Goal: Task Accomplishment & Management: Manage account settings

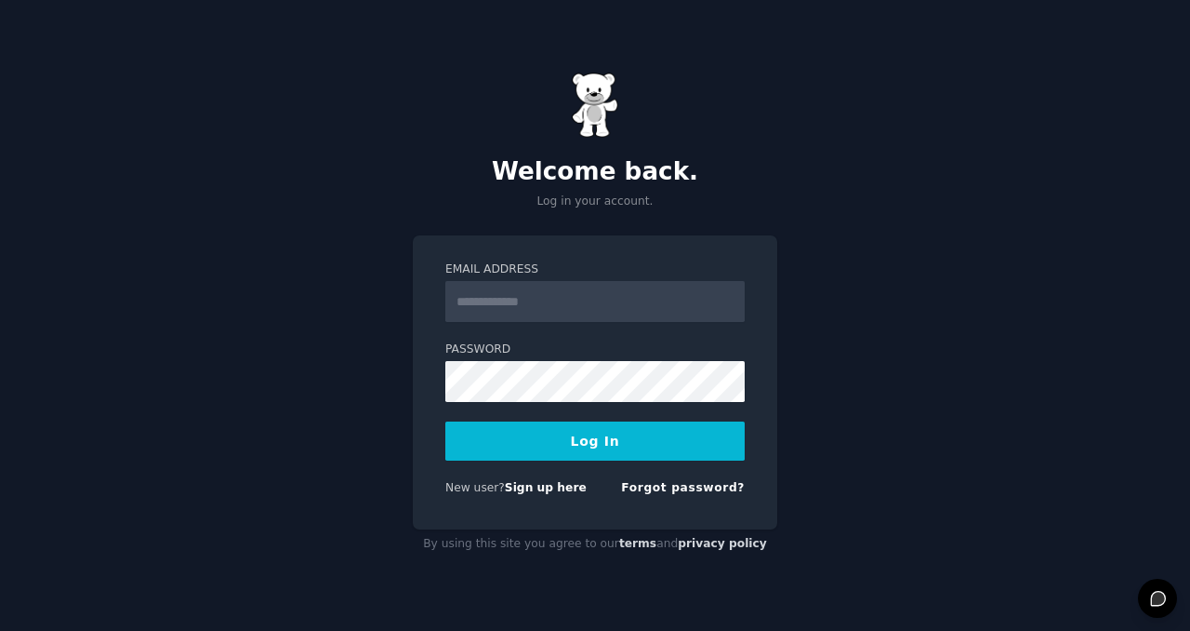
click at [541, 299] on input "Email Address" at bounding box center [594, 301] width 299 height 41
type input "**********"
click at [577, 451] on button "Log In" at bounding box center [594, 440] width 299 height 39
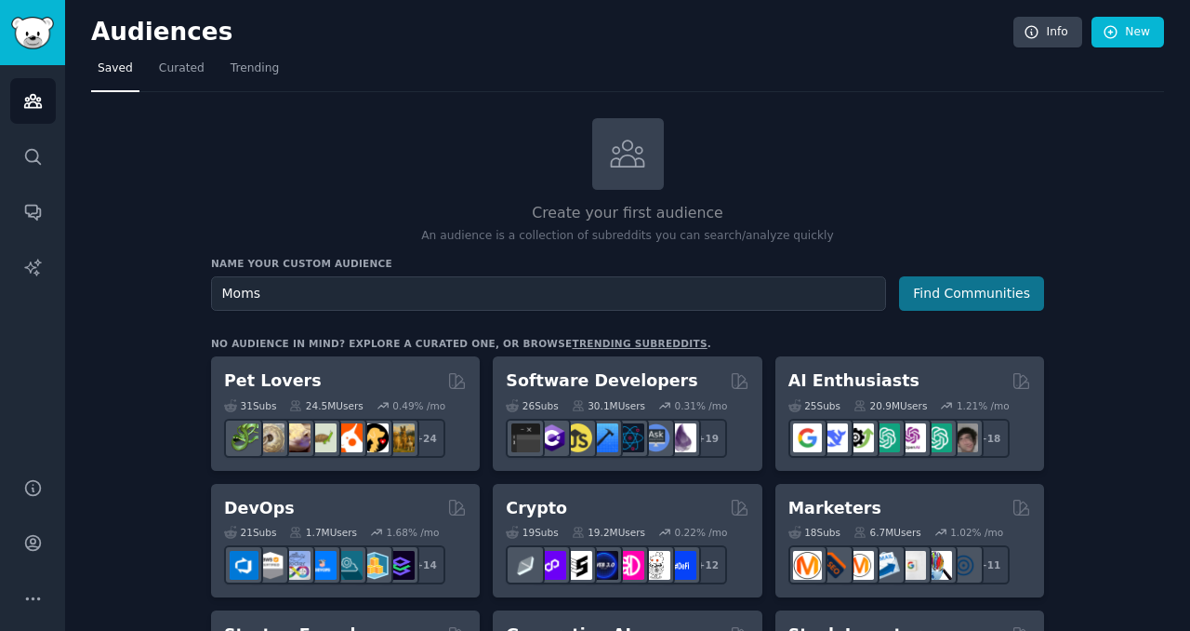
type input "Moms"
click at [923, 292] on button "Find Communities" at bounding box center [971, 293] width 145 height 34
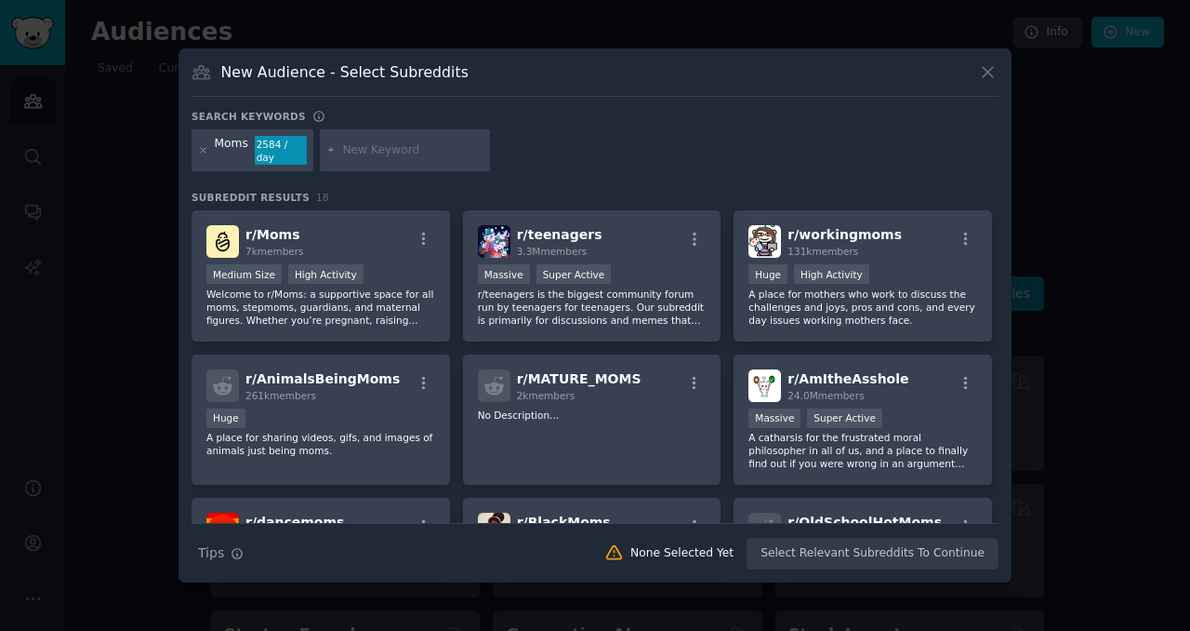
click at [373, 151] on input "text" at bounding box center [412, 150] width 141 height 17
type input "natural"
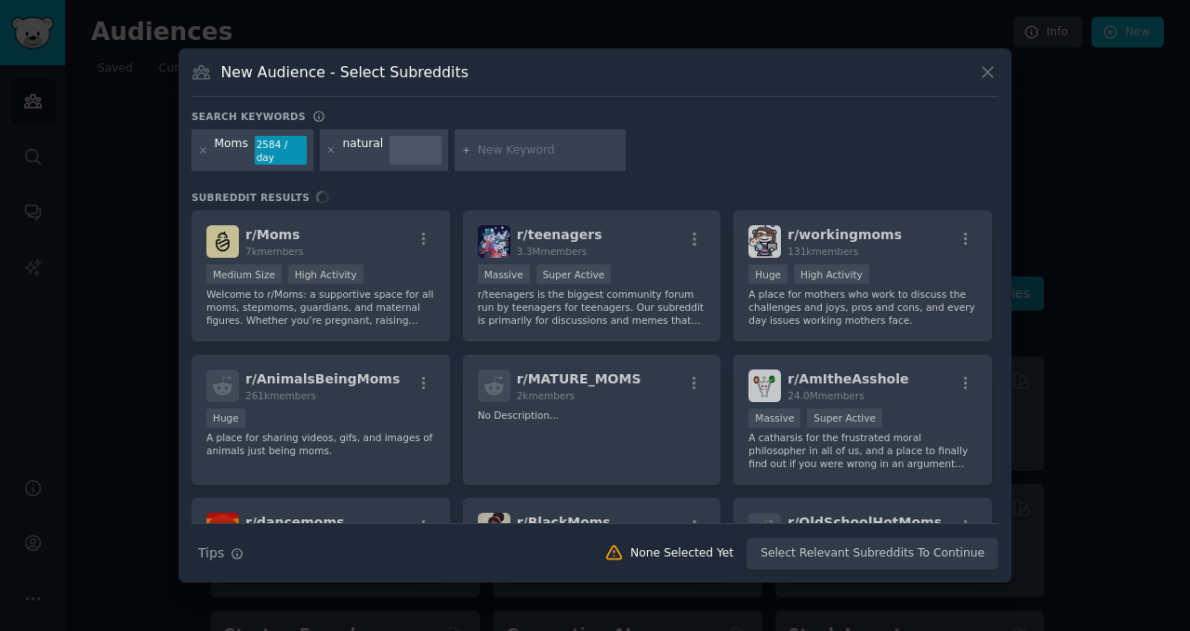
click at [382, 144] on div "natural" at bounding box center [384, 150] width 128 height 43
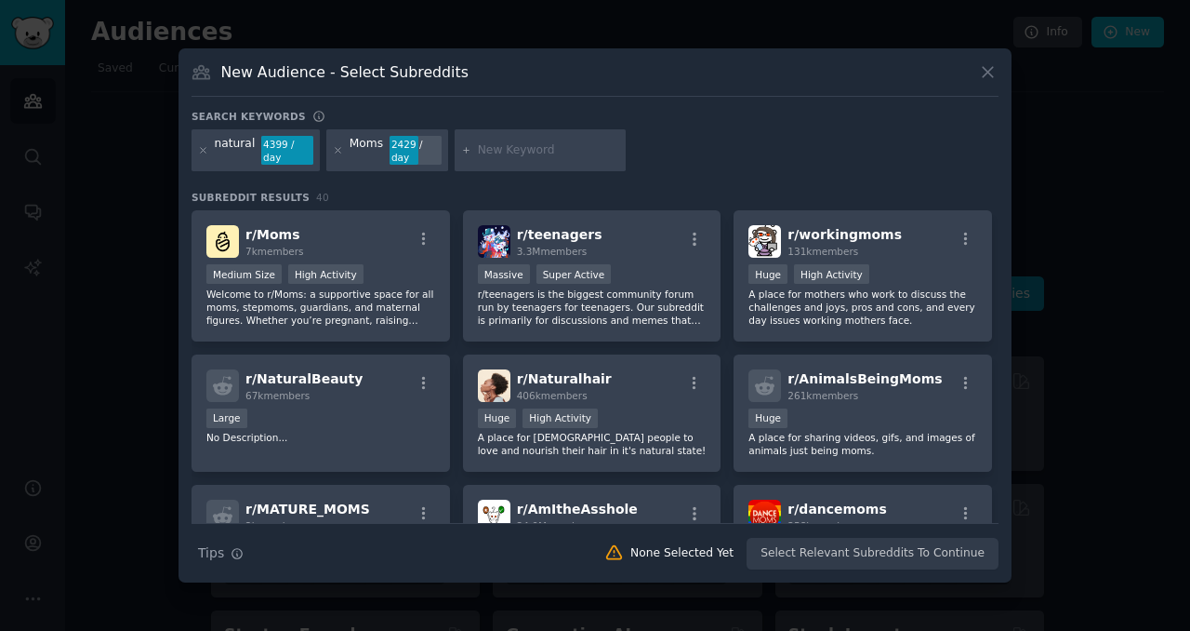
click at [365, 148] on div "Moms" at bounding box center [366, 151] width 33 height 30
click at [988, 69] on icon at bounding box center [988, 72] width 20 height 20
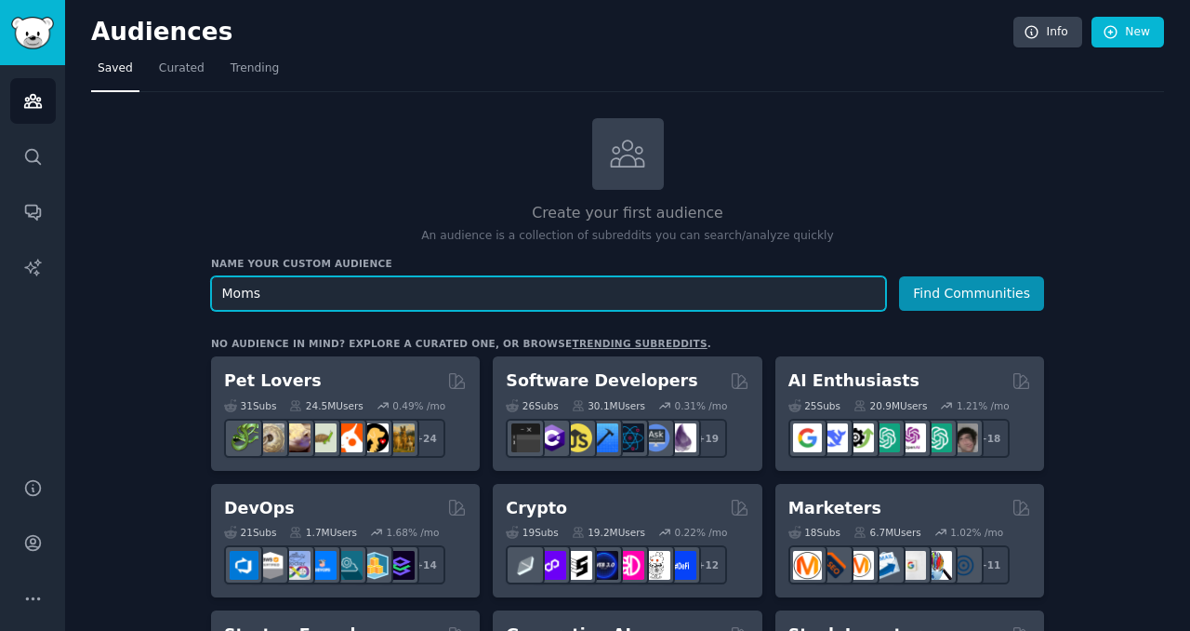
click at [413, 286] on input "Moms" at bounding box center [548, 293] width 675 height 34
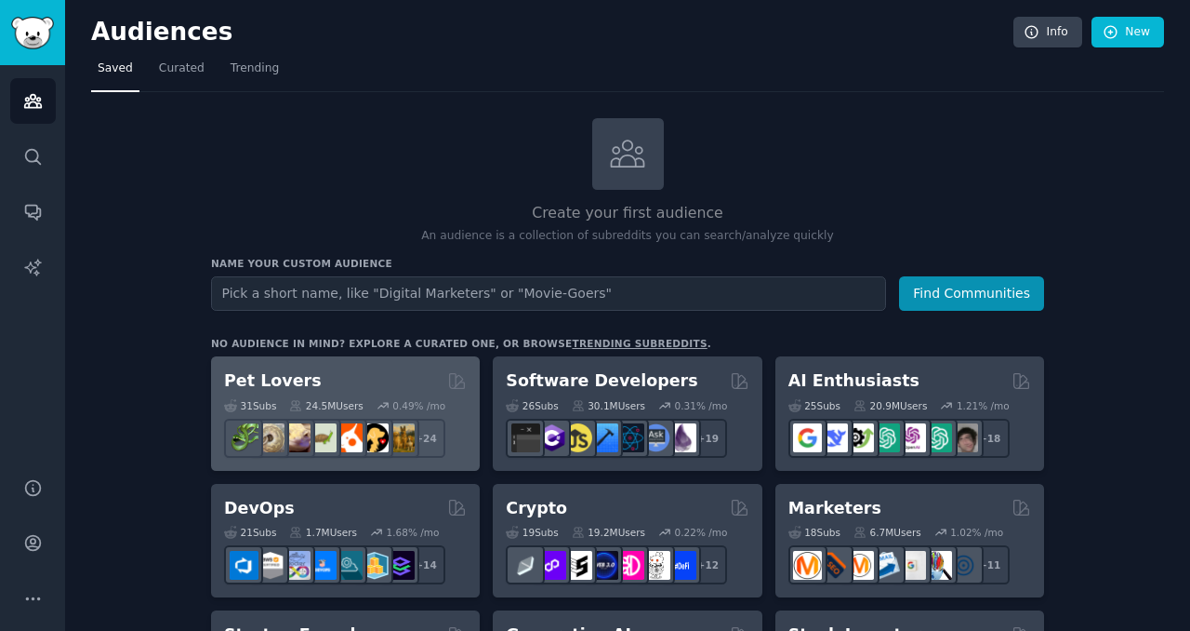
click at [389, 379] on div "Pet Lovers" at bounding box center [345, 380] width 243 height 23
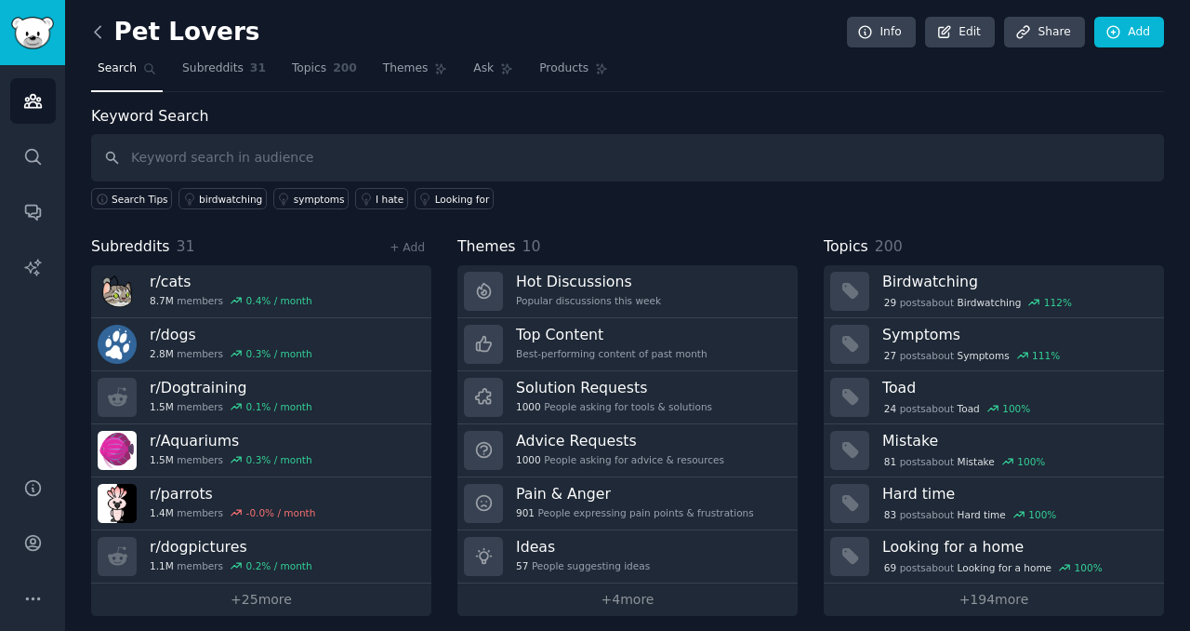
click at [98, 30] on icon at bounding box center [98, 32] width 20 height 20
type input "show dog"
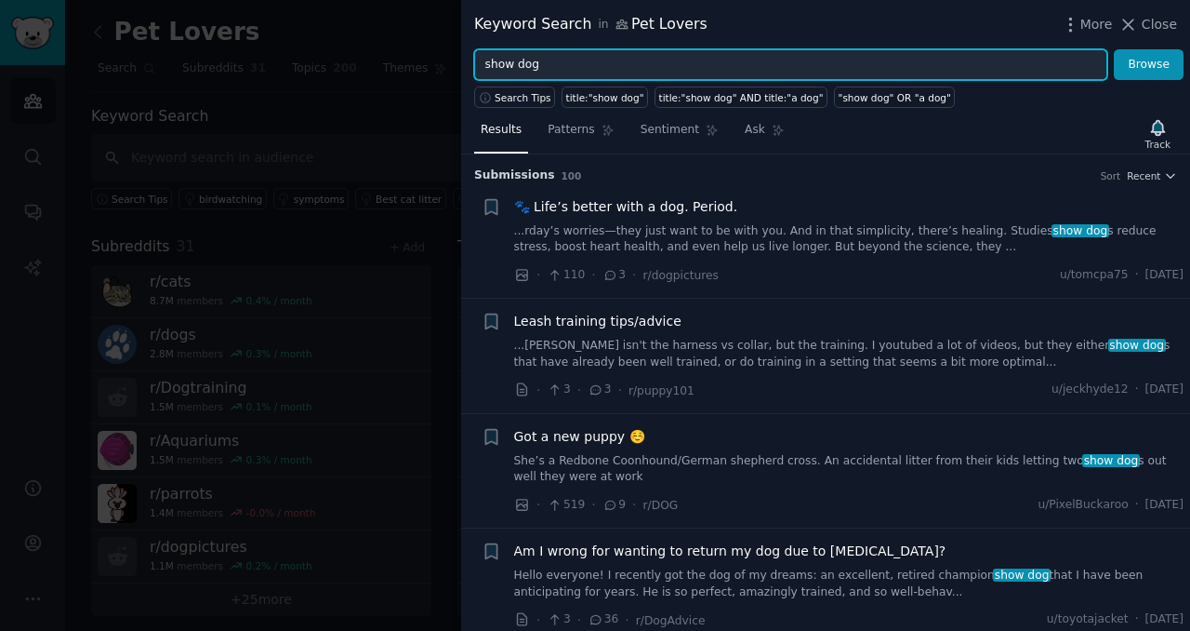
click at [571, 67] on input "show dog" at bounding box center [790, 65] width 633 height 32
type input "dog shows"
click at [1114, 49] on button "Browse" at bounding box center [1149, 65] width 70 height 32
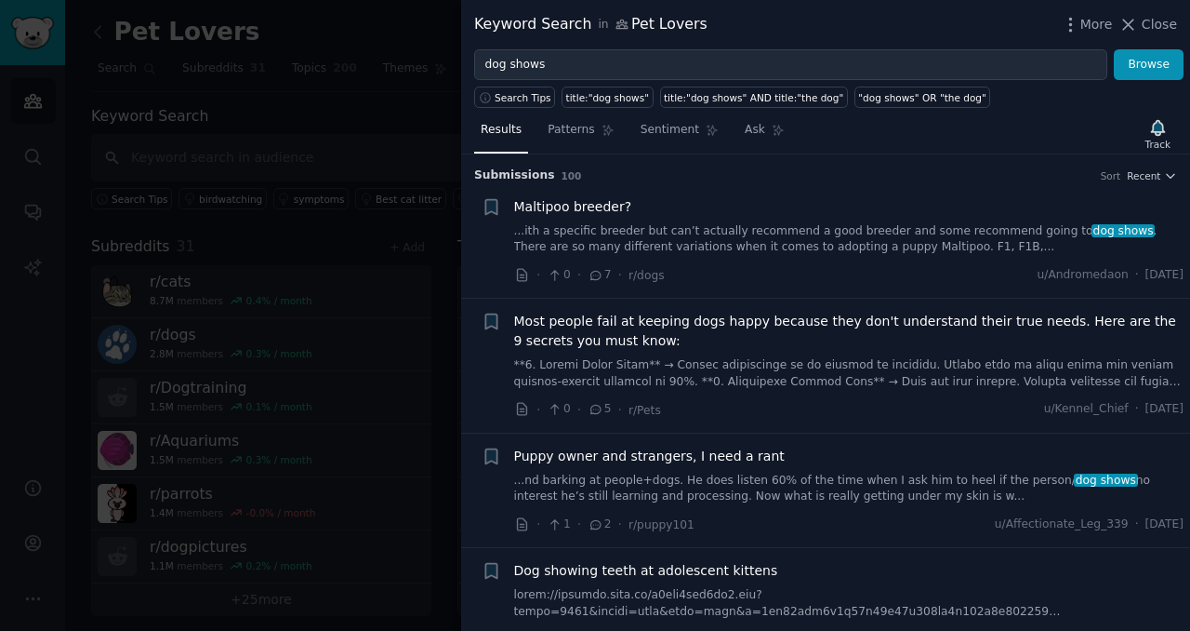
click at [458, 33] on div at bounding box center [595, 315] width 1190 height 631
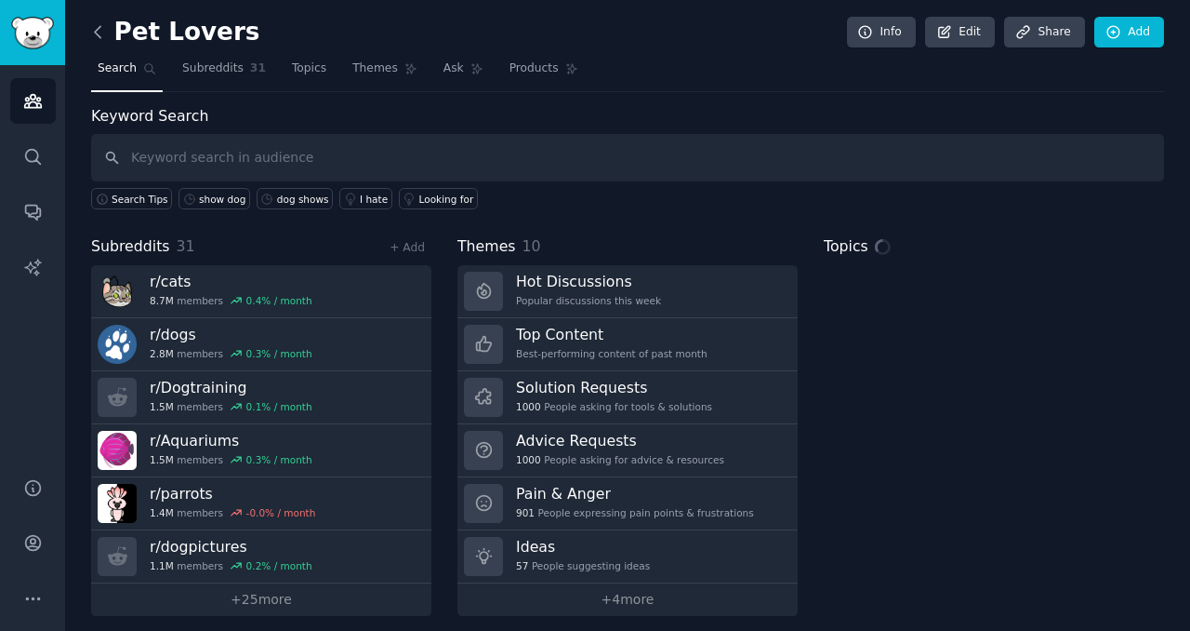
click at [101, 33] on icon at bounding box center [98, 32] width 20 height 20
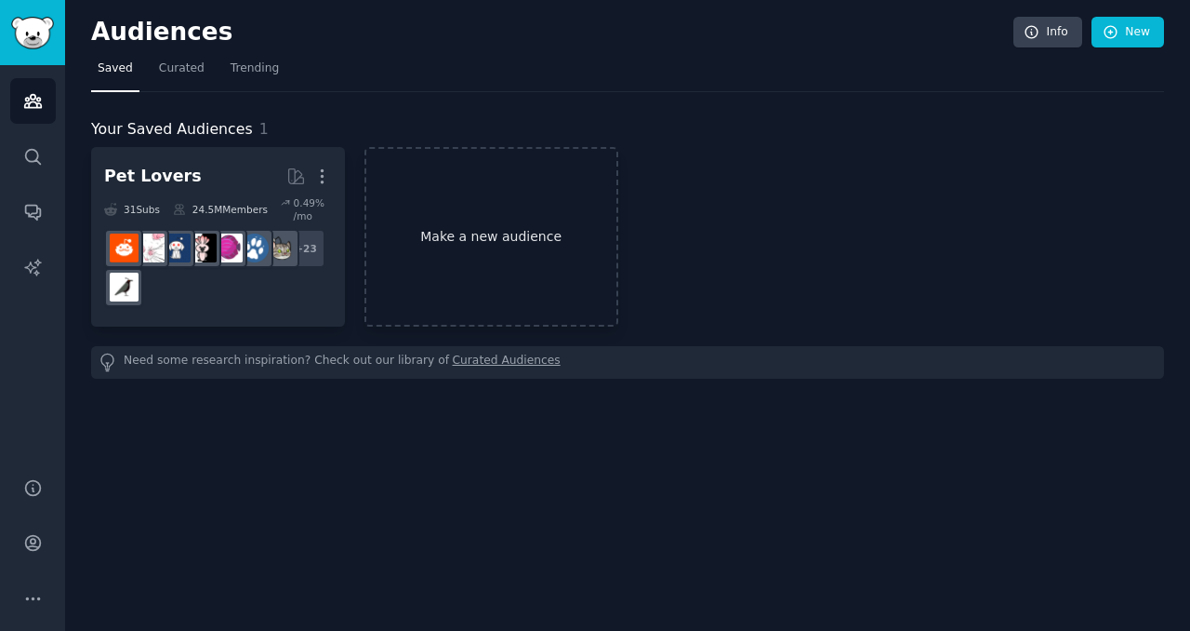
click at [487, 251] on link "Make a new audience" at bounding box center [492, 236] width 254 height 179
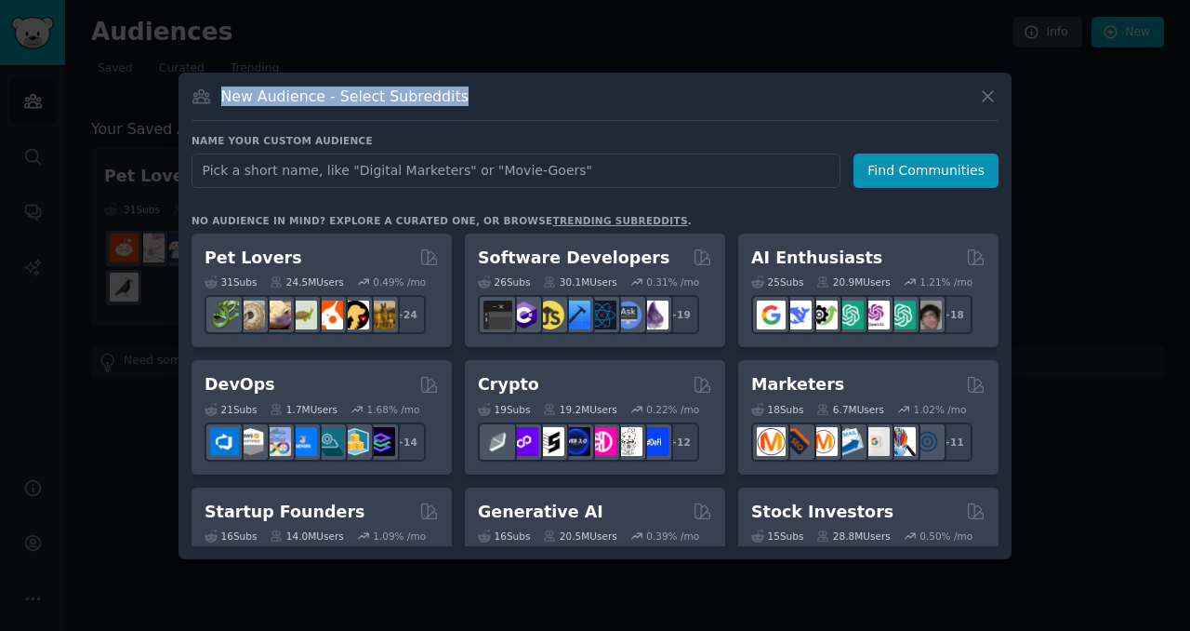
drag, startPoint x: 220, startPoint y: 102, endPoint x: 455, endPoint y: 105, distance: 234.4
click at [455, 105] on div "New Audience - Select Subreddits" at bounding box center [595, 103] width 807 height 35
copy h3 "New Audience - Select Subreddits"
click at [498, 86] on div "New Audience - Select Subreddits" at bounding box center [595, 103] width 807 height 35
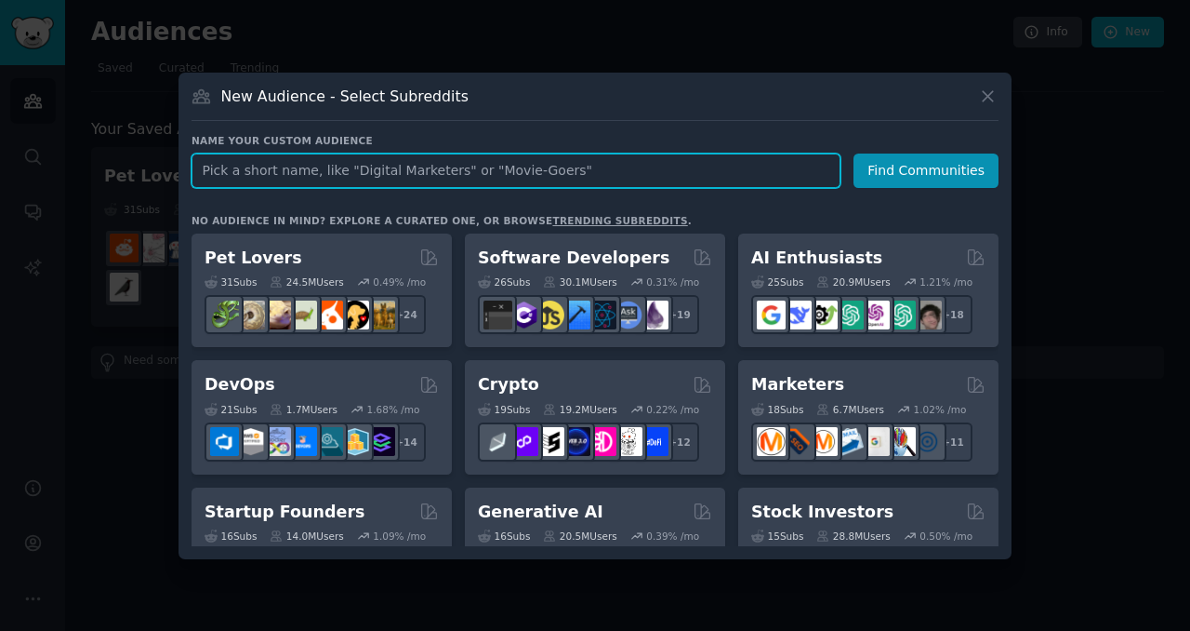
click at [422, 167] on input "text" at bounding box center [516, 170] width 649 height 34
paste input "Gift & Lifestyle"
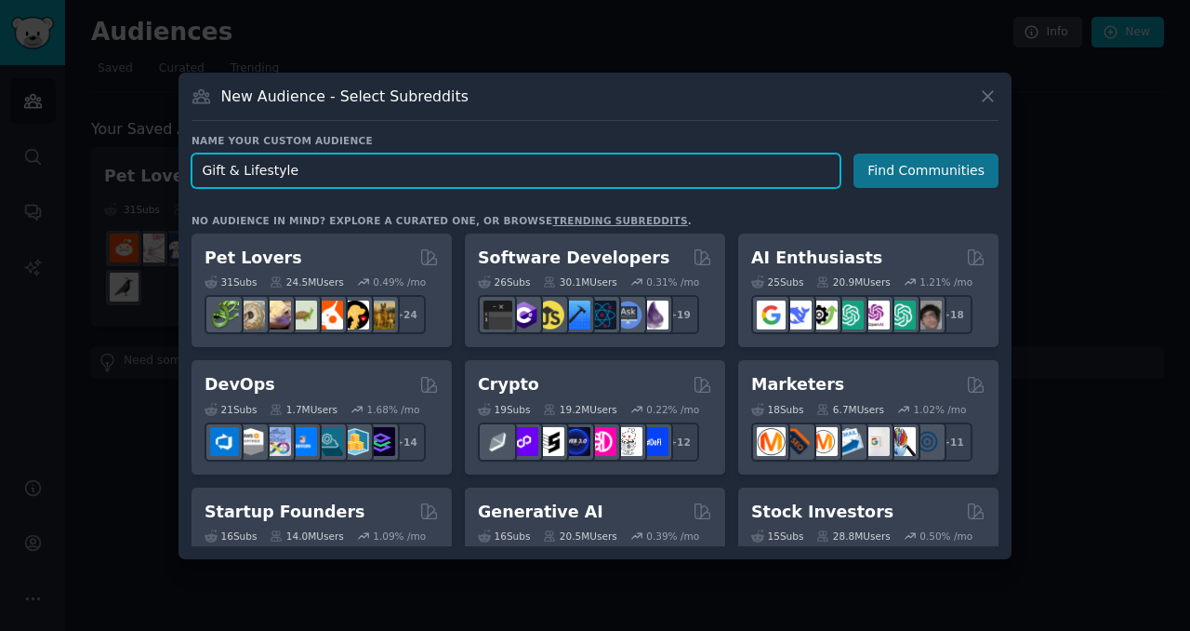
type input "Gift & Lifestyle"
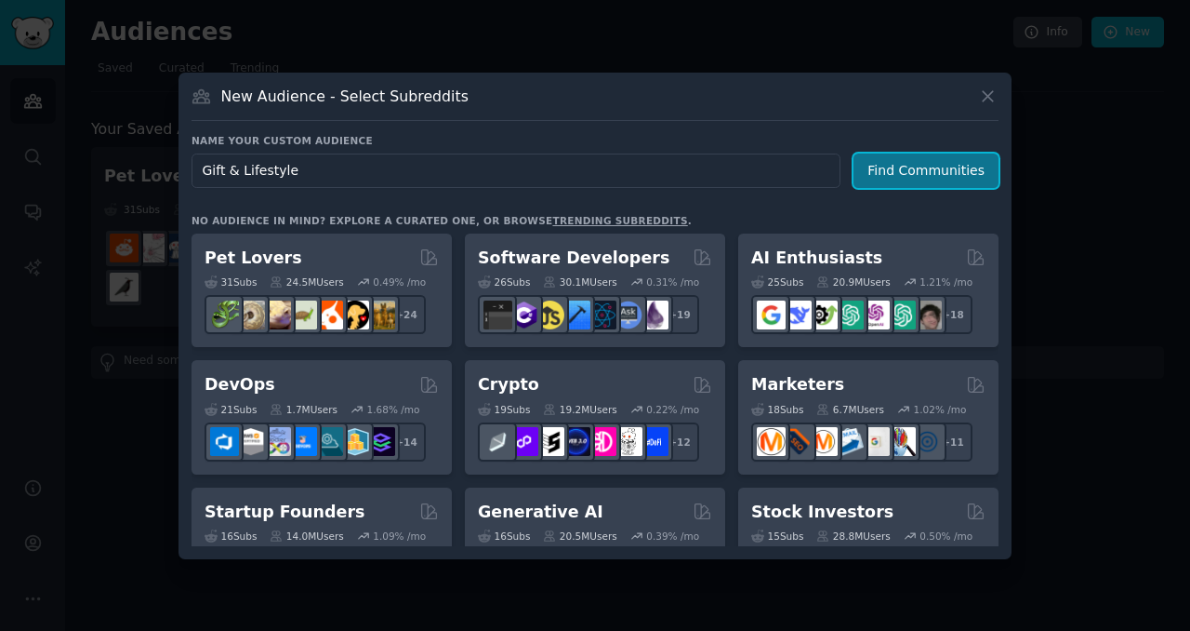
click at [927, 162] on button "Find Communities" at bounding box center [926, 170] width 145 height 34
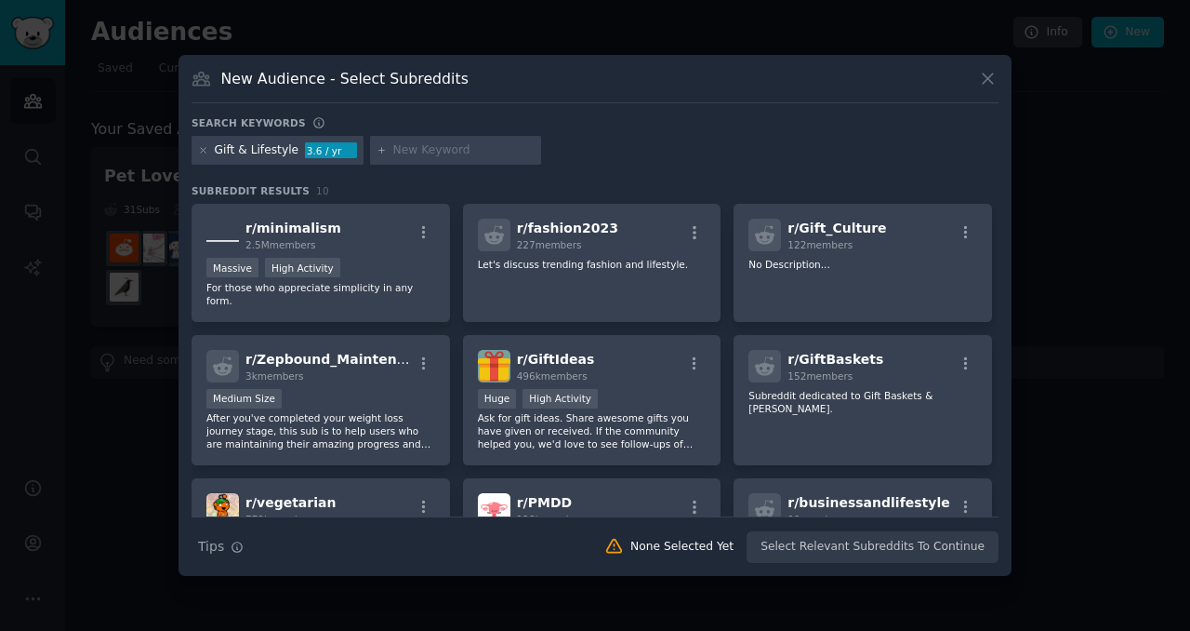
click at [486, 73] on div "New Audience - Select Subreddits" at bounding box center [595, 85] width 807 height 35
click at [431, 78] on h3 "New Audience - Select Subreddits" at bounding box center [344, 79] width 247 height 20
click at [431, 64] on div "New Audience - Select Subreddits Search keywords Gift & Lifestyle 3.6 / yr Subr…" at bounding box center [595, 316] width 833 height 522
click at [430, 73] on h3 "New Audience - Select Subreddits" at bounding box center [344, 79] width 247 height 20
click at [454, 79] on div "New Audience - Select Subreddits" at bounding box center [595, 85] width 807 height 35
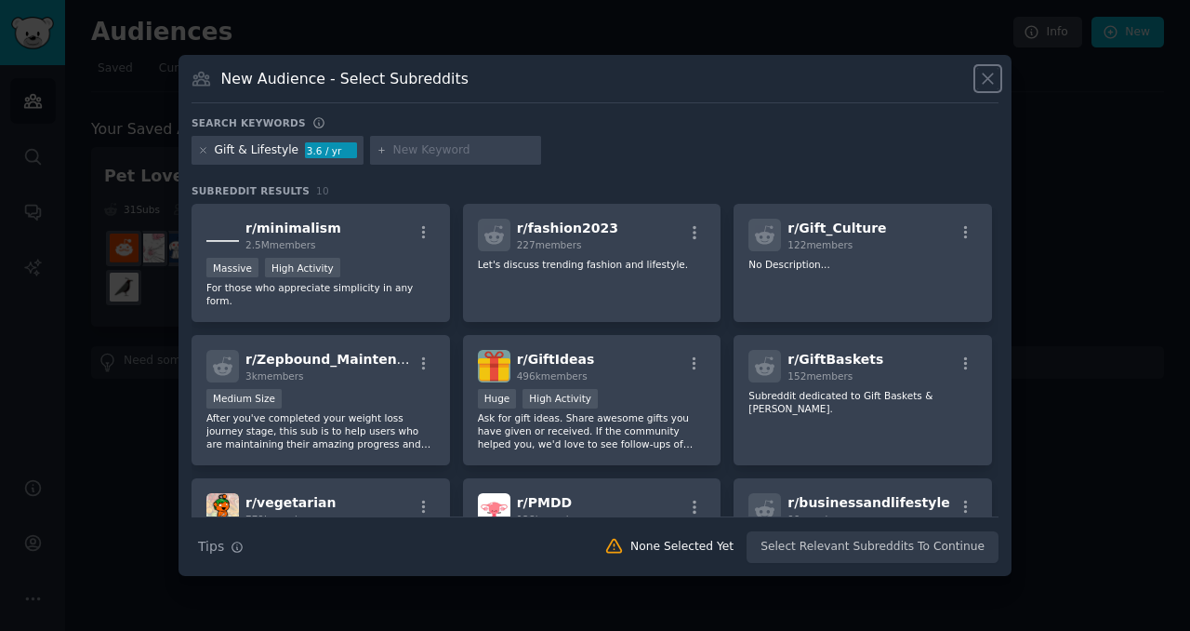
click at [983, 81] on icon at bounding box center [988, 79] width 20 height 20
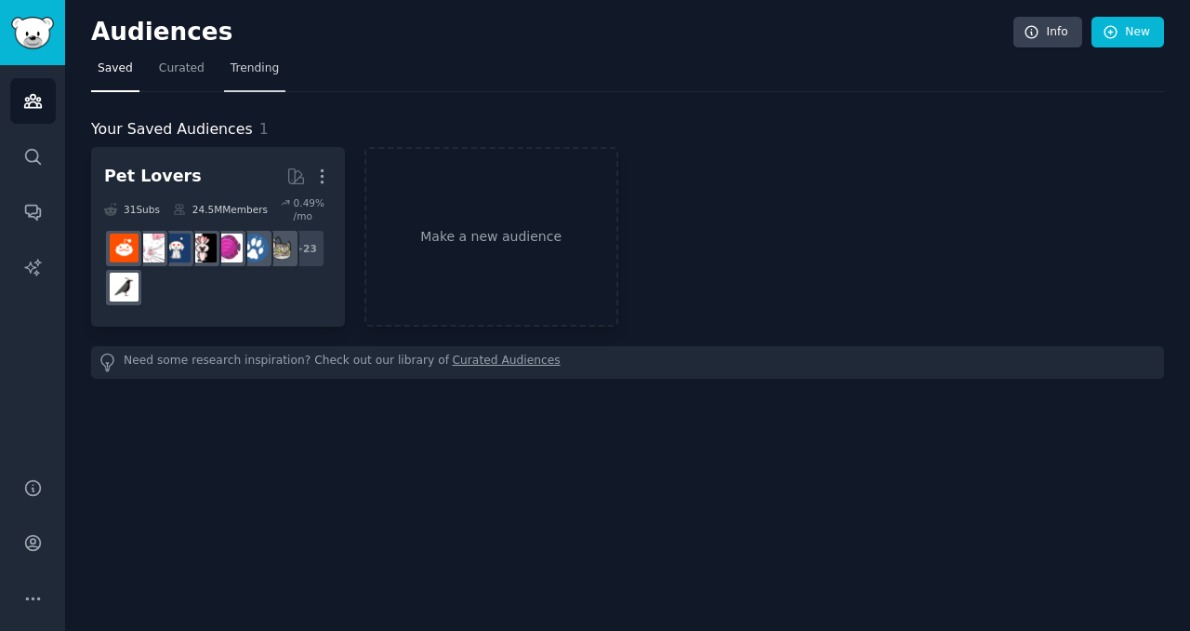
click at [239, 65] on span "Trending" at bounding box center [255, 68] width 48 height 17
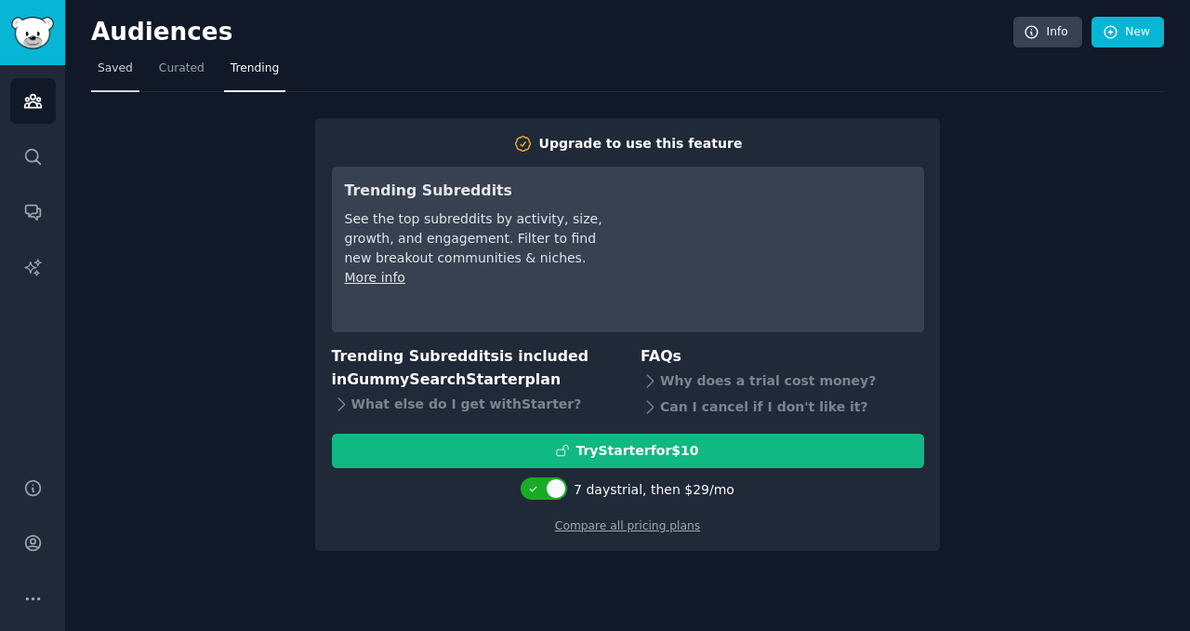
click at [108, 73] on span "Saved" at bounding box center [115, 68] width 35 height 17
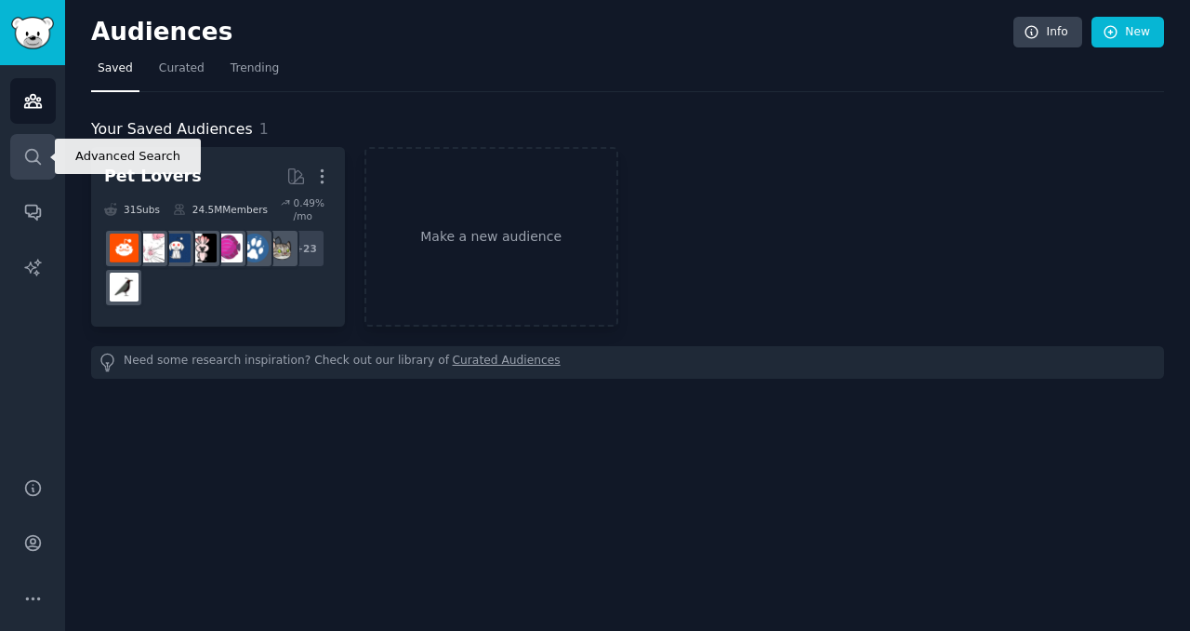
click at [36, 153] on icon "Sidebar" at bounding box center [32, 156] width 15 height 15
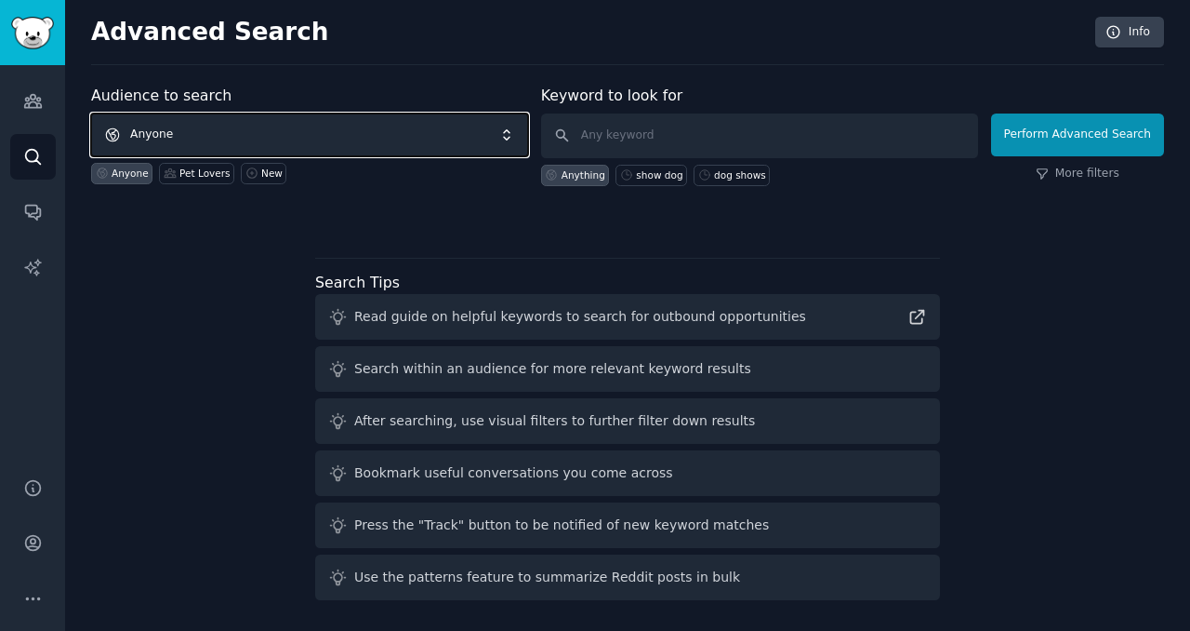
click at [276, 143] on span "Anyone" at bounding box center [309, 134] width 437 height 43
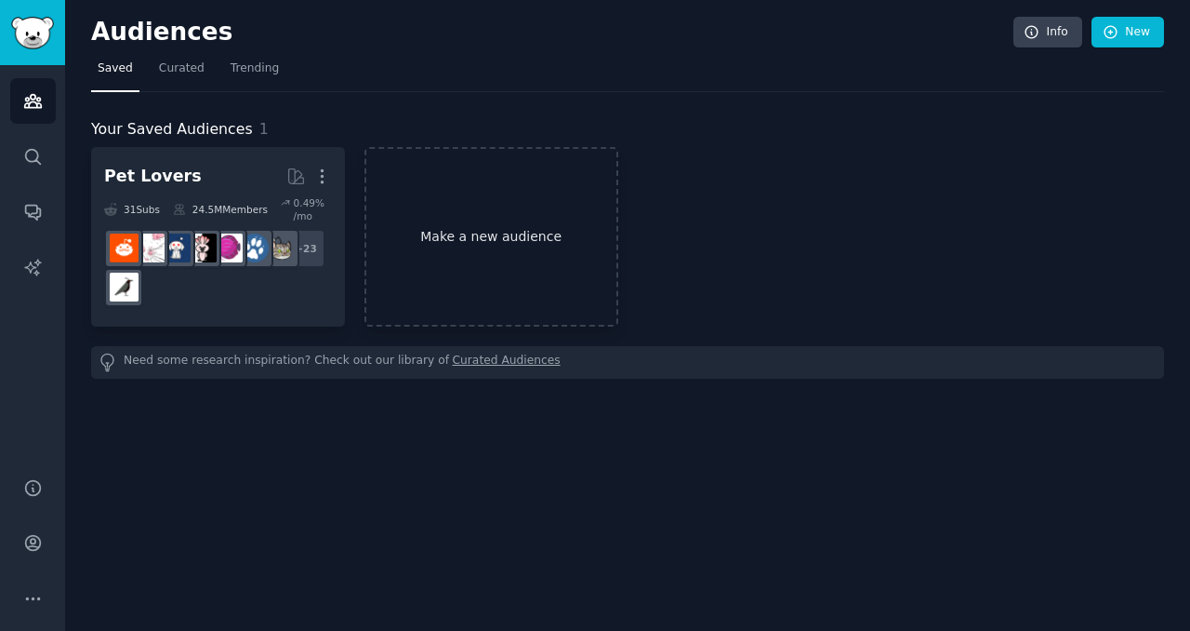
click at [467, 241] on link "Make a new audience" at bounding box center [492, 236] width 254 height 179
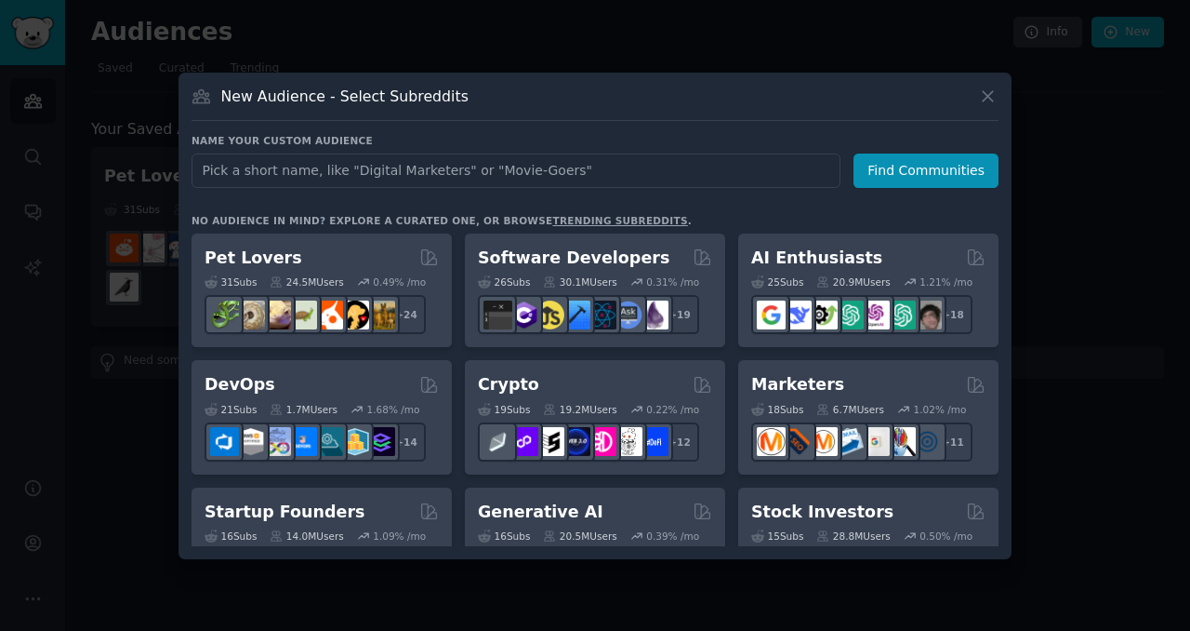
type input "Natural Living & Clean Beauty"
click button "Find Communities" at bounding box center [926, 170] width 145 height 34
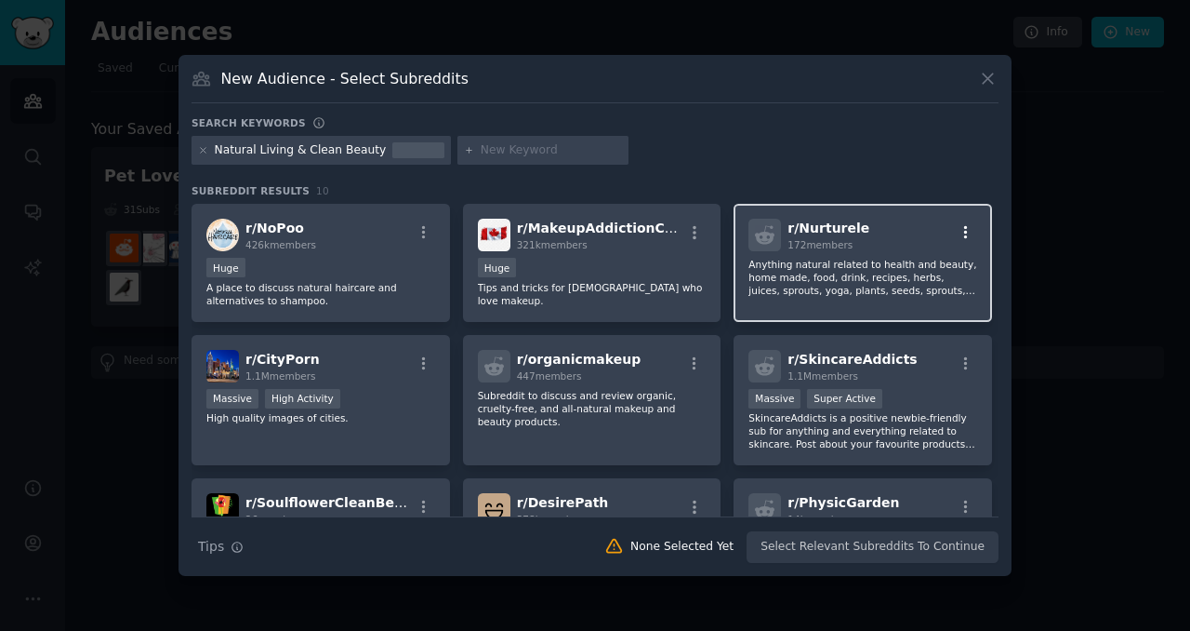
click at [966, 234] on icon "button" at bounding box center [966, 232] width 17 height 17
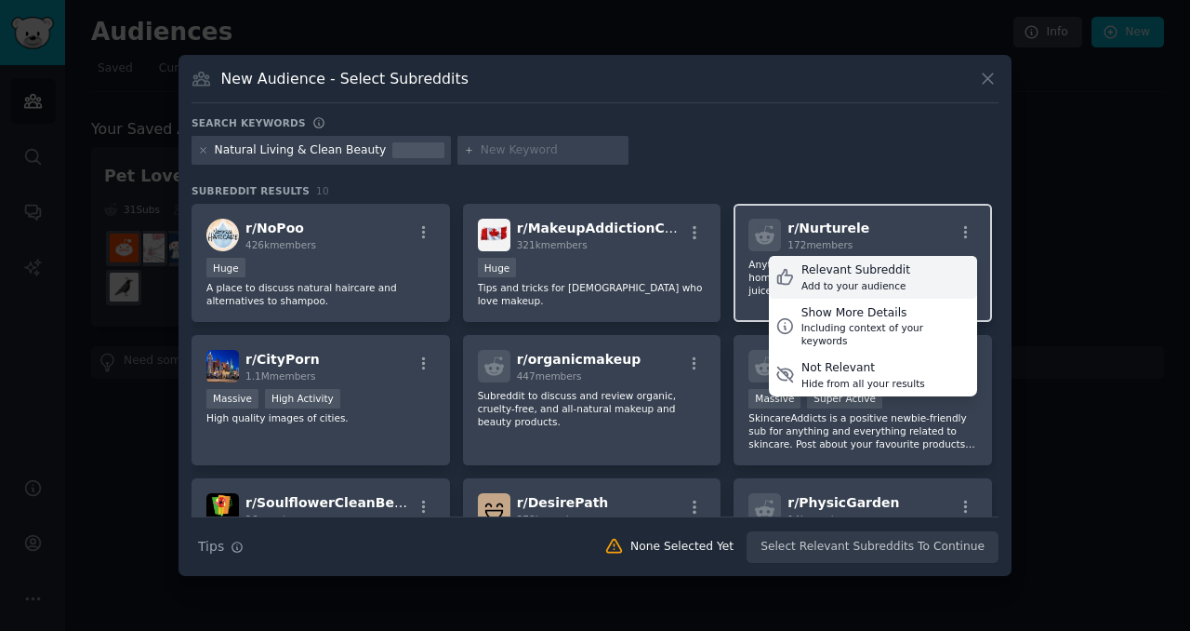
click at [917, 284] on div "Relevant Subreddit Add to your audience" at bounding box center [873, 277] width 208 height 43
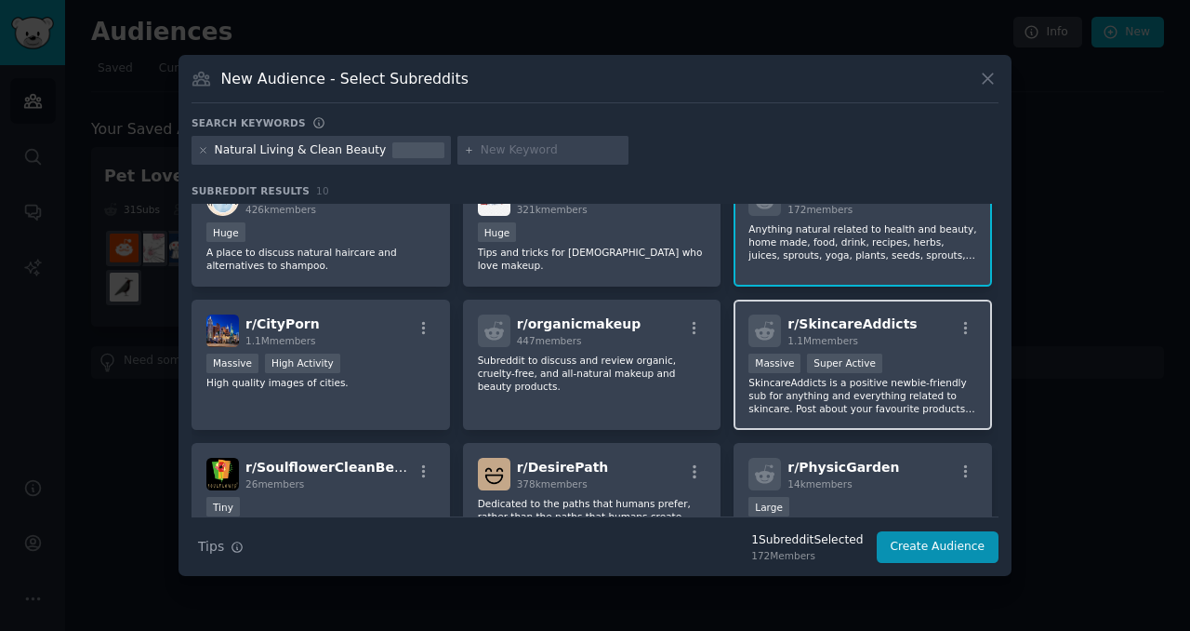
scroll to position [41, 0]
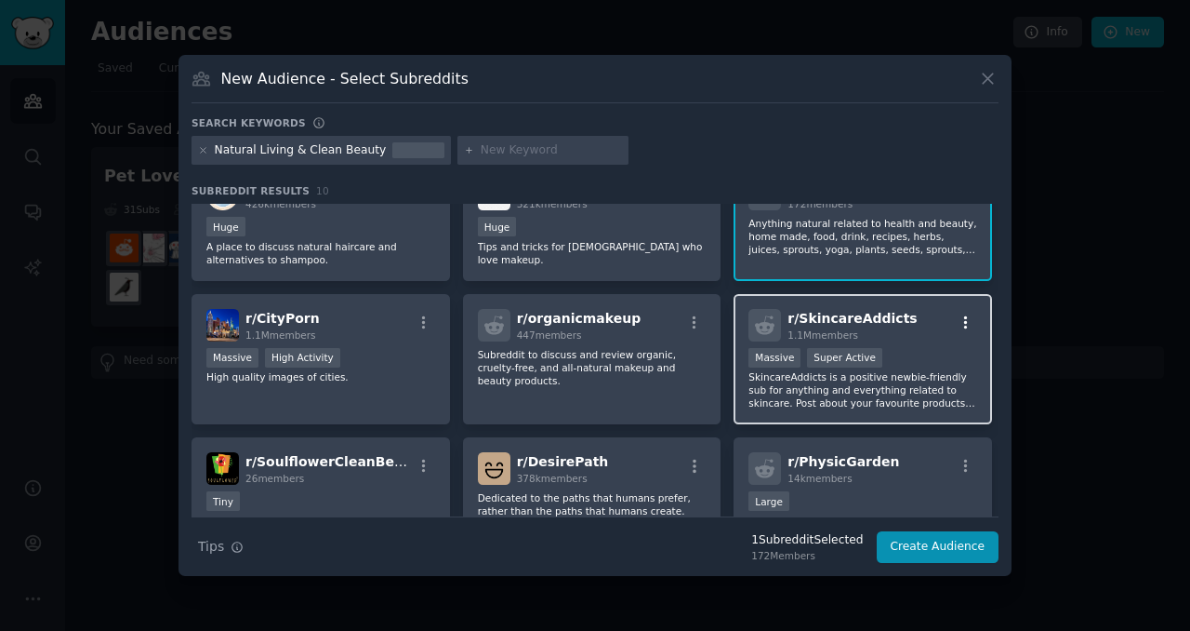
click at [959, 325] on icon "button" at bounding box center [966, 322] width 17 height 17
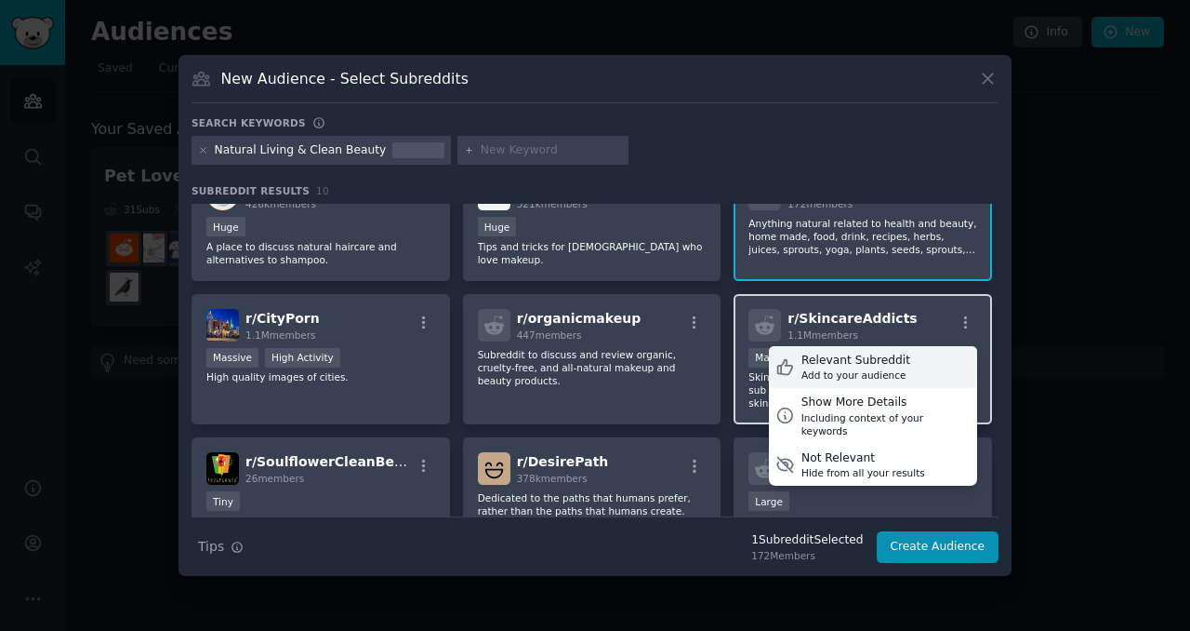
click at [906, 360] on div "Relevant Subreddit Add to your audience" at bounding box center [873, 367] width 208 height 43
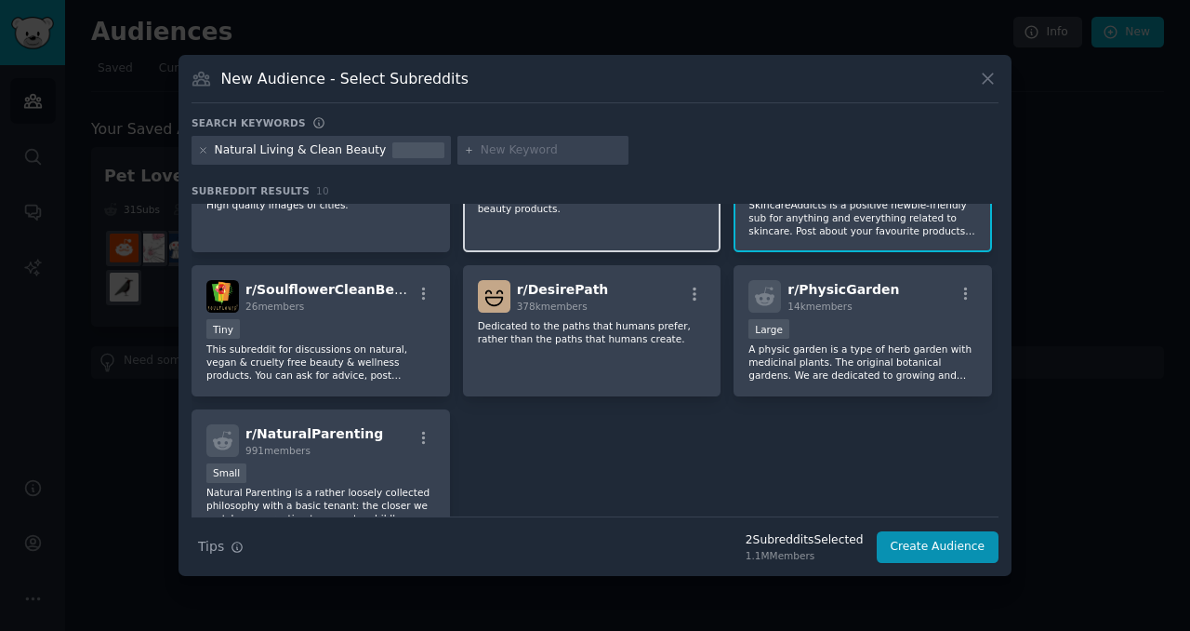
scroll to position [214, 0]
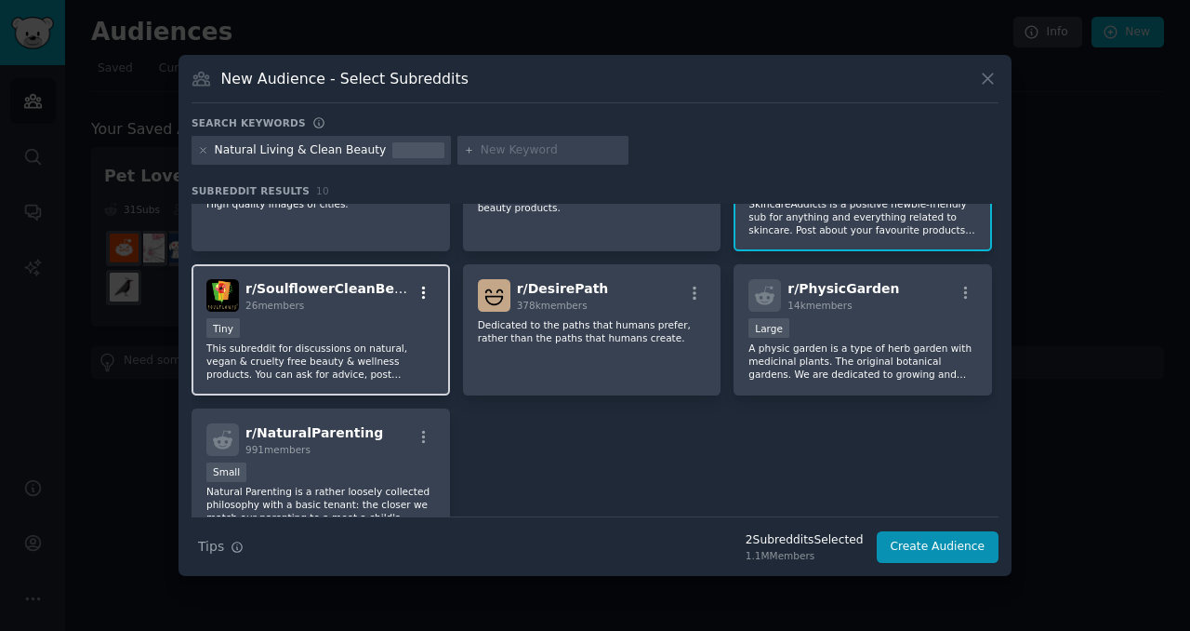
click at [422, 294] on icon "button" at bounding box center [424, 292] width 4 height 13
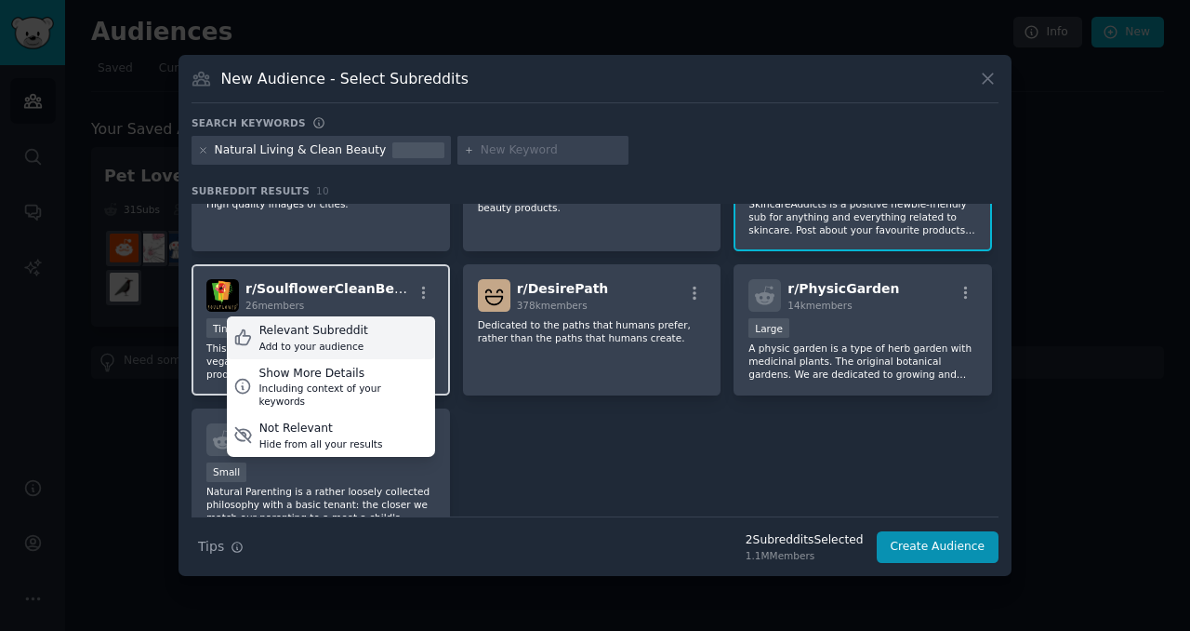
click at [390, 336] on div "Relevant Subreddit Add to your audience" at bounding box center [331, 337] width 208 height 43
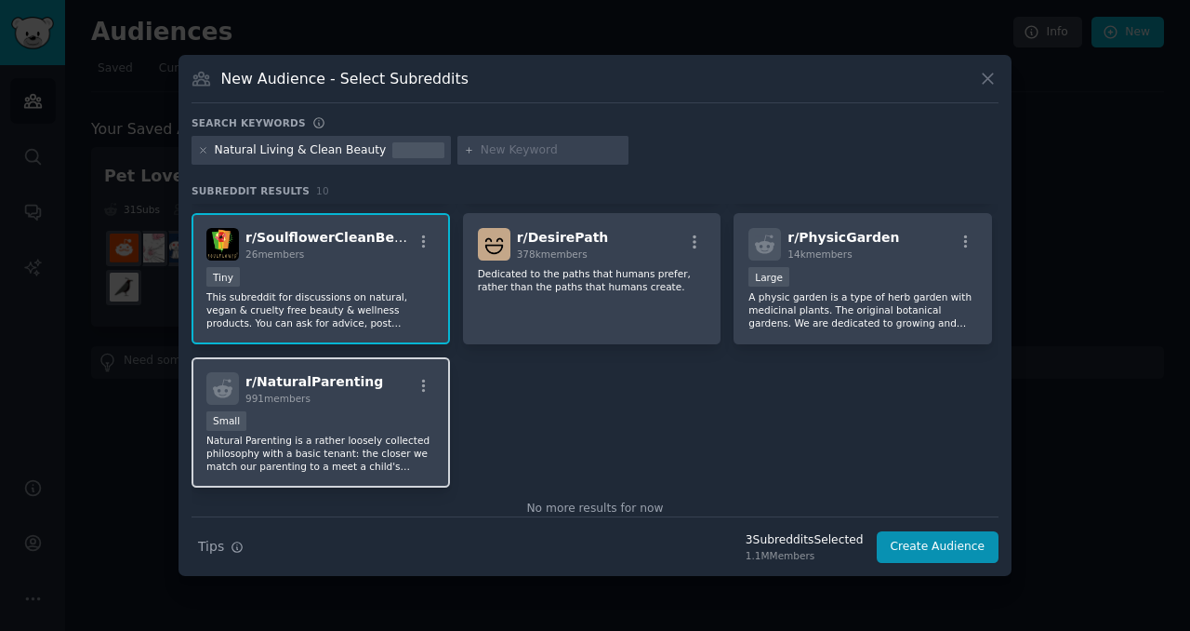
scroll to position [272, 0]
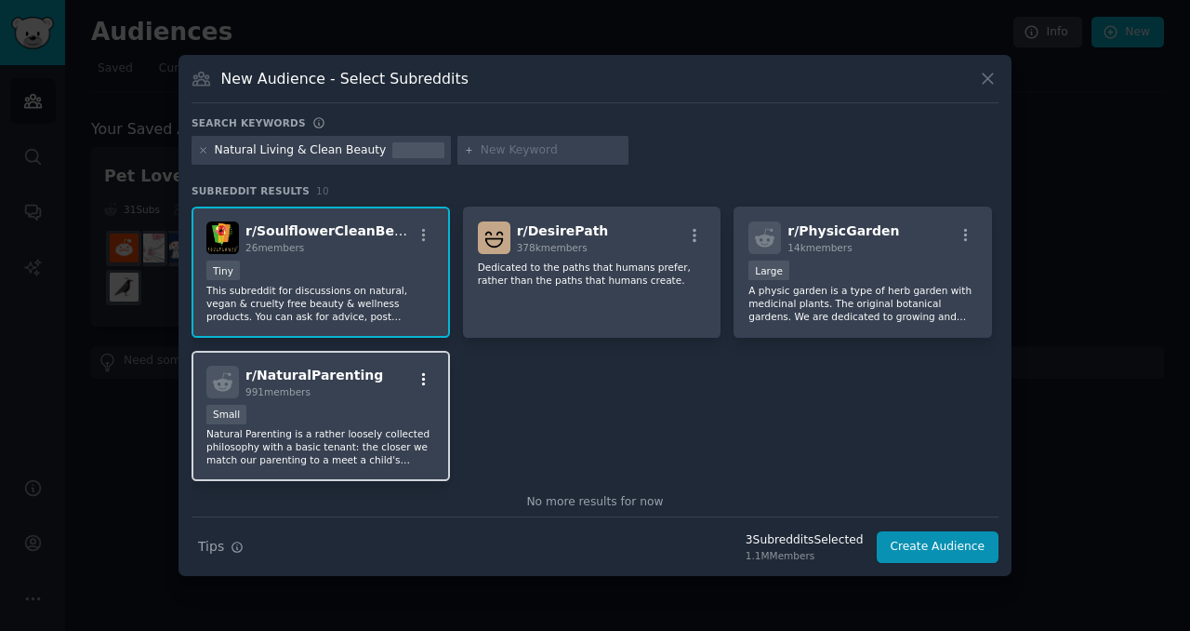
click at [425, 381] on icon "button" at bounding box center [424, 379] width 17 height 17
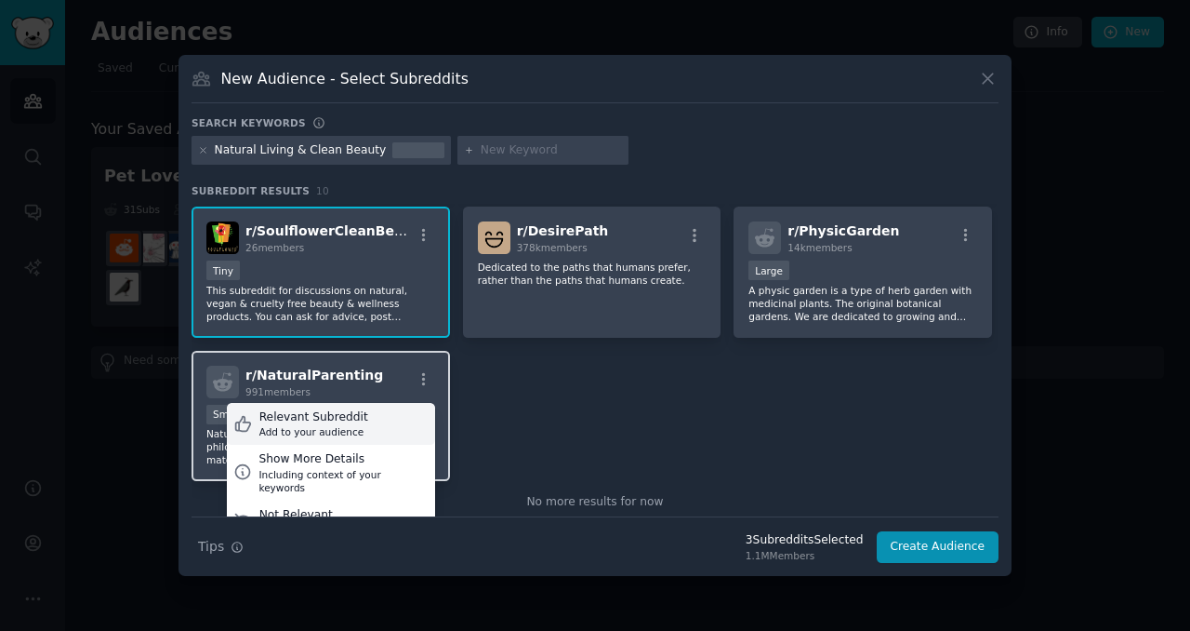
click at [380, 425] on div "Relevant Subreddit Add to your audience" at bounding box center [331, 424] width 208 height 43
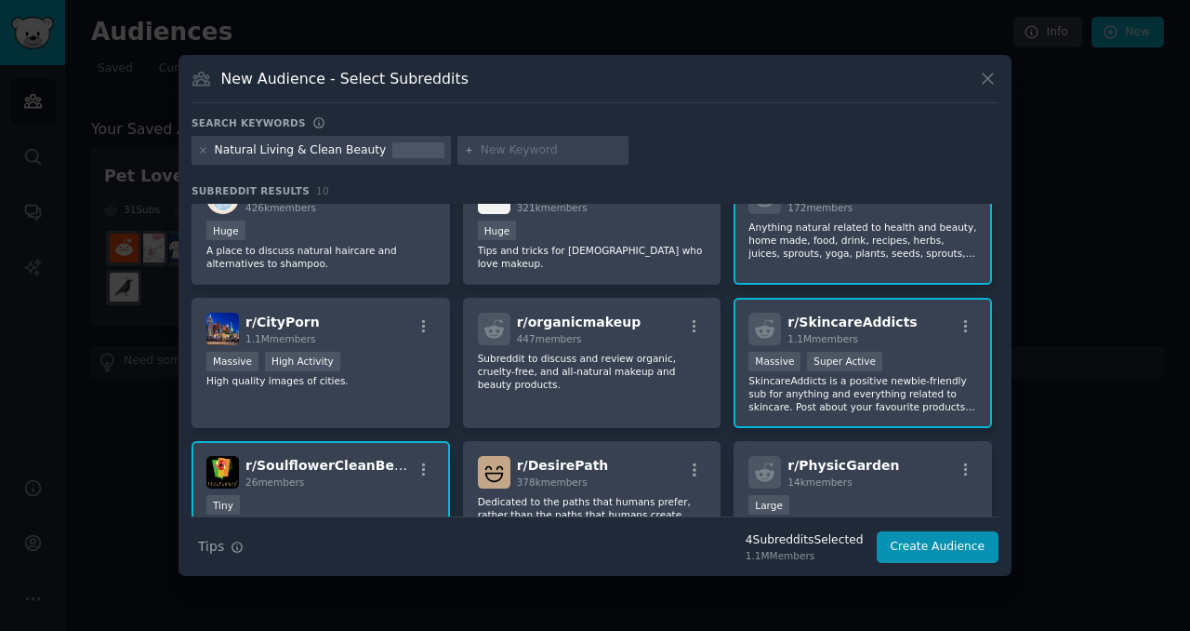
scroll to position [0, 0]
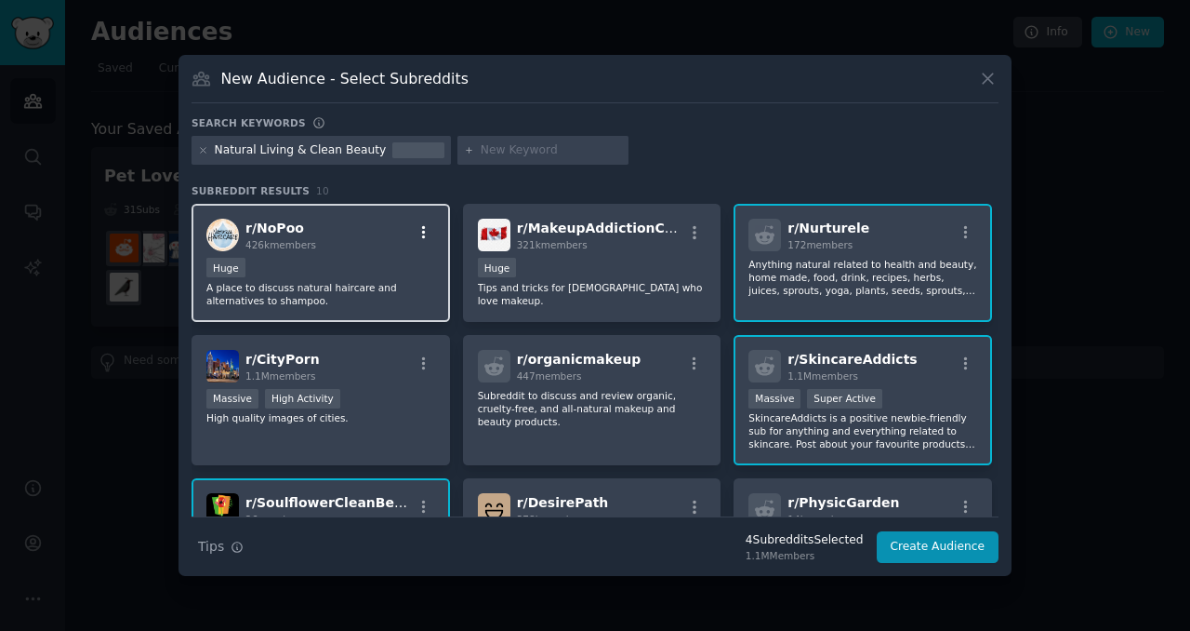
click at [422, 238] on icon "button" at bounding box center [424, 232] width 4 height 13
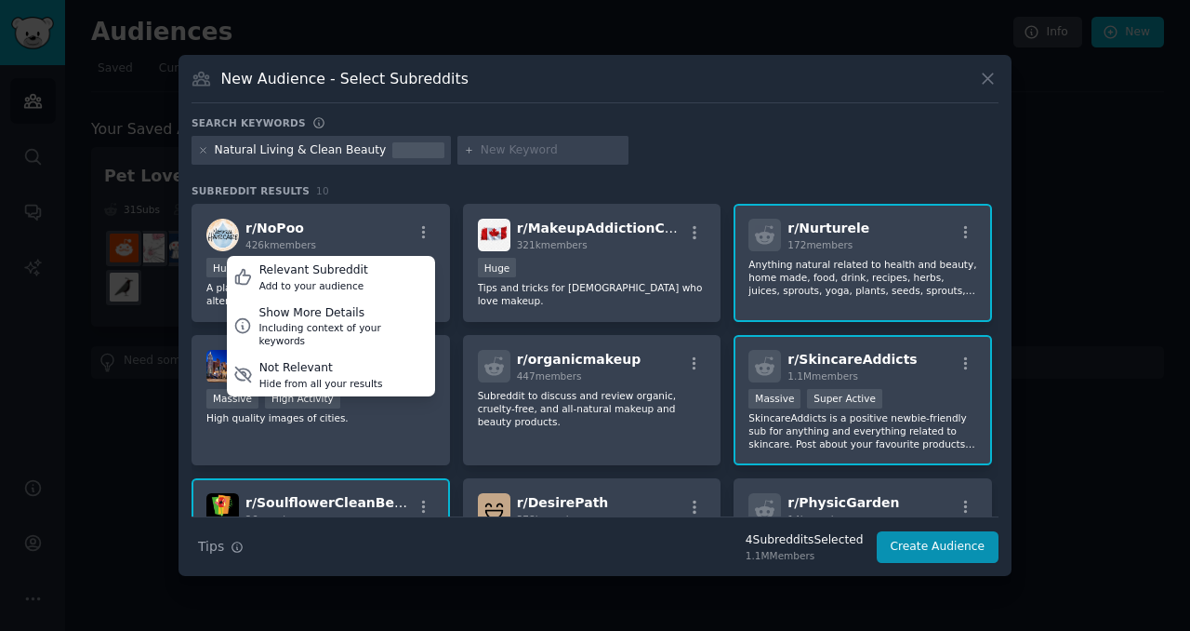
click at [563, 188] on h3 "Subreddit Results 10" at bounding box center [595, 190] width 807 height 13
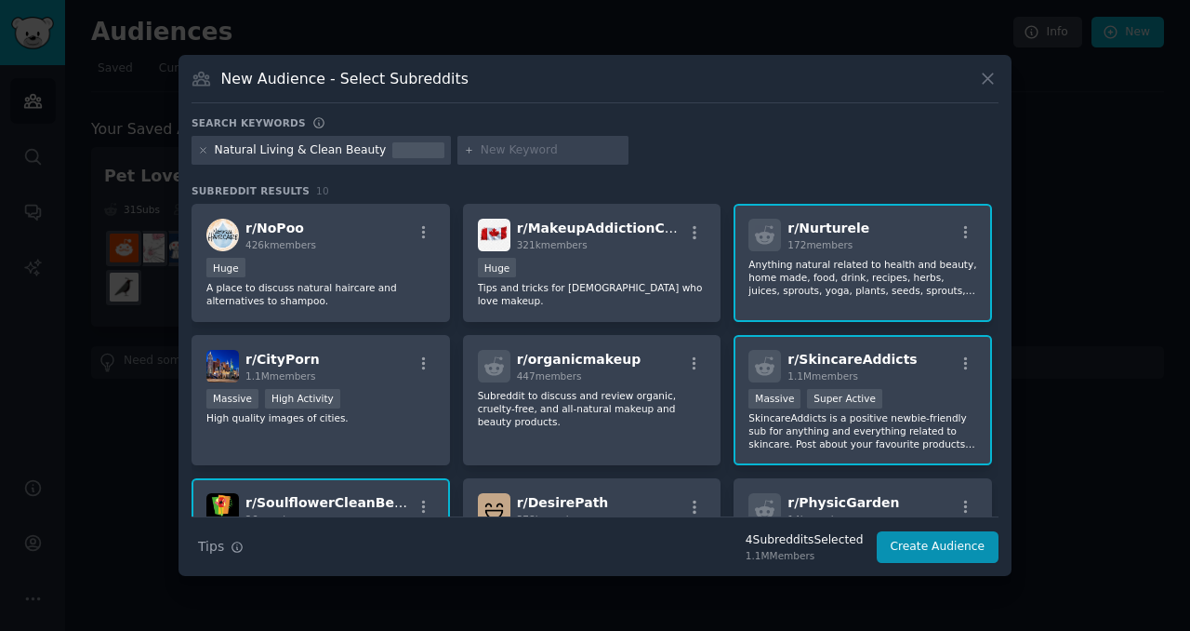
click at [365, 148] on div "Natural Living & Clean Beauty" at bounding box center [301, 150] width 172 height 17
drag, startPoint x: 258, startPoint y: 152, endPoint x: 265, endPoint y: 173, distance: 22.6
click at [265, 173] on div "Search keywords Natural Living & Clean Beauty Subreddit Results 10 r/ NoPoo 426…" at bounding box center [595, 339] width 807 height 447
click at [393, 139] on div "Natural Living & Clean Beauty" at bounding box center [321, 151] width 259 height 30
click at [919, 541] on button "Create Audience" at bounding box center [938, 547] width 123 height 32
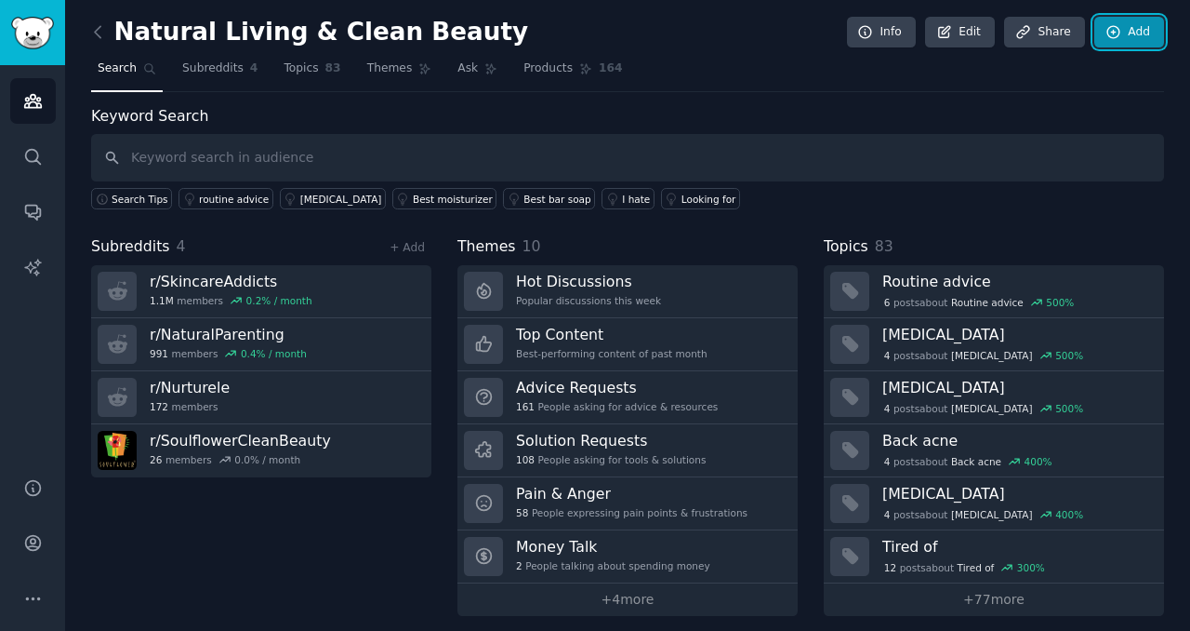
click at [1122, 35] on link "Add" at bounding box center [1130, 33] width 70 height 32
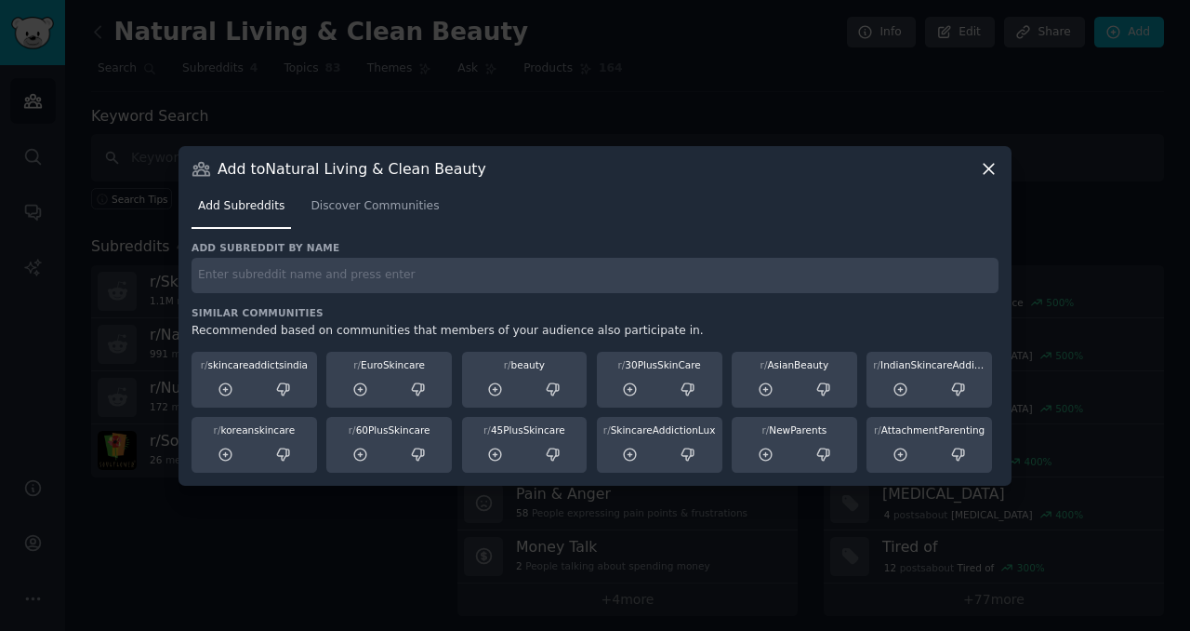
click at [515, 280] on input "text" at bounding box center [595, 276] width 807 height 36
paste input "Faith, Home, and Mindful Living"
type input "Faith, Home, and Mindful Living"
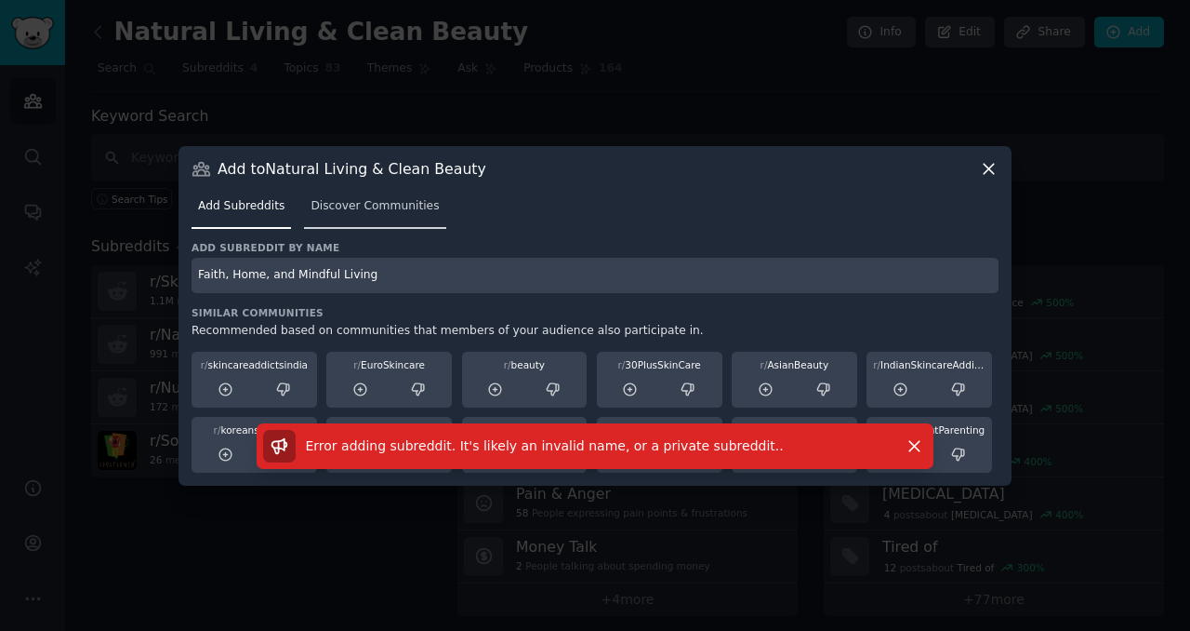
click at [378, 213] on span "Discover Communities" at bounding box center [375, 206] width 128 height 17
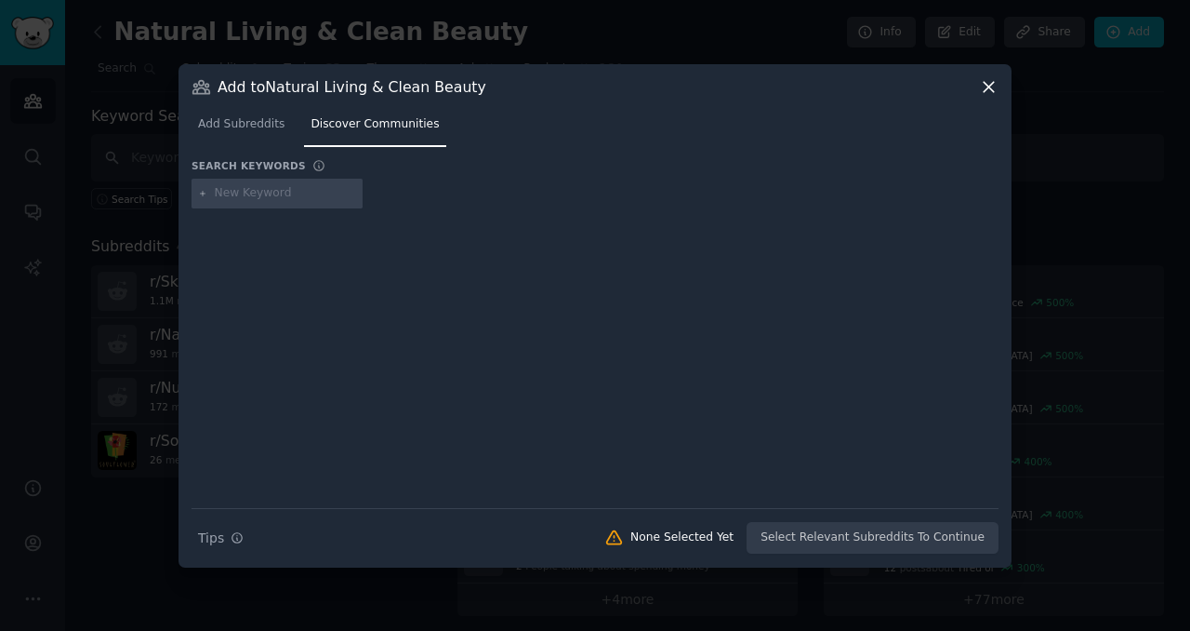
type input "Faith, Home, and Mindful Living"
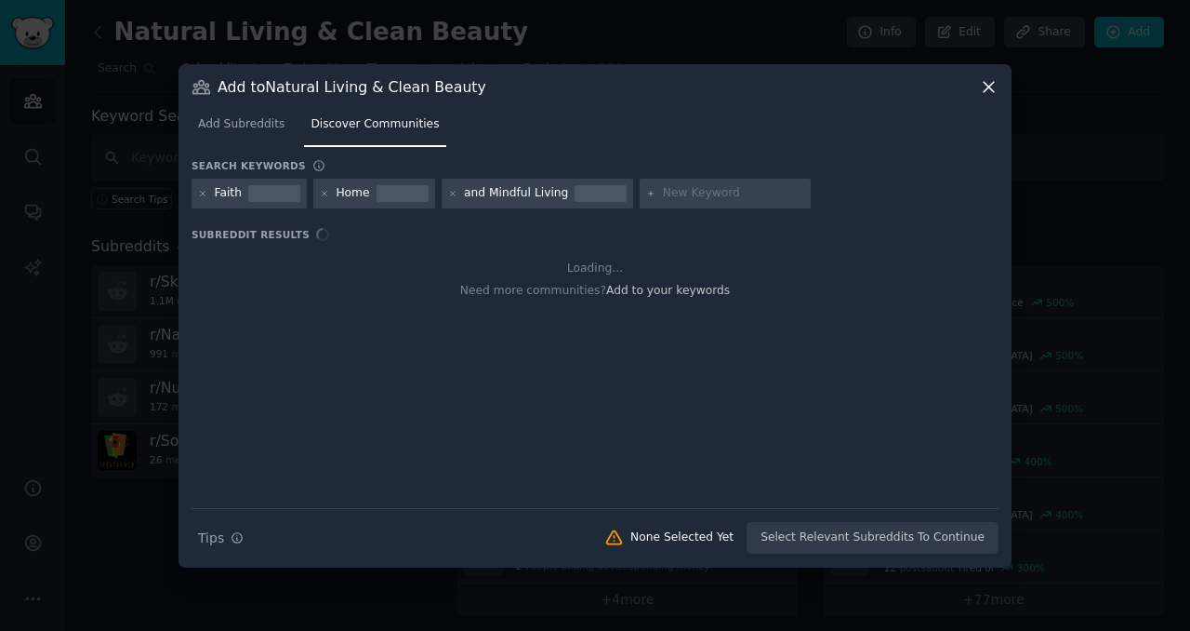
click at [987, 89] on icon at bounding box center [989, 87] width 10 height 10
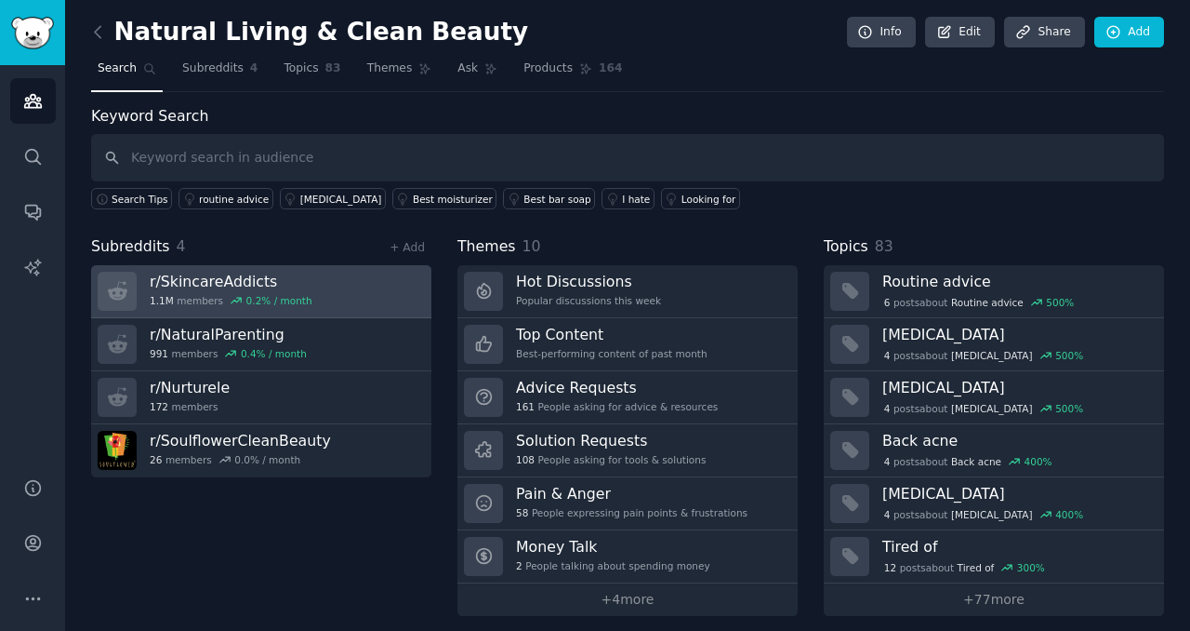
click at [284, 294] on div "0.2 % / month" at bounding box center [279, 300] width 66 height 13
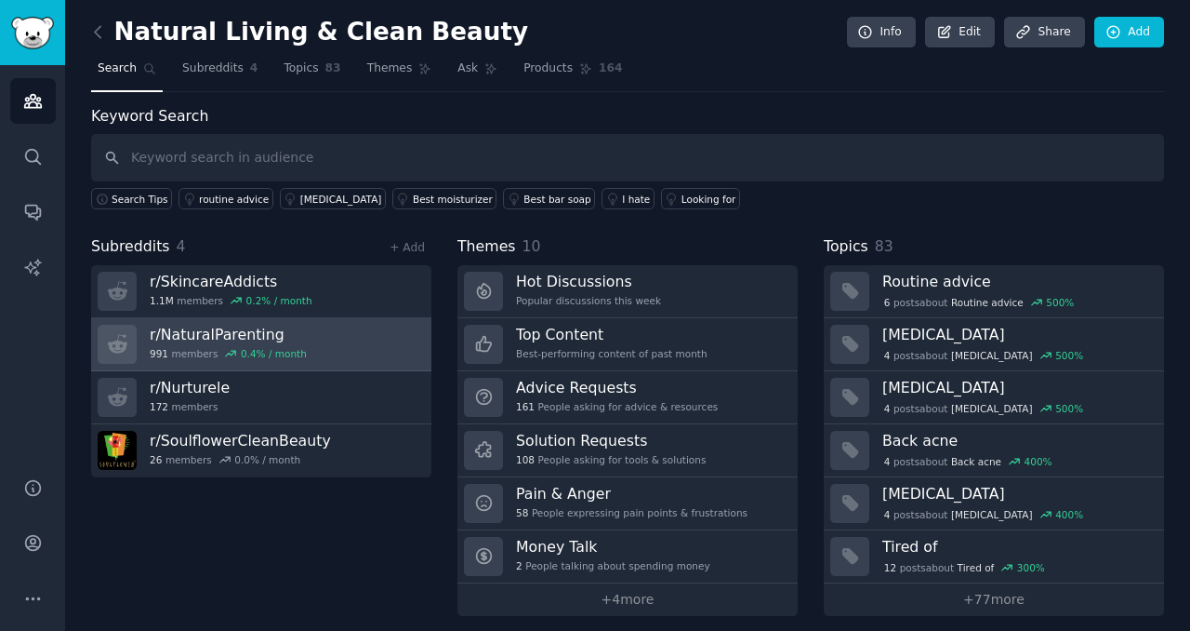
click at [329, 352] on link "r/ NaturalParenting 991 members 0.4 % / month" at bounding box center [261, 344] width 340 height 53
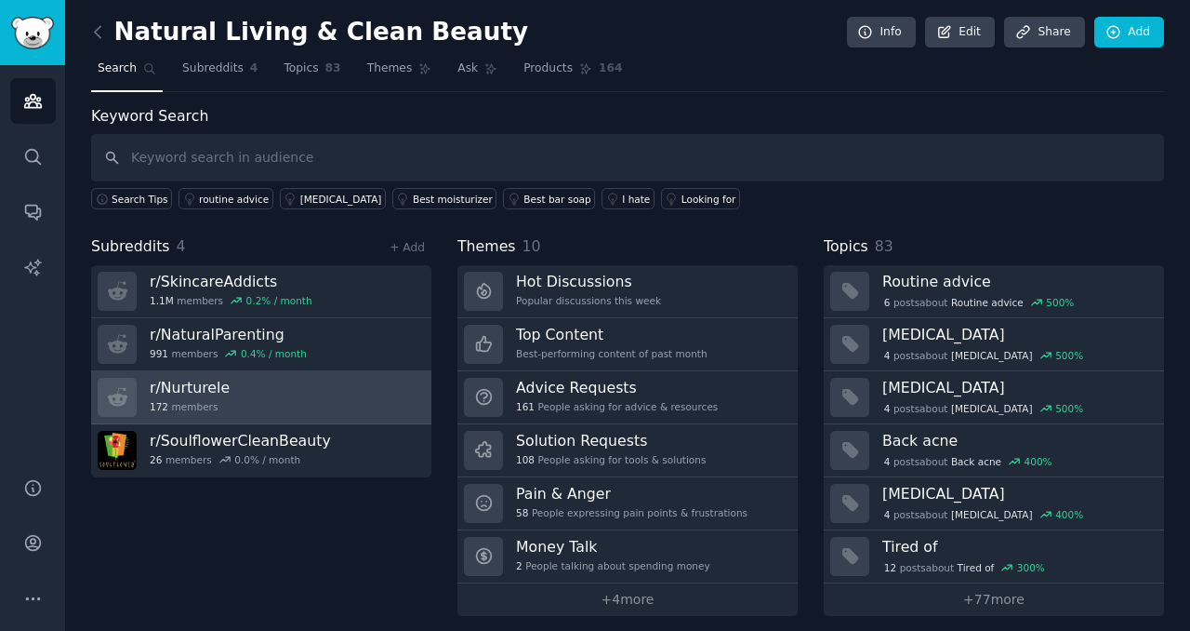
click at [320, 388] on link "r/ Nurturele 172 members" at bounding box center [261, 397] width 340 height 53
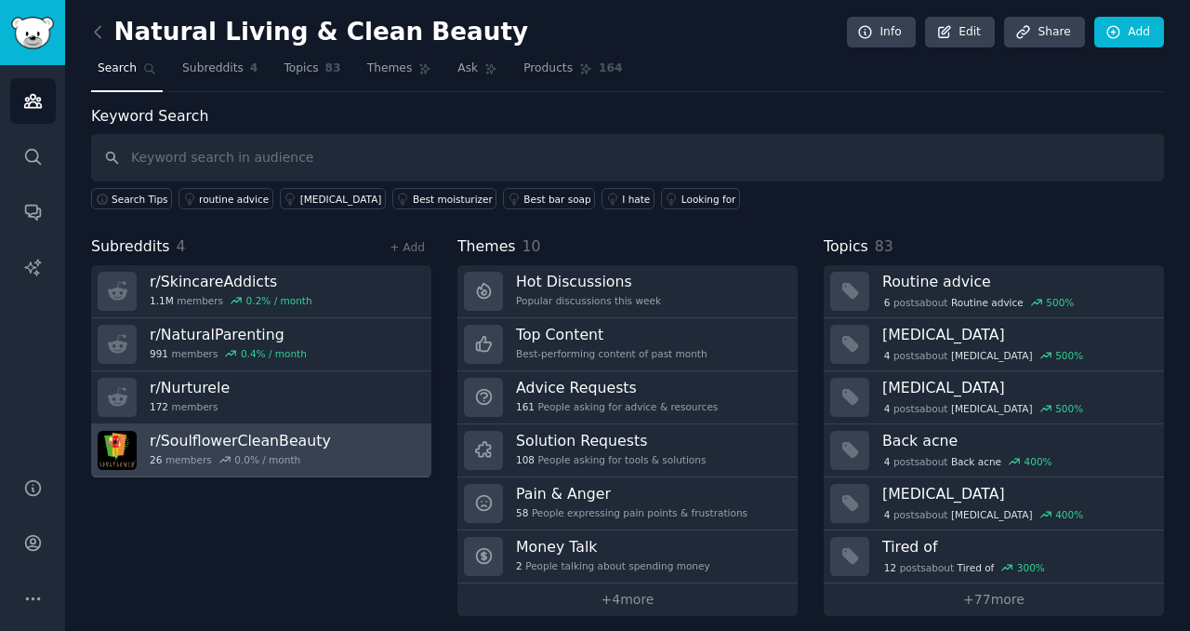
click at [345, 445] on link "r/ SoulflowerCleanBeauty 26 members 0.0 % / month" at bounding box center [261, 450] width 340 height 53
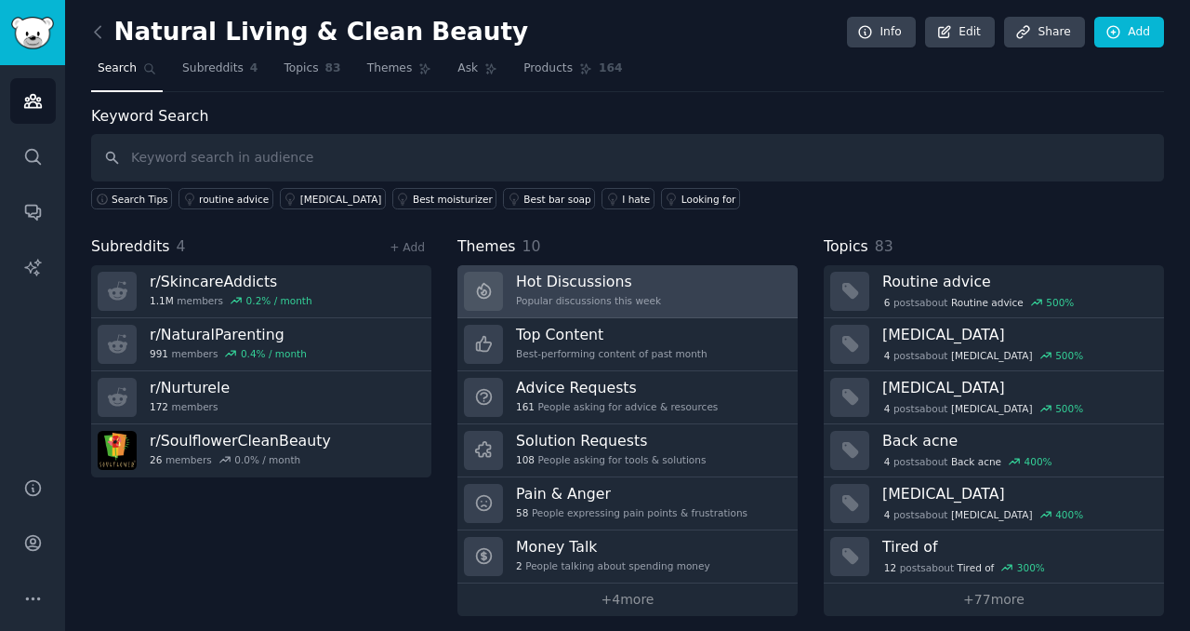
click at [676, 280] on link "Hot Discussions Popular discussions this week" at bounding box center [628, 291] width 340 height 53
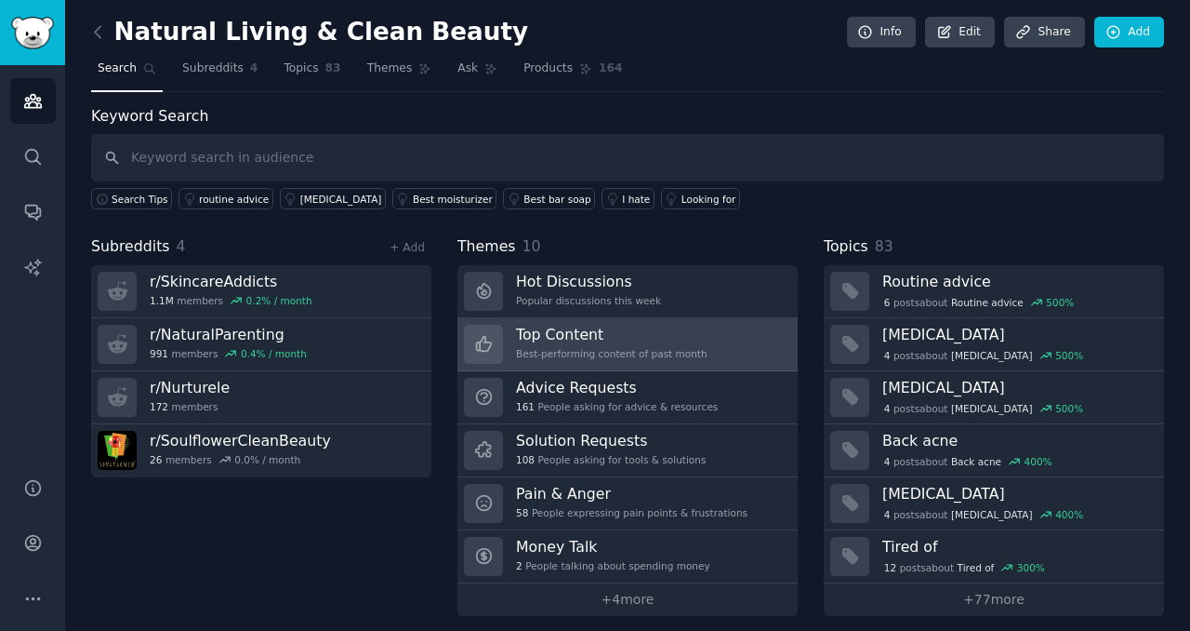
click at [678, 342] on h3 "Top Content" at bounding box center [612, 335] width 192 height 20
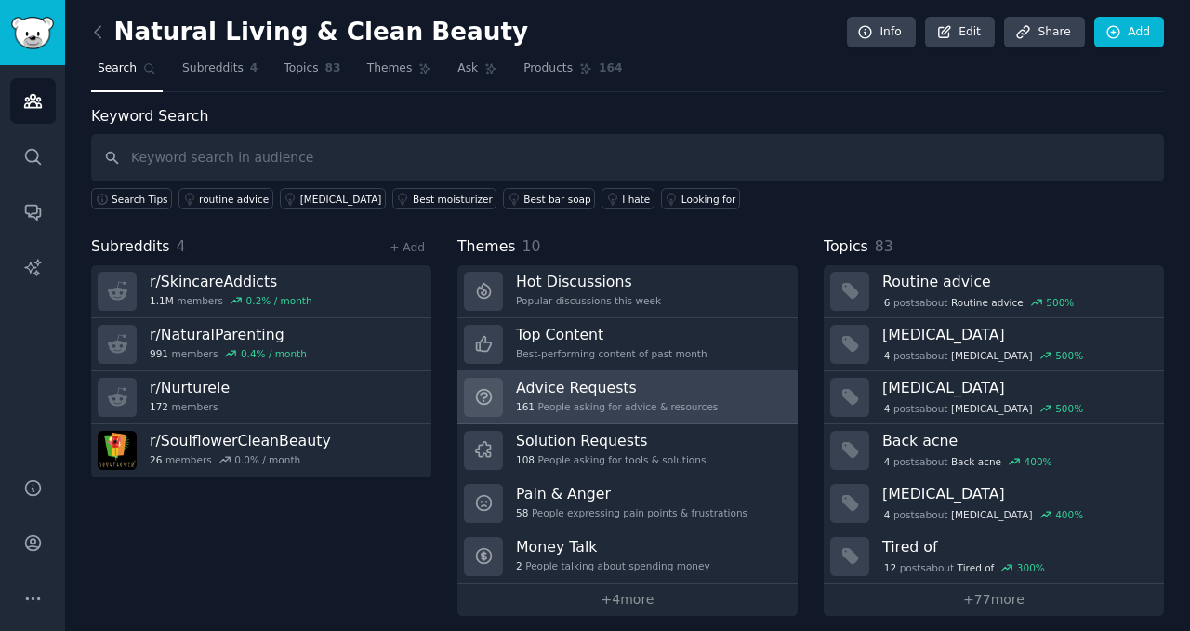
click at [672, 407] on div "161 People asking for advice & resources" at bounding box center [617, 406] width 202 height 13
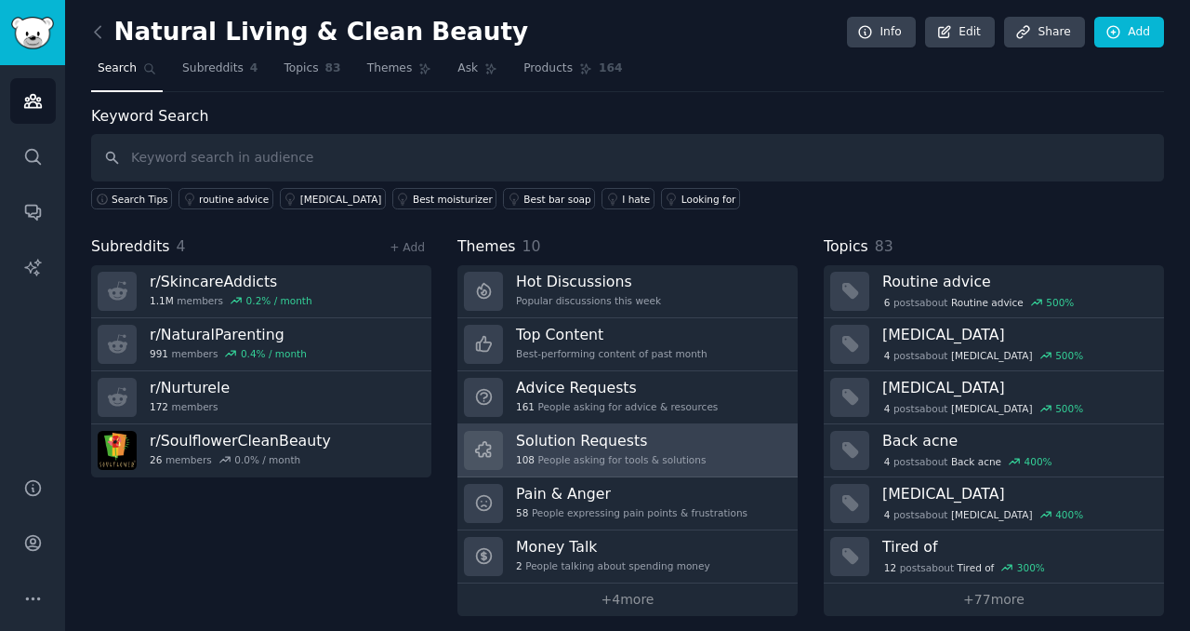
click at [663, 467] on div "Solution Requests 108 People asking for tools & solutions" at bounding box center [611, 450] width 190 height 39
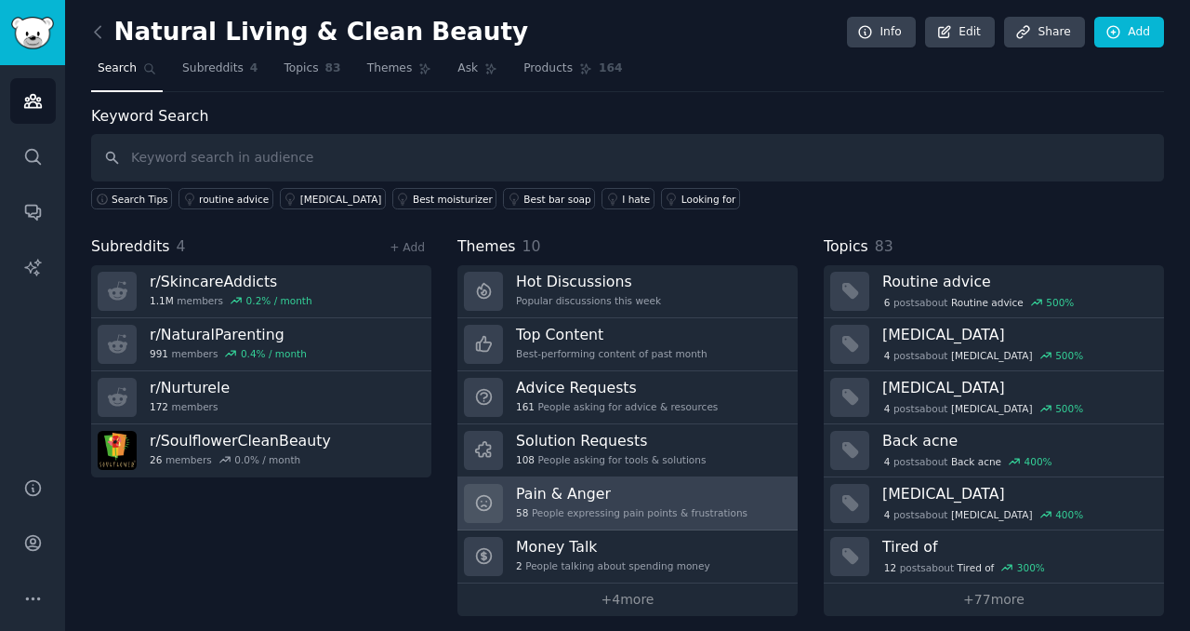
click at [663, 511] on div "58 People expressing pain points & frustrations" at bounding box center [632, 512] width 232 height 13
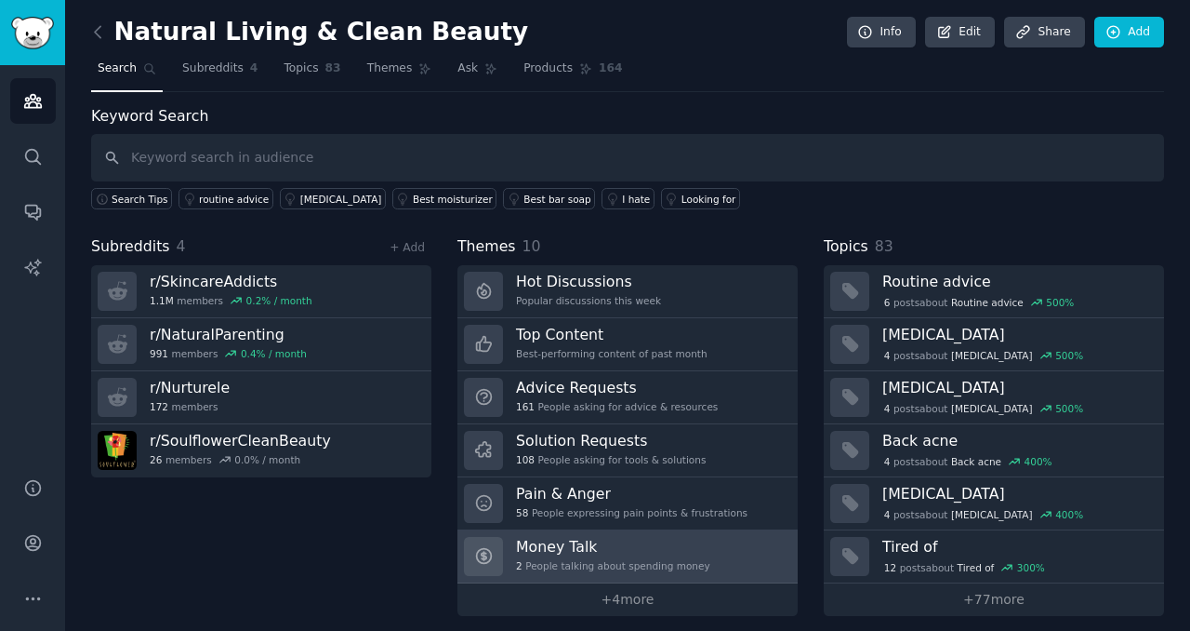
click at [664, 544] on h3 "Money Talk" at bounding box center [613, 547] width 194 height 20
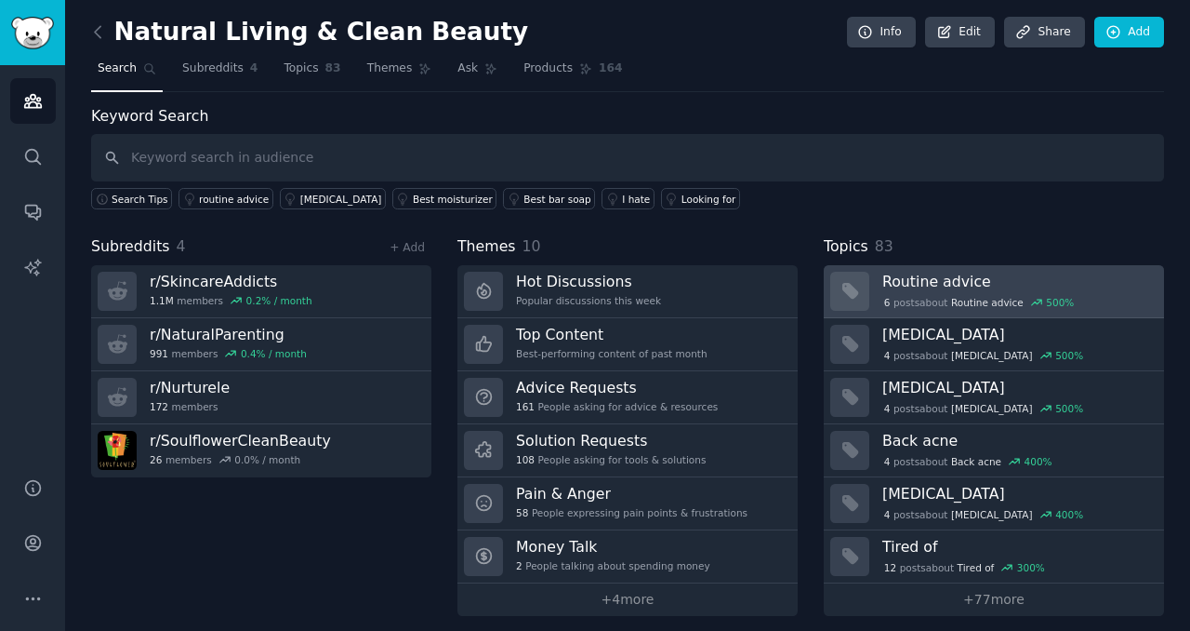
click at [1025, 281] on h3 "Routine advice" at bounding box center [1017, 282] width 269 height 20
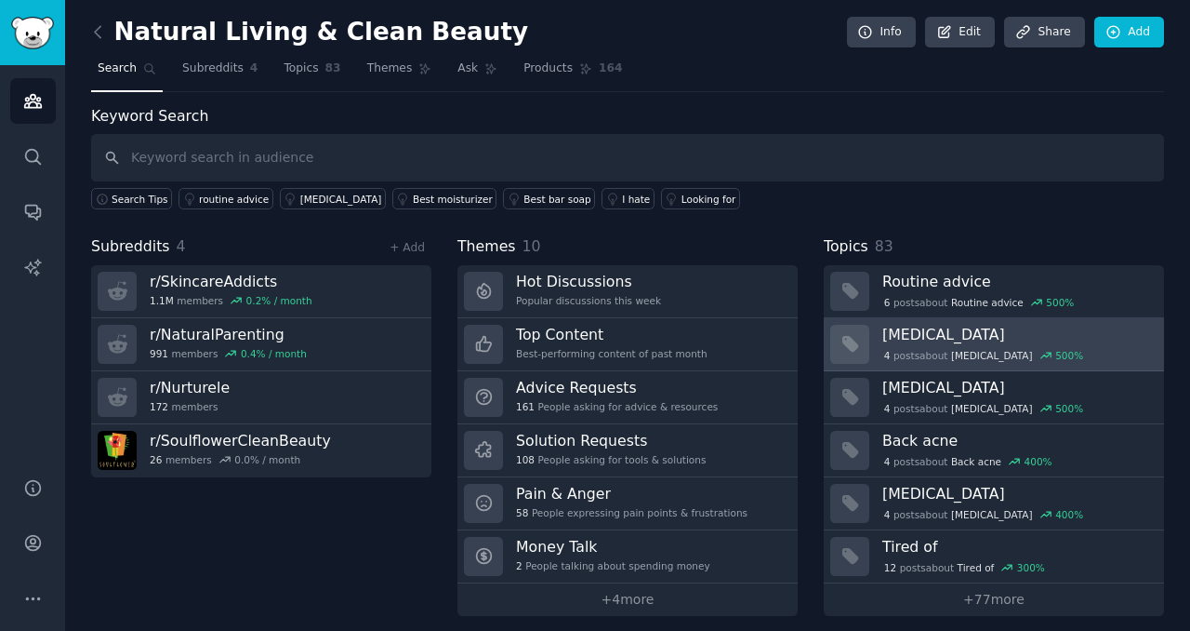
click at [1022, 340] on h3 "Botox" at bounding box center [1017, 335] width 269 height 20
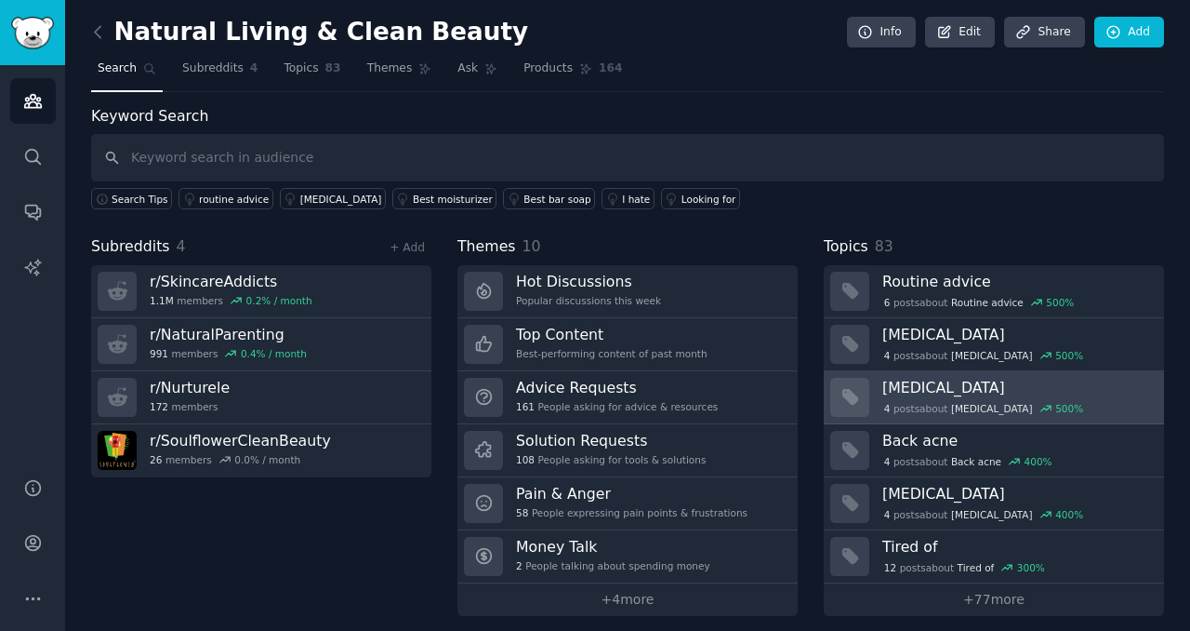
click at [1040, 394] on h3 "Cold sore" at bounding box center [1017, 388] width 269 height 20
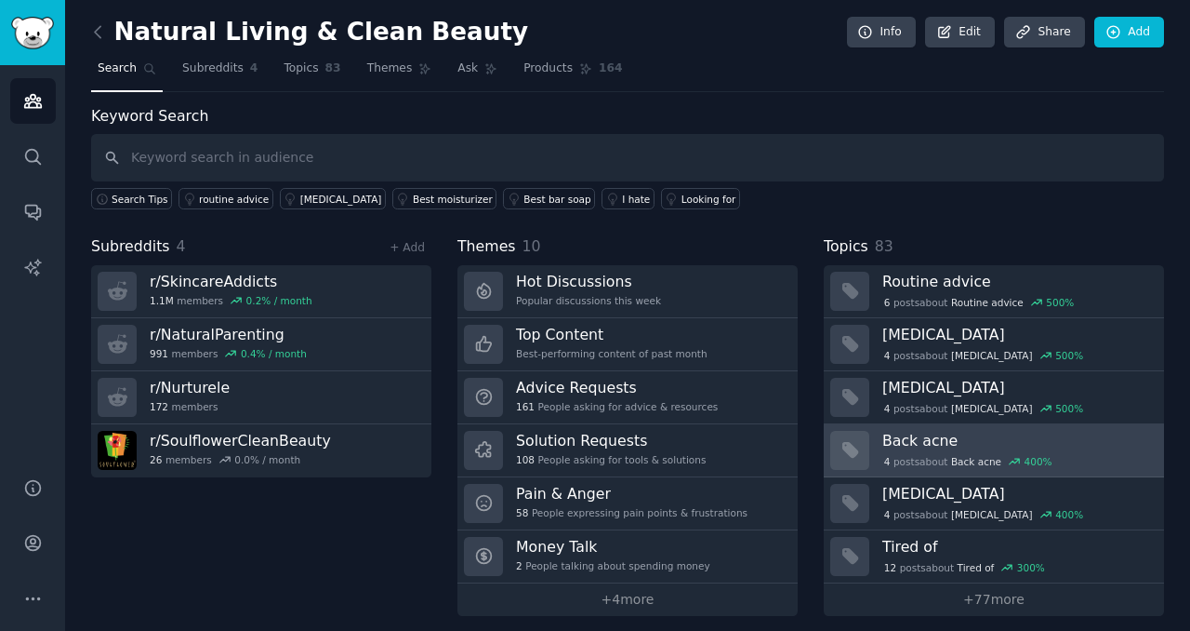
click at [1048, 431] on h3 "Back acne" at bounding box center [1017, 441] width 269 height 20
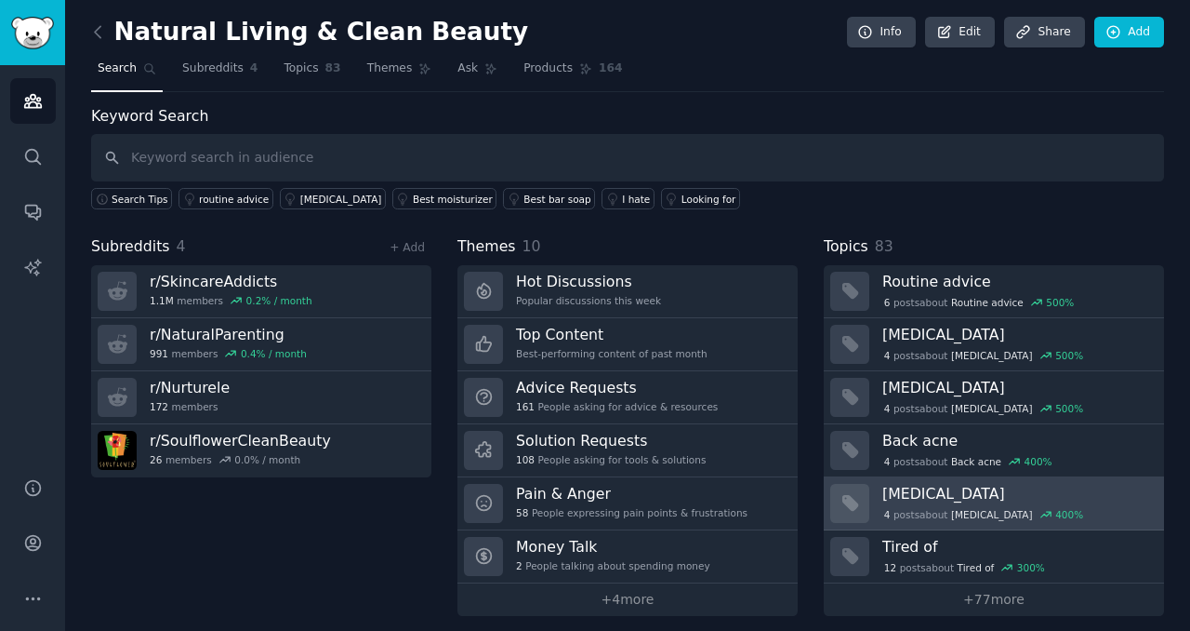
click at [1047, 484] on h3 "Dryness" at bounding box center [1017, 494] width 269 height 20
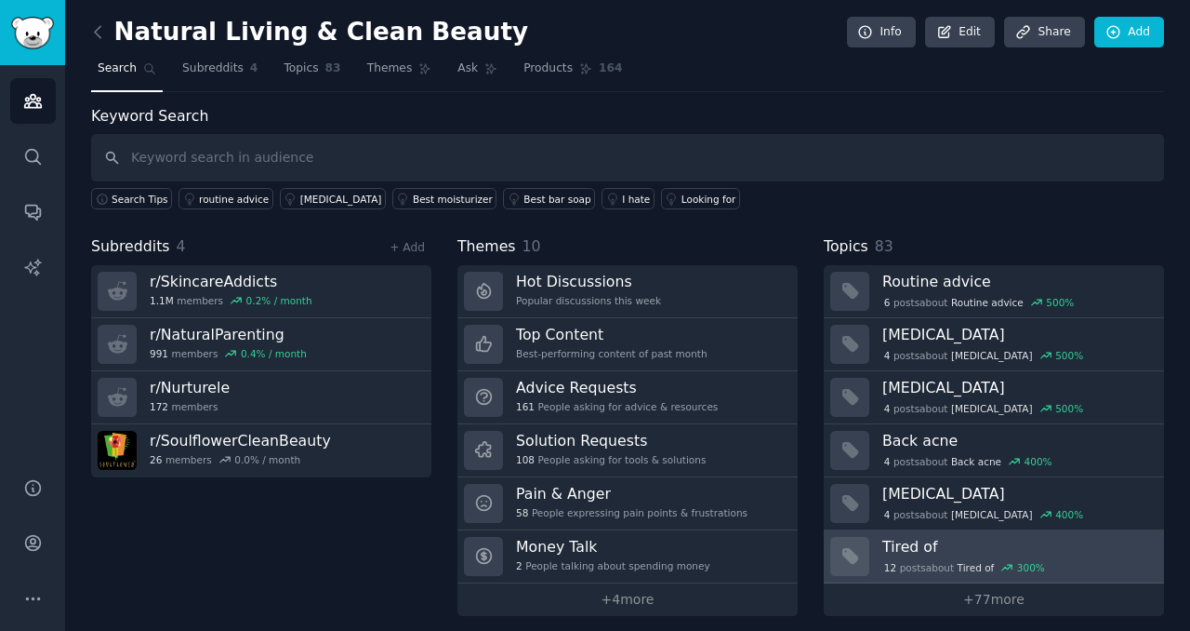
click at [1056, 544] on h3 "Tired of" at bounding box center [1017, 547] width 269 height 20
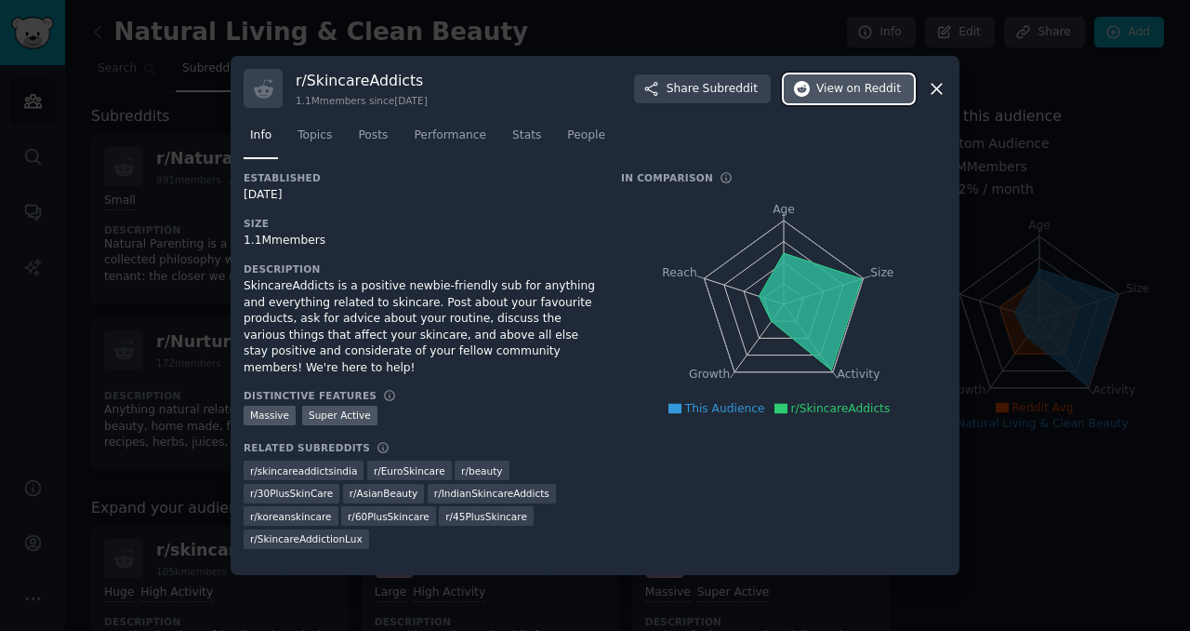
click at [837, 89] on span "View on Reddit" at bounding box center [858, 89] width 85 height 17
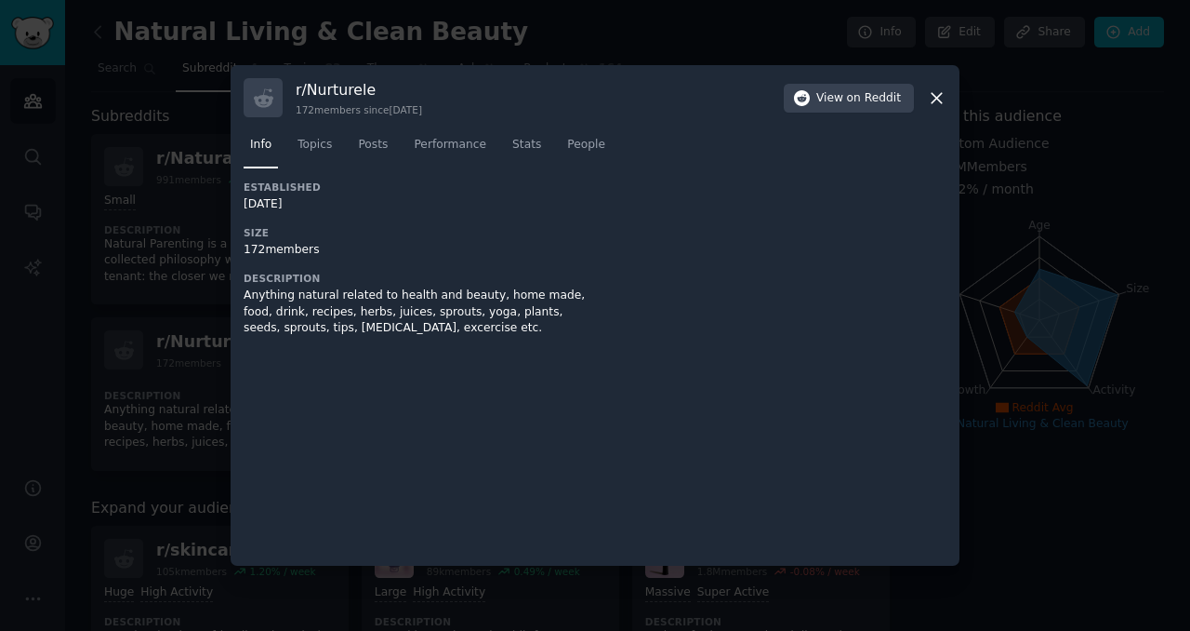
click at [925, 102] on div "r/ Nurturele 172 members since [DATE] View on Reddit" at bounding box center [595, 97] width 703 height 39
click at [851, 96] on span "on Reddit" at bounding box center [874, 98] width 54 height 17
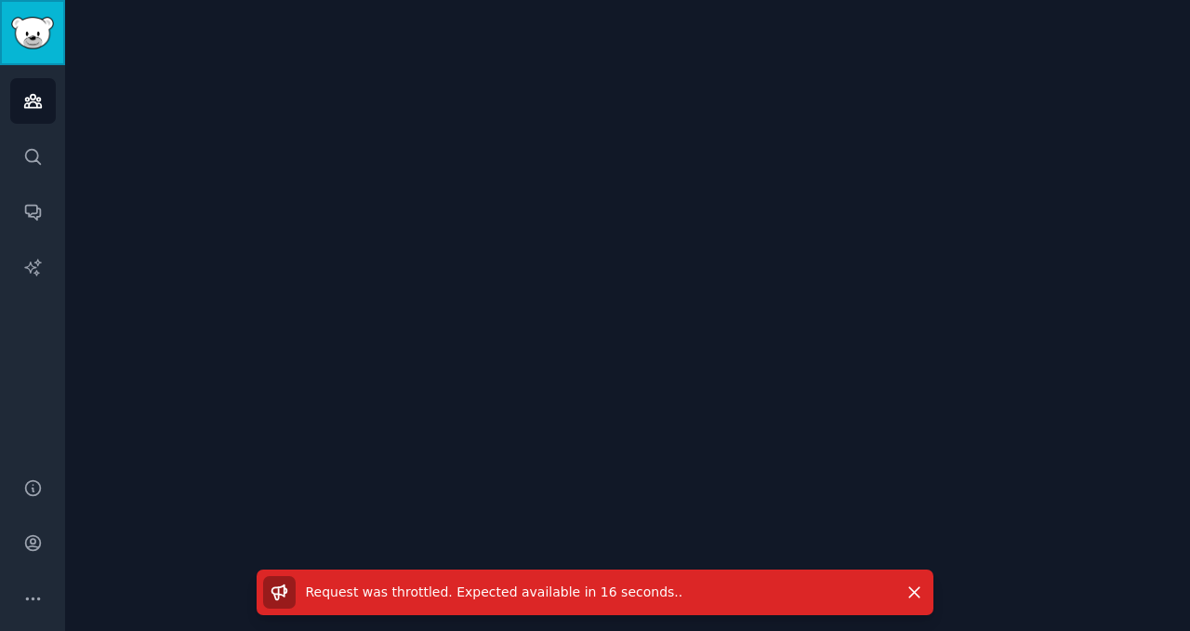
click at [26, 43] on img "Sidebar" at bounding box center [32, 33] width 43 height 33
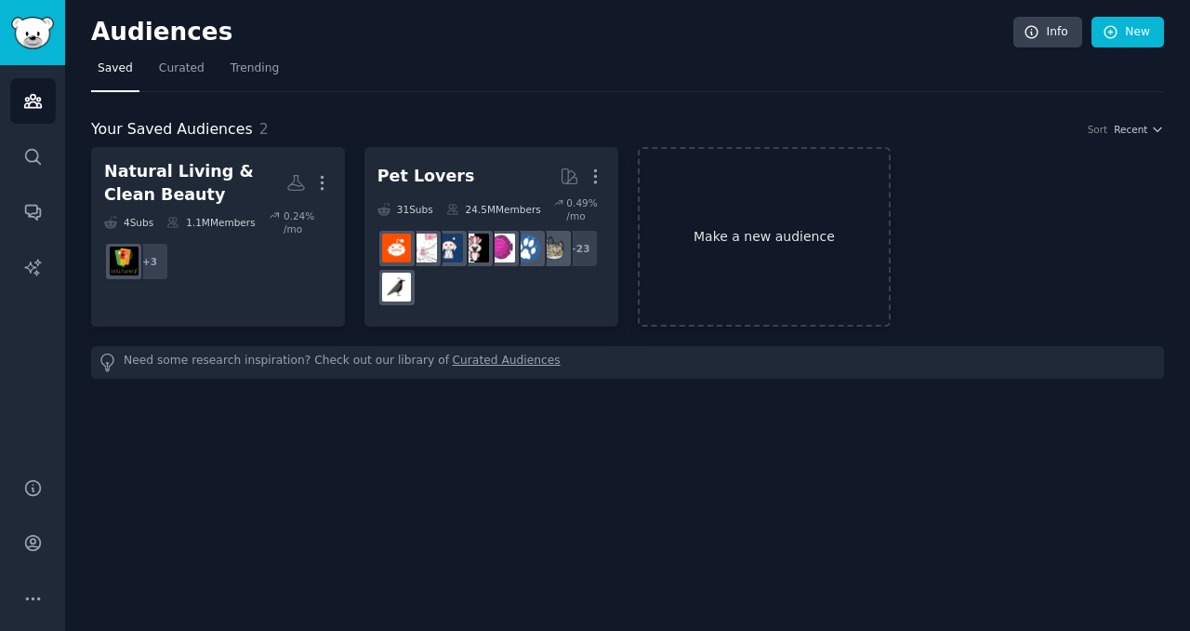
click at [747, 241] on link "Make a new audience" at bounding box center [765, 236] width 254 height 179
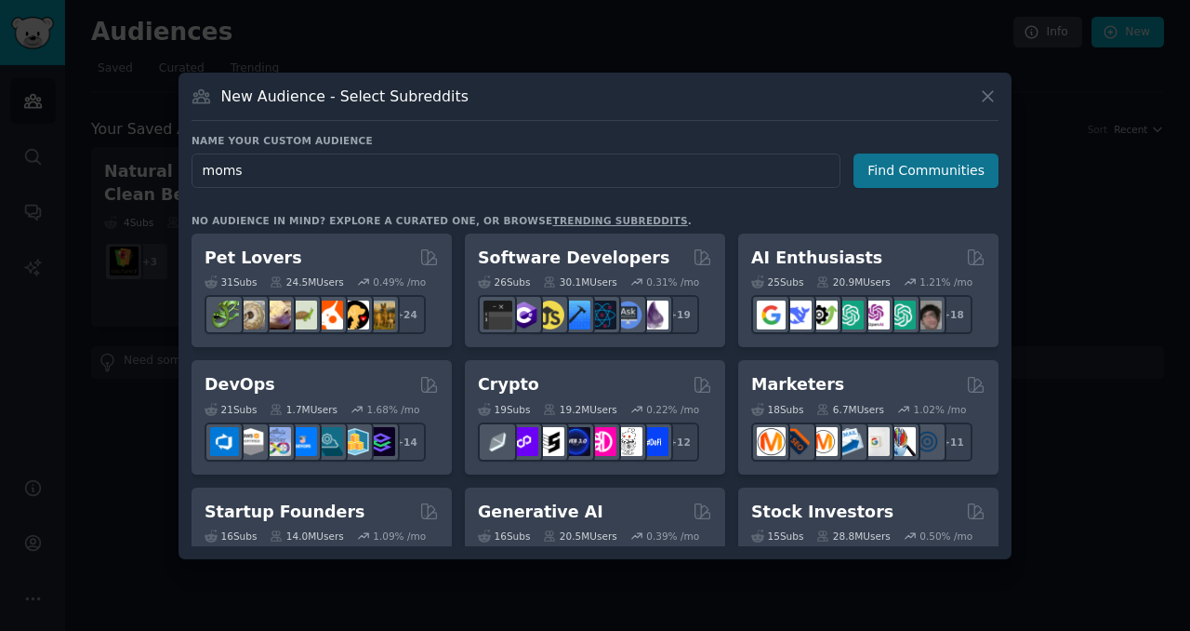
type input "moms"
click at [921, 175] on button "Find Communities" at bounding box center [926, 170] width 145 height 34
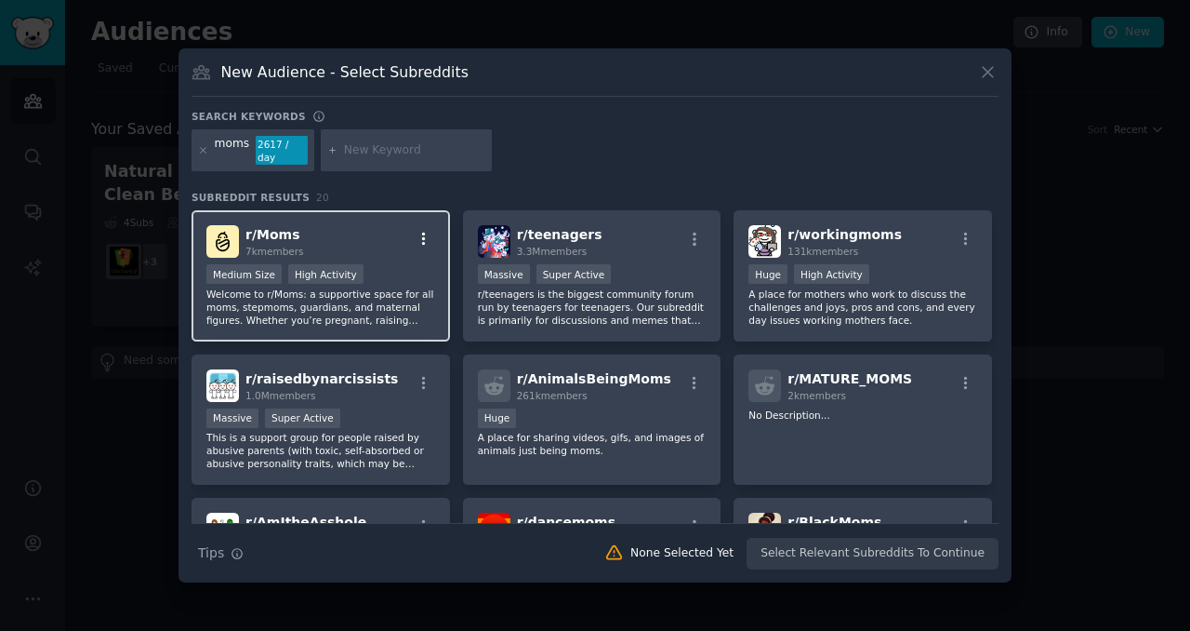
click at [424, 231] on icon "button" at bounding box center [424, 239] width 17 height 17
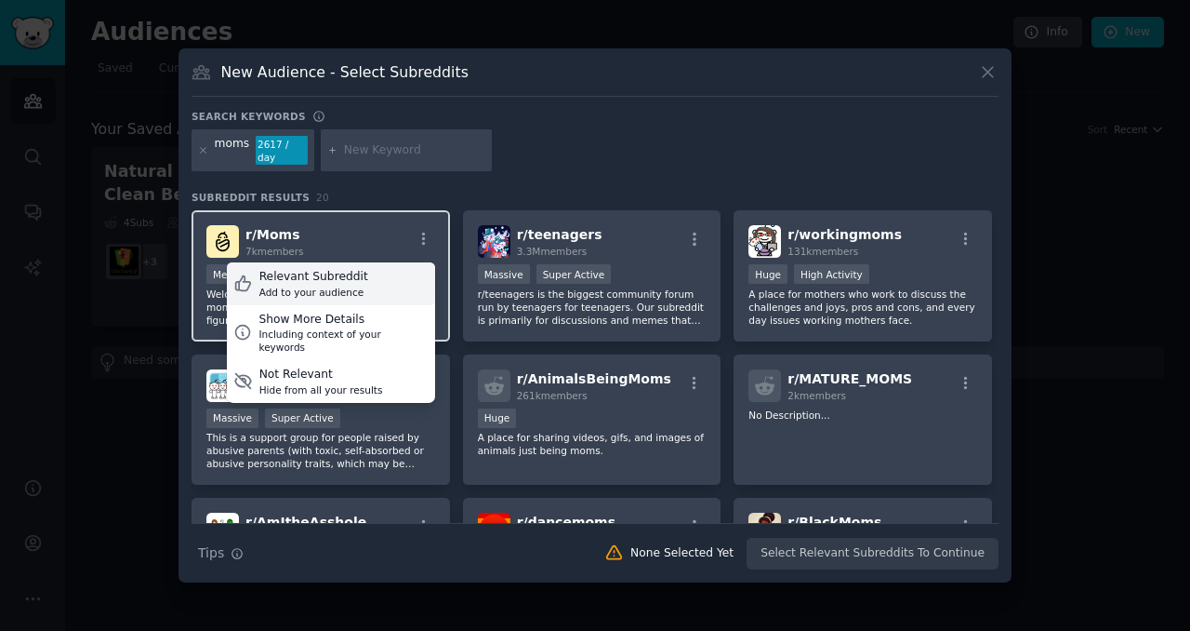
click at [374, 280] on div "Relevant Subreddit Add to your audience" at bounding box center [331, 283] width 208 height 43
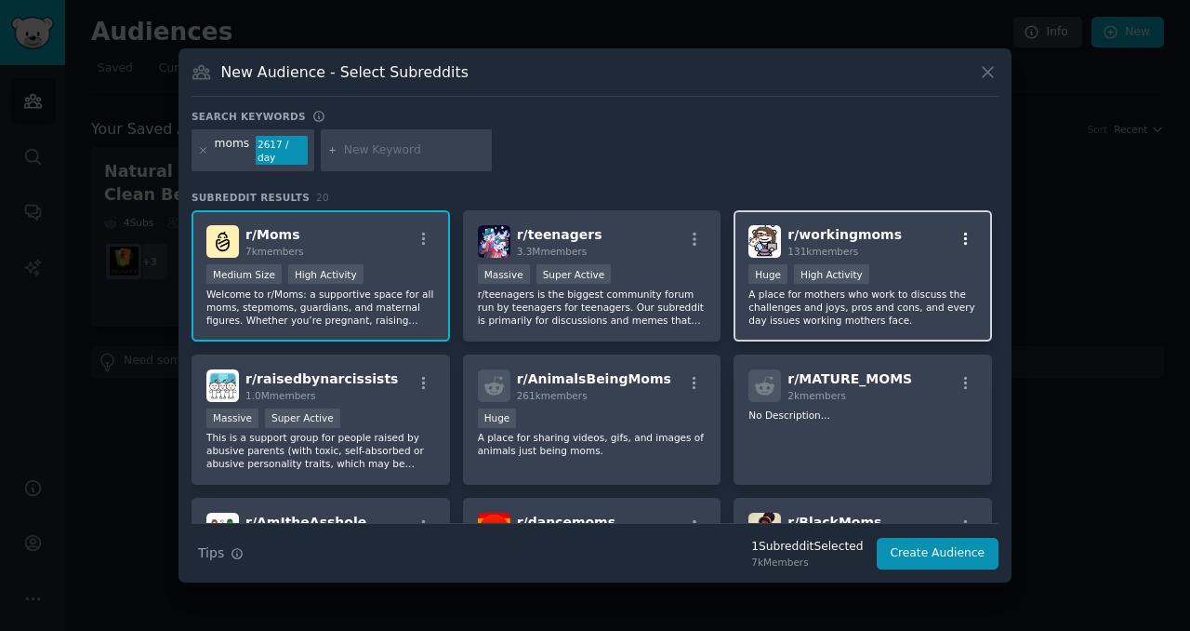
click at [965, 231] on icon "button" at bounding box center [966, 239] width 17 height 17
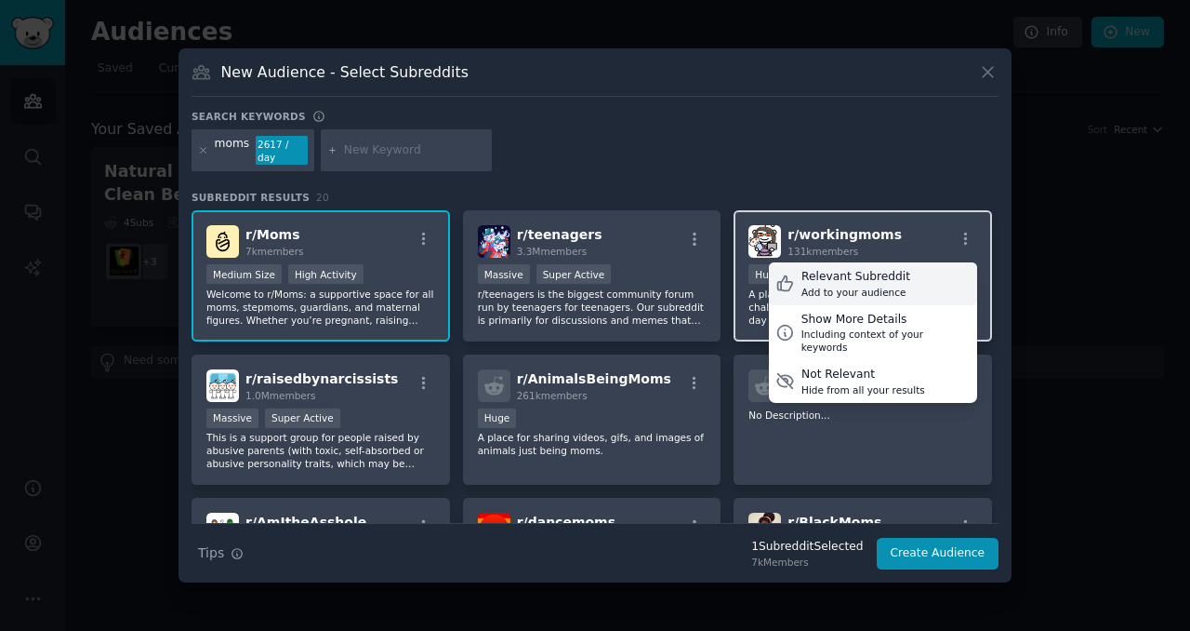
click at [935, 281] on div "Relevant Subreddit Add to your audience" at bounding box center [873, 283] width 208 height 43
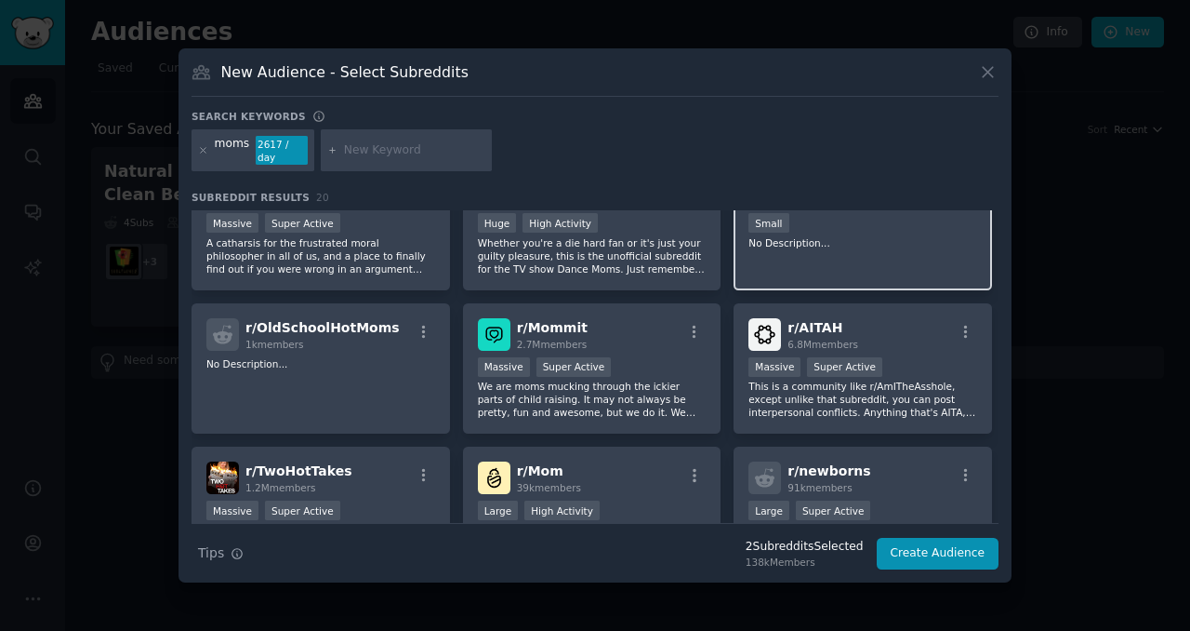
scroll to position [339, 0]
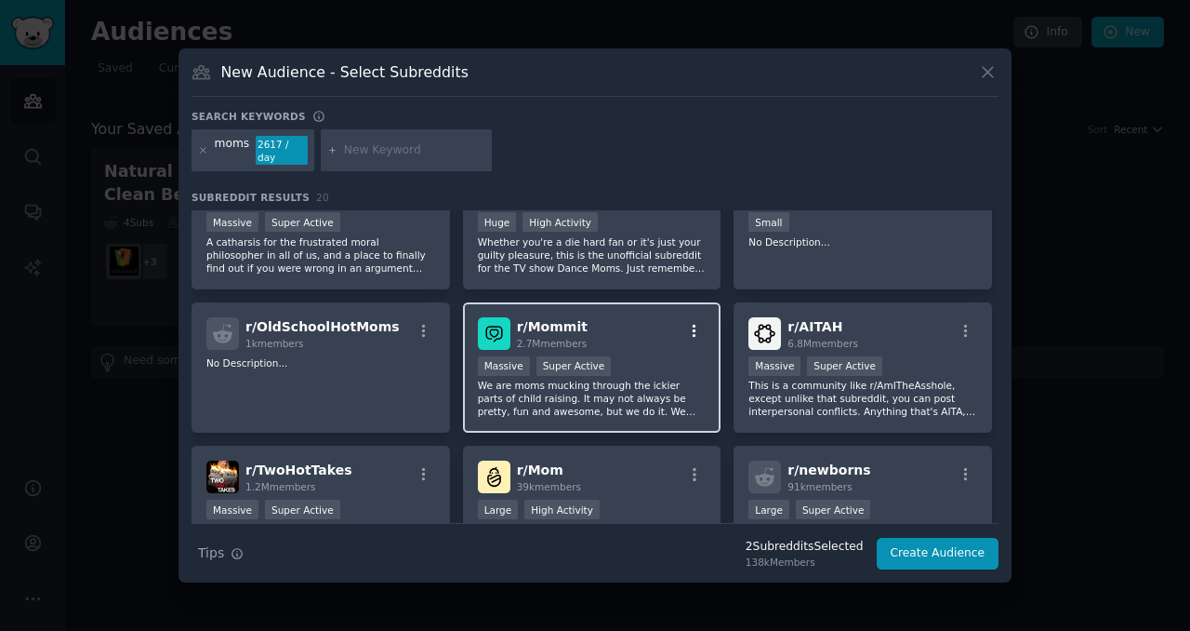
click at [697, 326] on icon "button" at bounding box center [694, 331] width 17 height 17
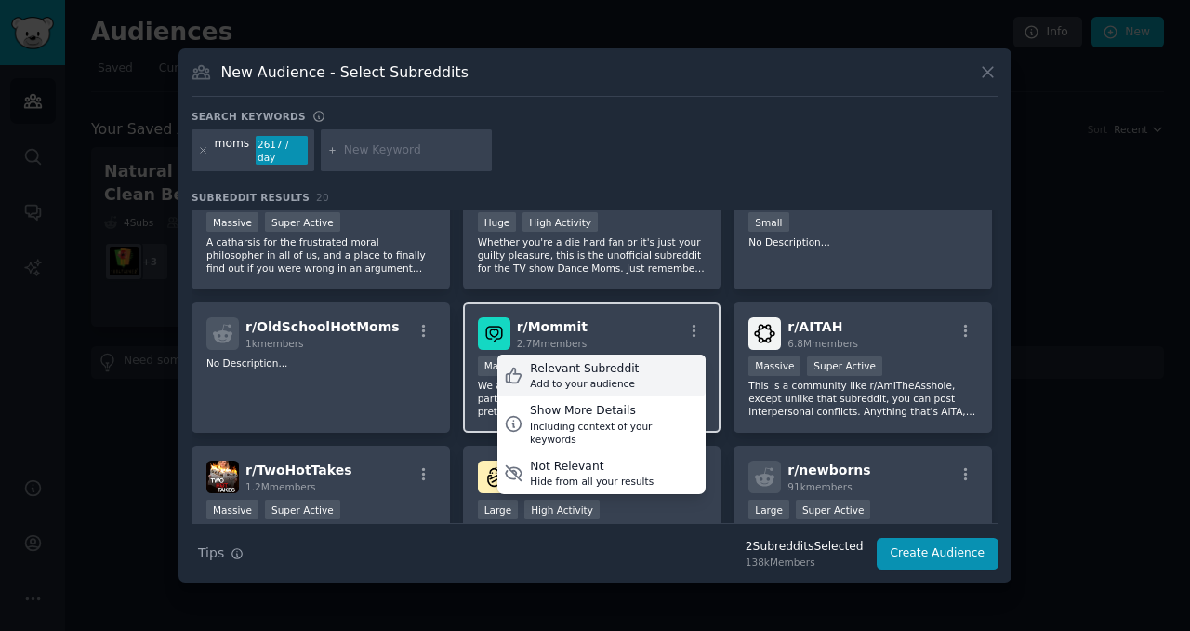
click at [665, 360] on div "Relevant Subreddit Add to your audience" at bounding box center [602, 375] width 208 height 43
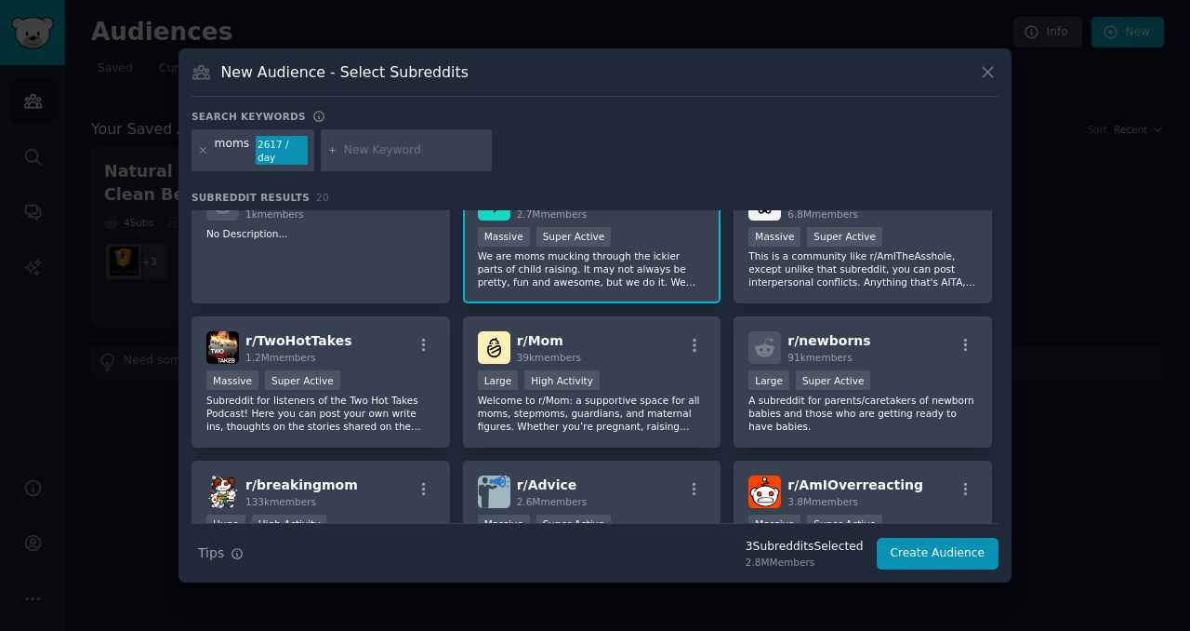
scroll to position [471, 0]
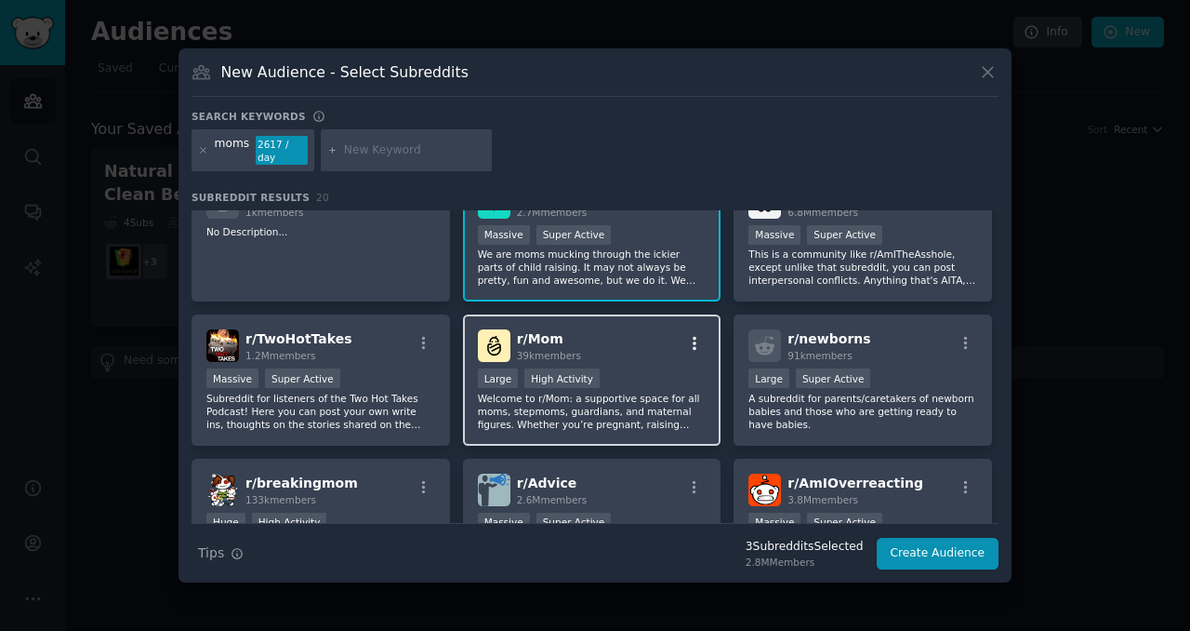
click at [697, 335] on icon "button" at bounding box center [694, 343] width 17 height 17
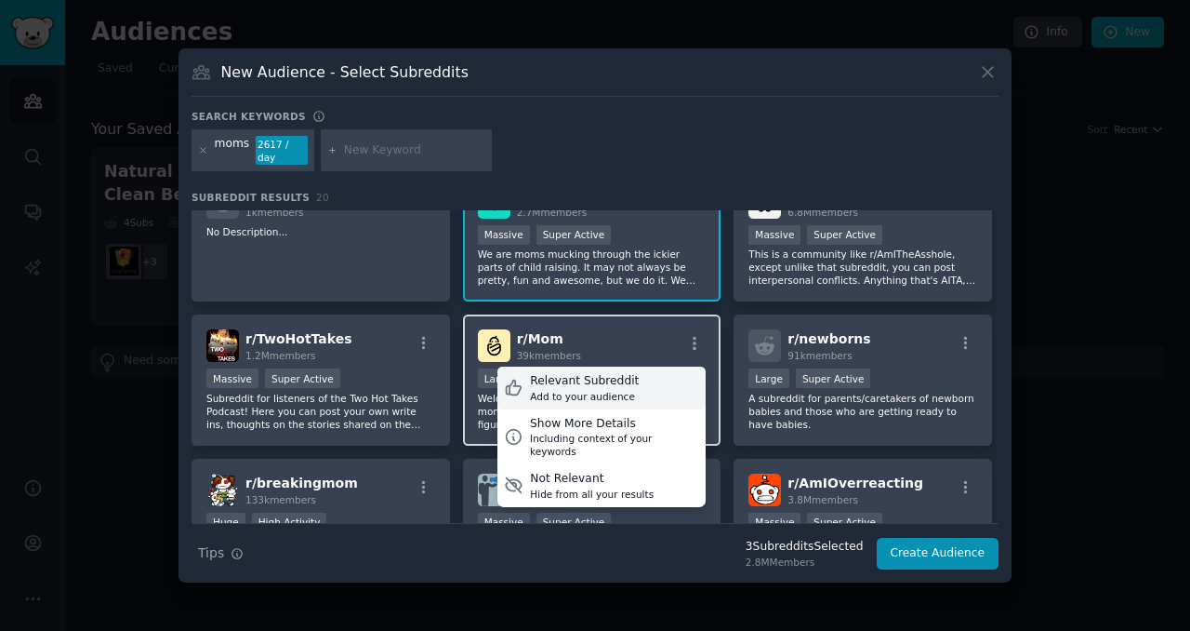
click at [643, 377] on div "Relevant Subreddit Add to your audience" at bounding box center [602, 387] width 208 height 43
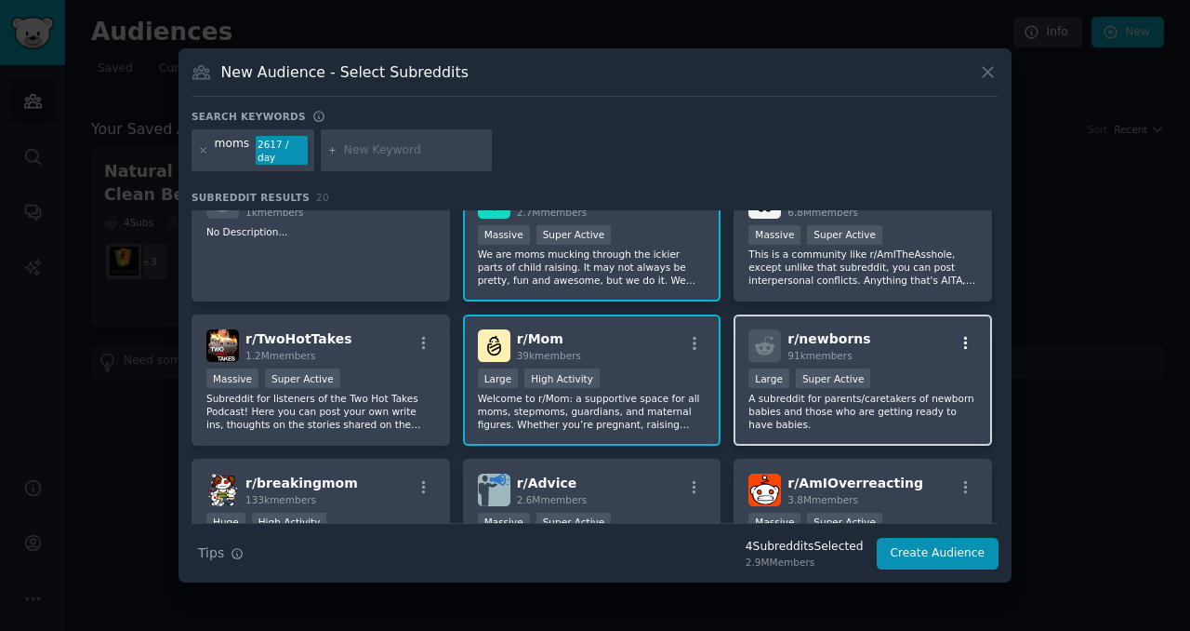
click at [964, 335] on icon "button" at bounding box center [966, 343] width 17 height 17
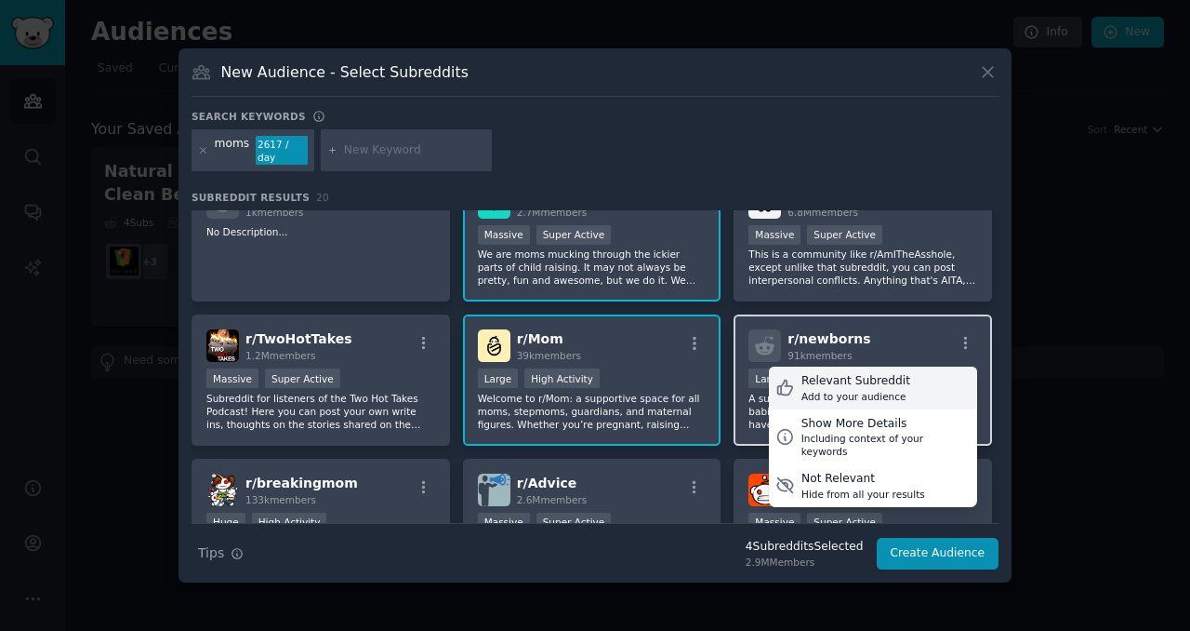
click at [910, 380] on div "Relevant Subreddit Add to your audience" at bounding box center [873, 387] width 208 height 43
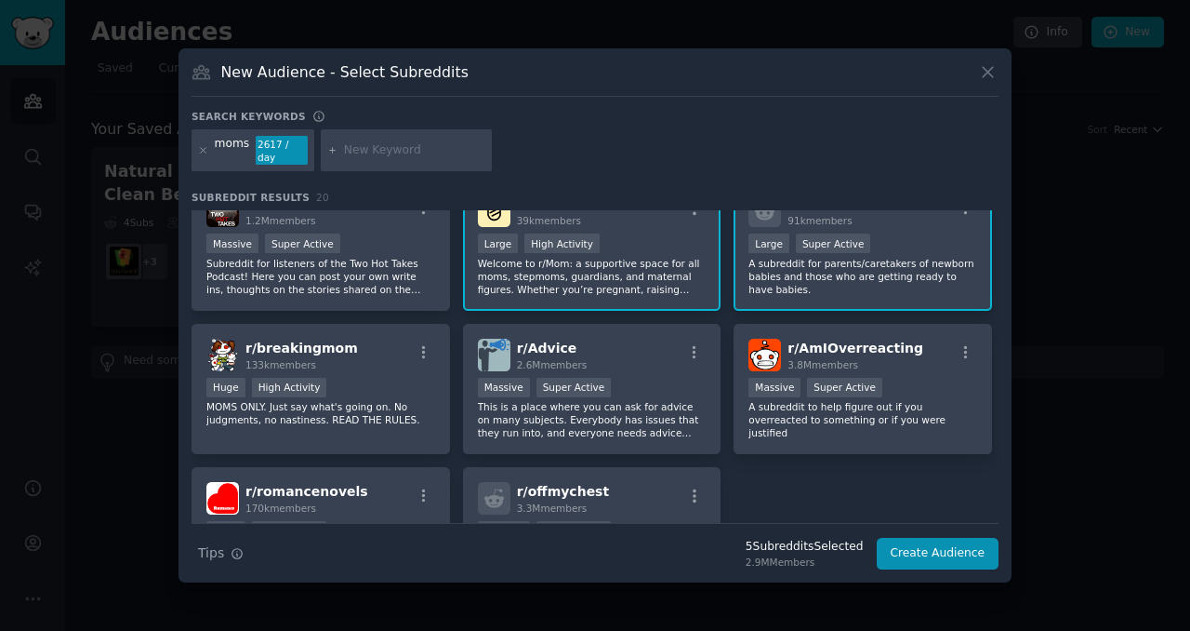
scroll to position [619, 0]
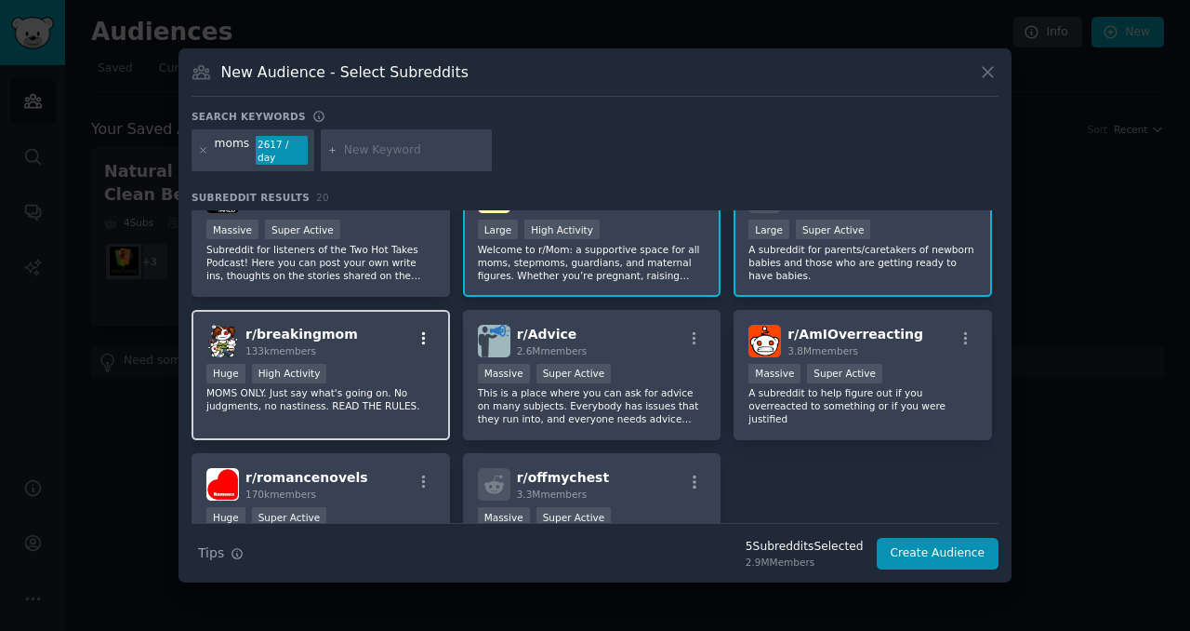
click at [421, 334] on icon "button" at bounding box center [424, 338] width 17 height 17
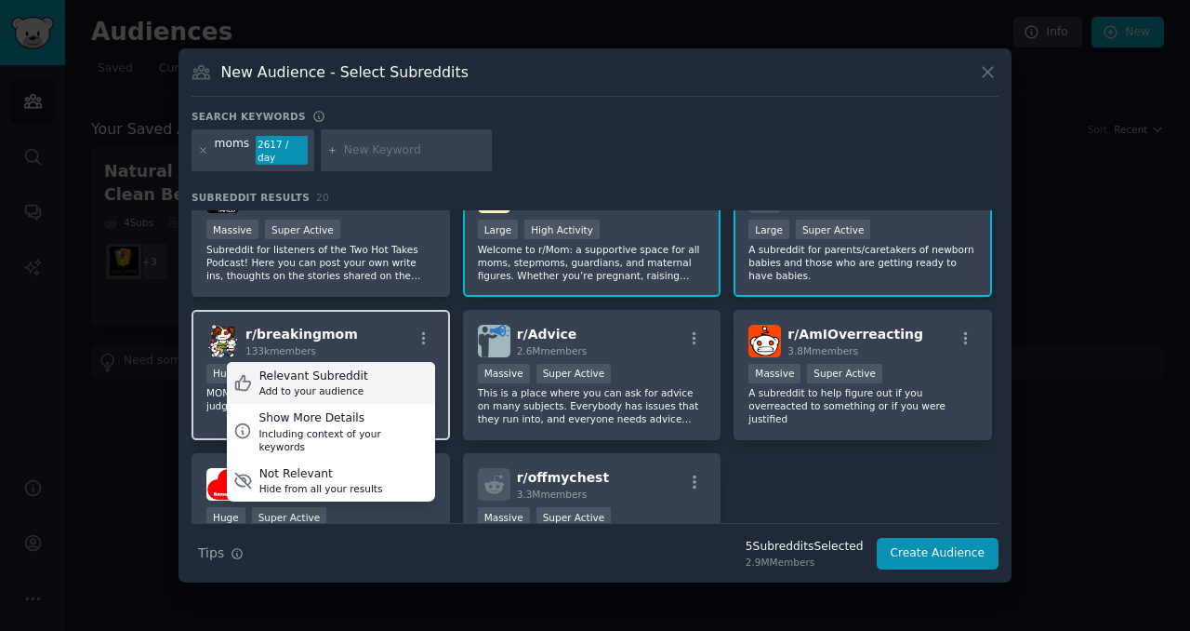
click at [395, 380] on div "Relevant Subreddit Add to your audience" at bounding box center [331, 383] width 208 height 43
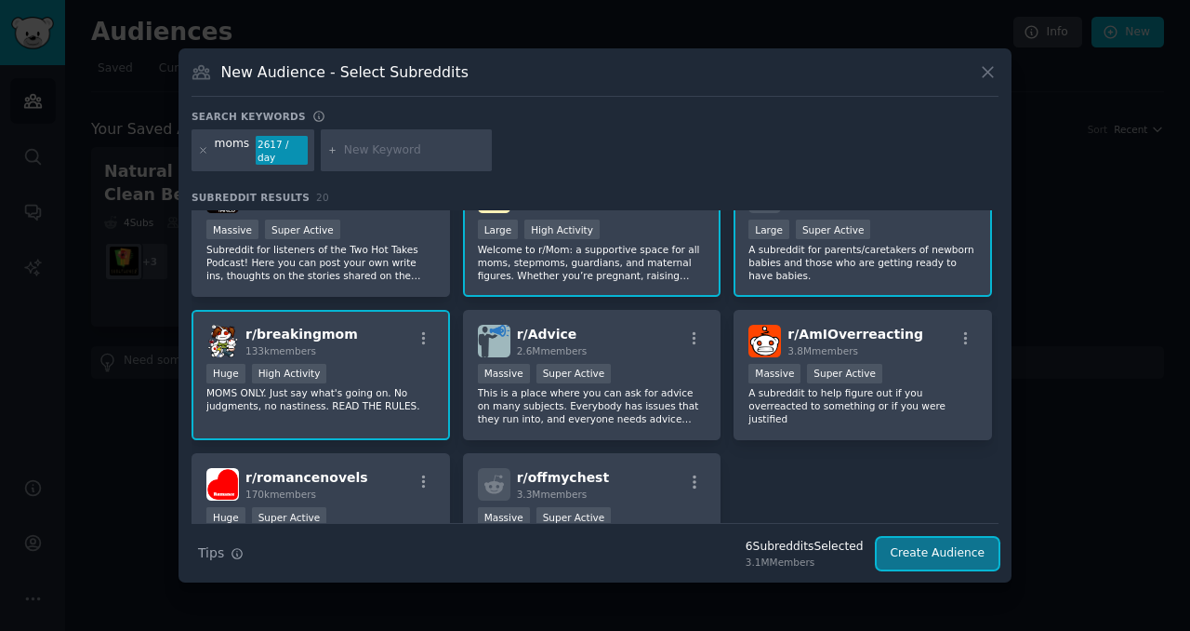
click at [936, 551] on button "Create Audience" at bounding box center [938, 554] width 123 height 32
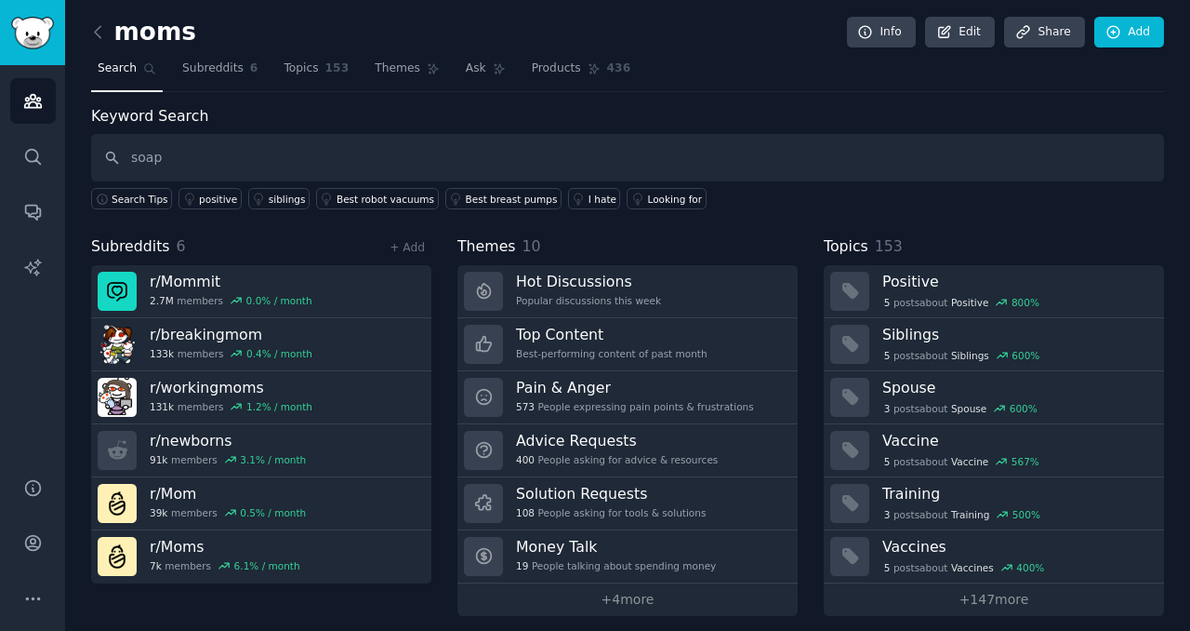
type input "soap"
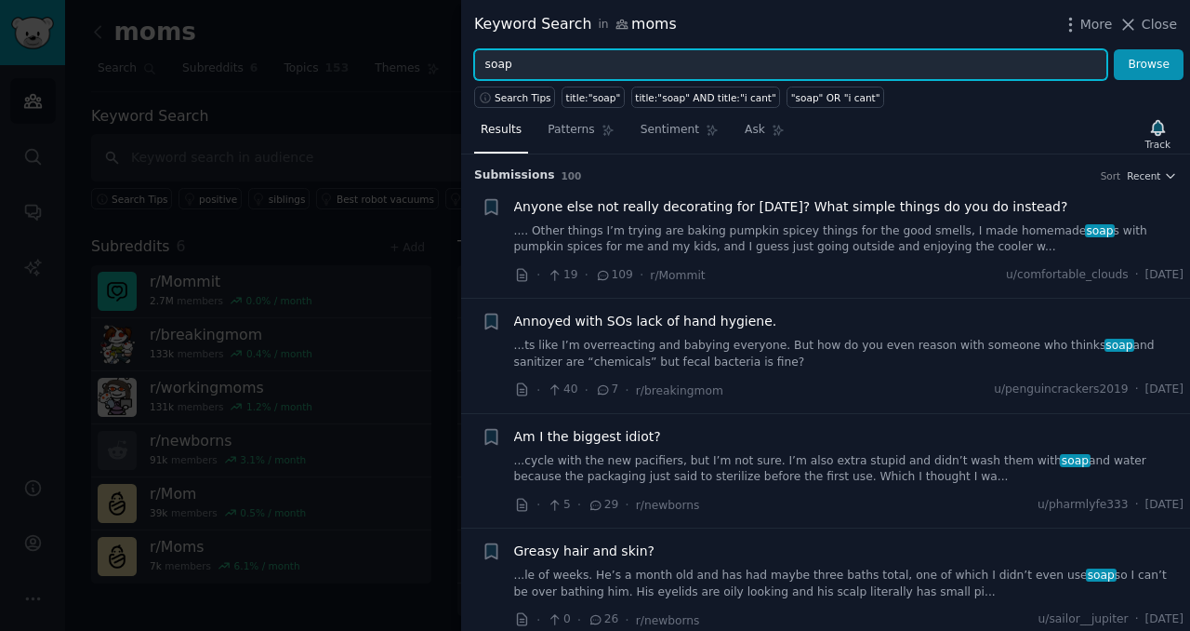
click at [523, 65] on input "soap" at bounding box center [790, 65] width 633 height 32
click at [1114, 49] on button "Browse" at bounding box center [1149, 65] width 70 height 32
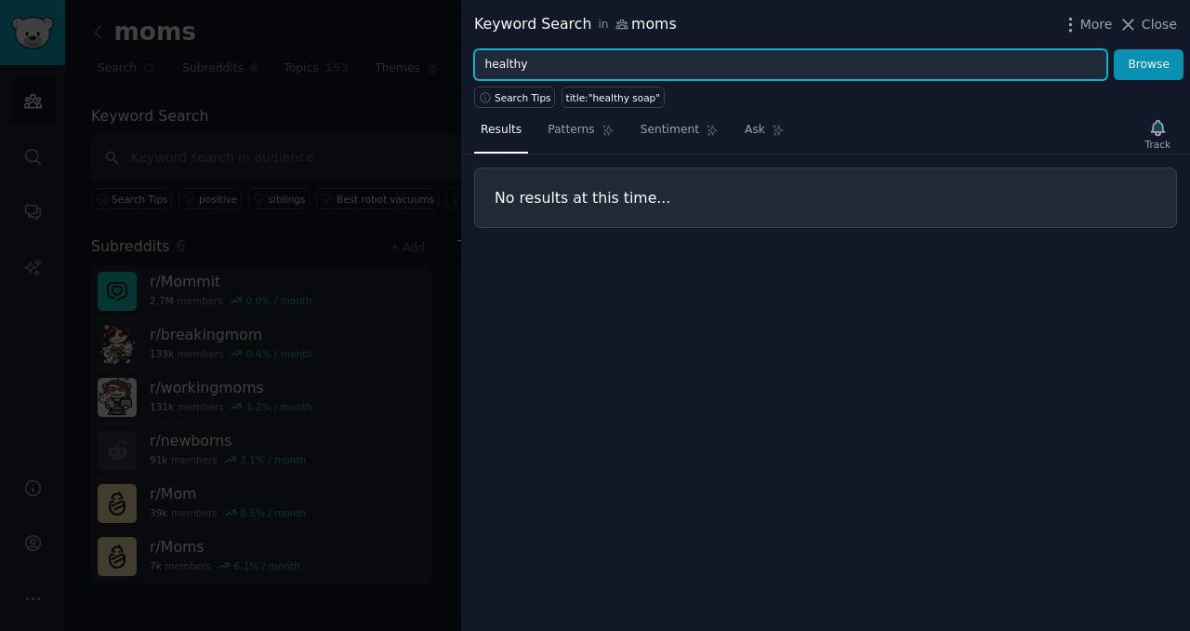
type input "healthy"
click at [1114, 49] on button "Browse" at bounding box center [1149, 65] width 70 height 32
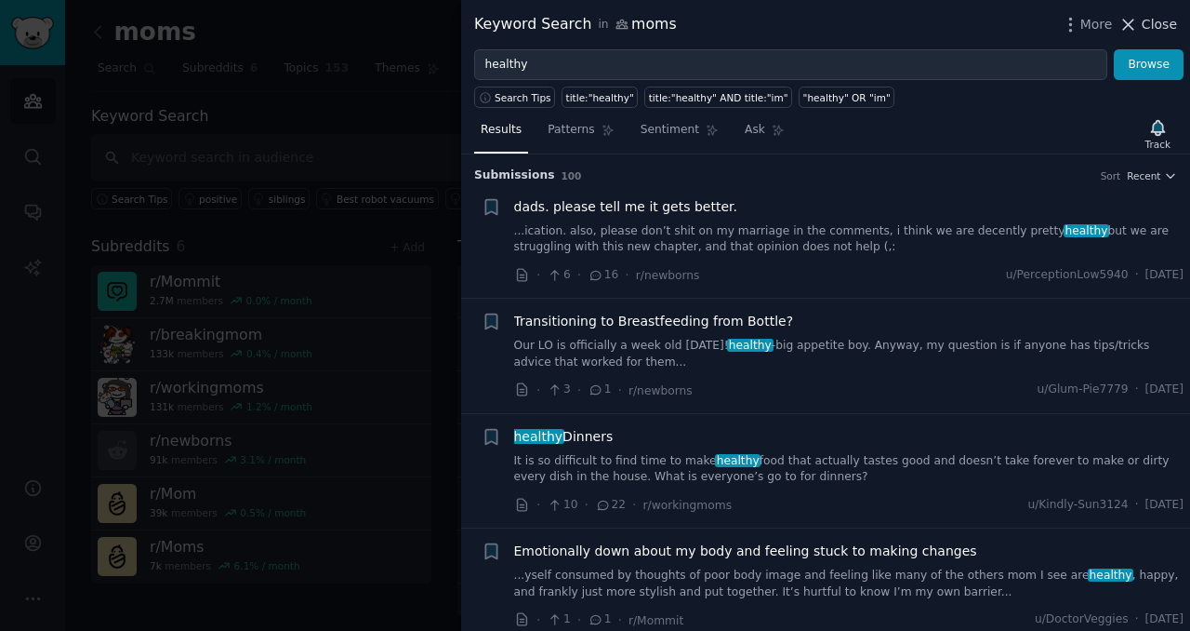
click at [1154, 29] on span "Close" at bounding box center [1159, 25] width 35 height 20
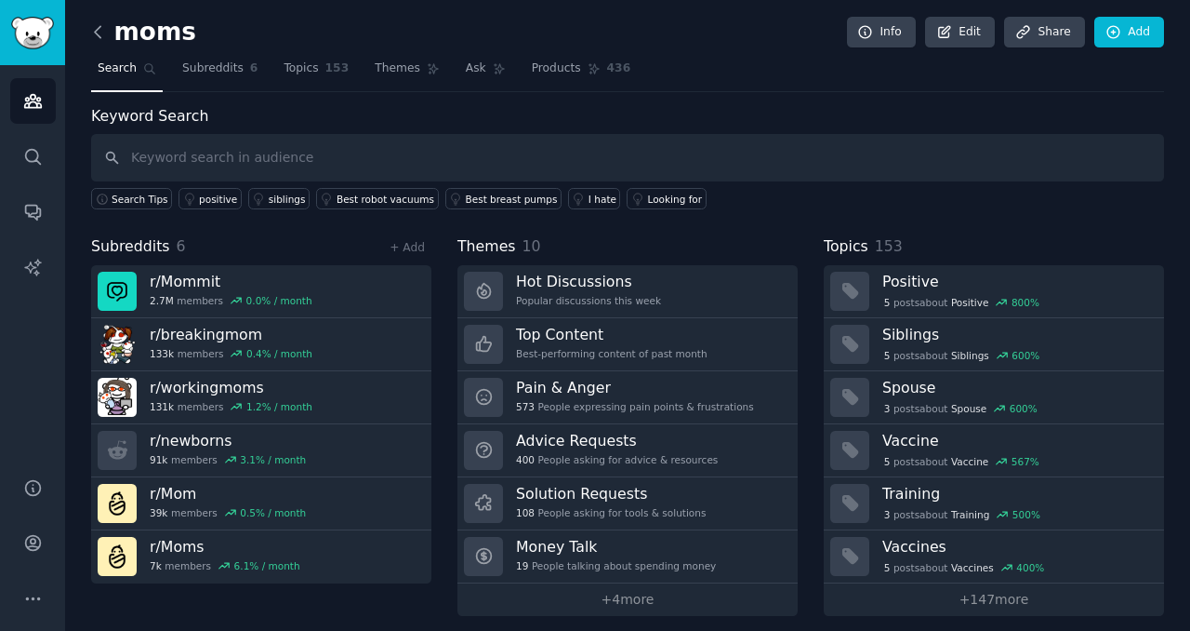
click at [95, 33] on icon at bounding box center [98, 31] width 6 height 11
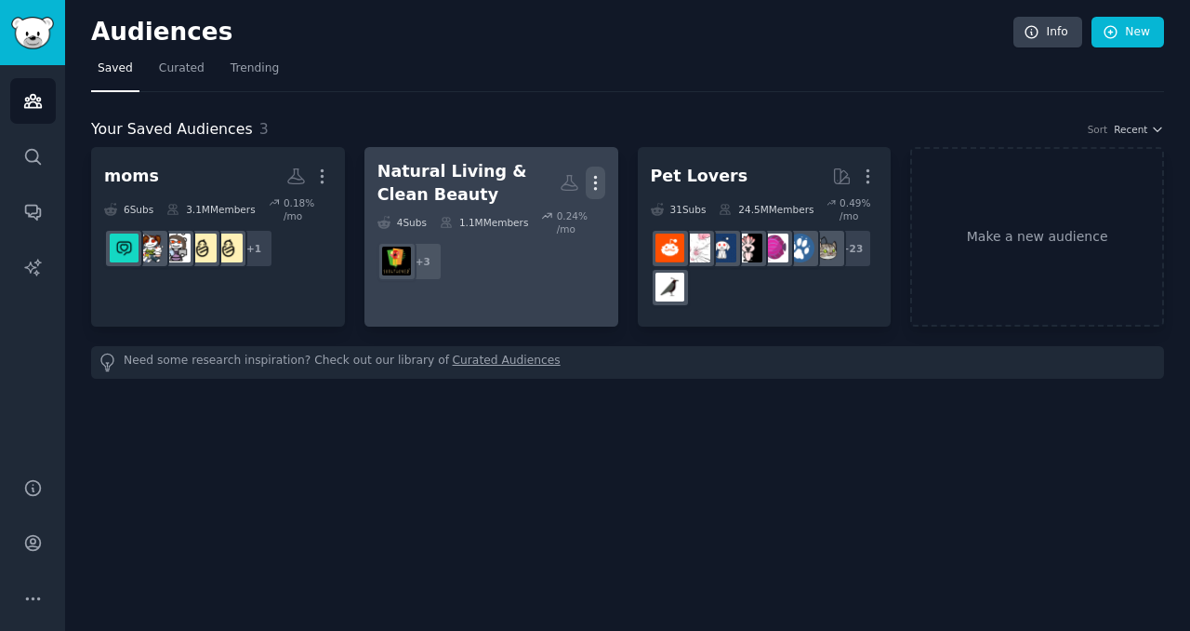
click at [598, 183] on icon "button" at bounding box center [596, 183] width 20 height 20
click at [553, 221] on p "Delete" at bounding box center [545, 222] width 43 height 20
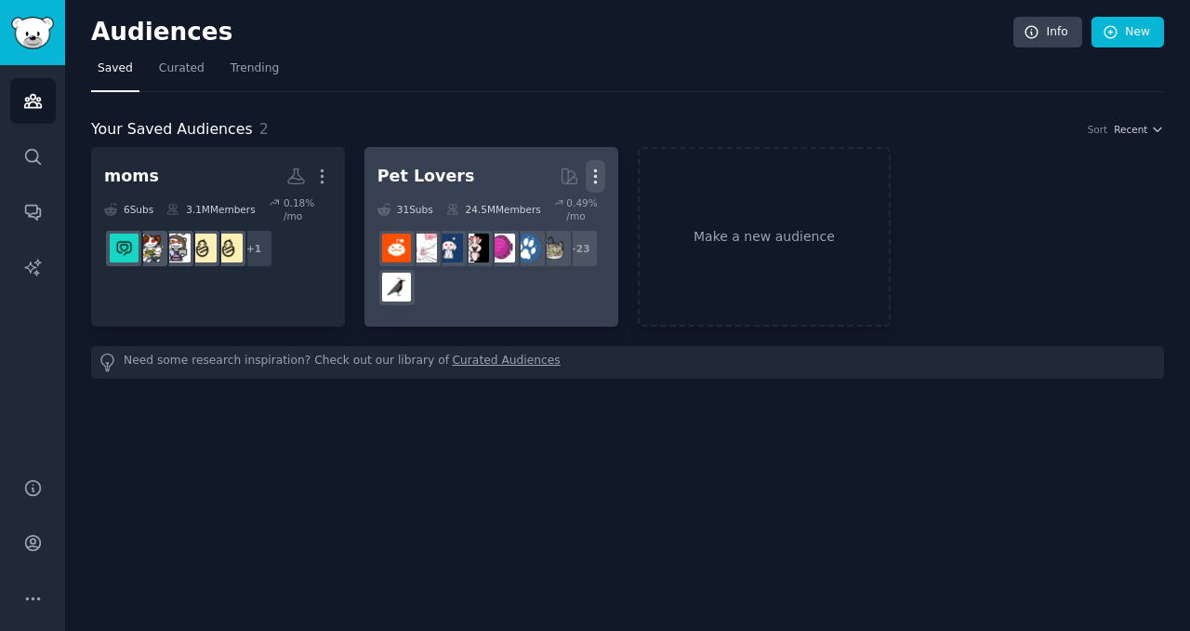
click at [594, 176] on icon "button" at bounding box center [595, 176] width 2 height 13
click at [533, 213] on p "Delete" at bounding box center [545, 216] width 43 height 20
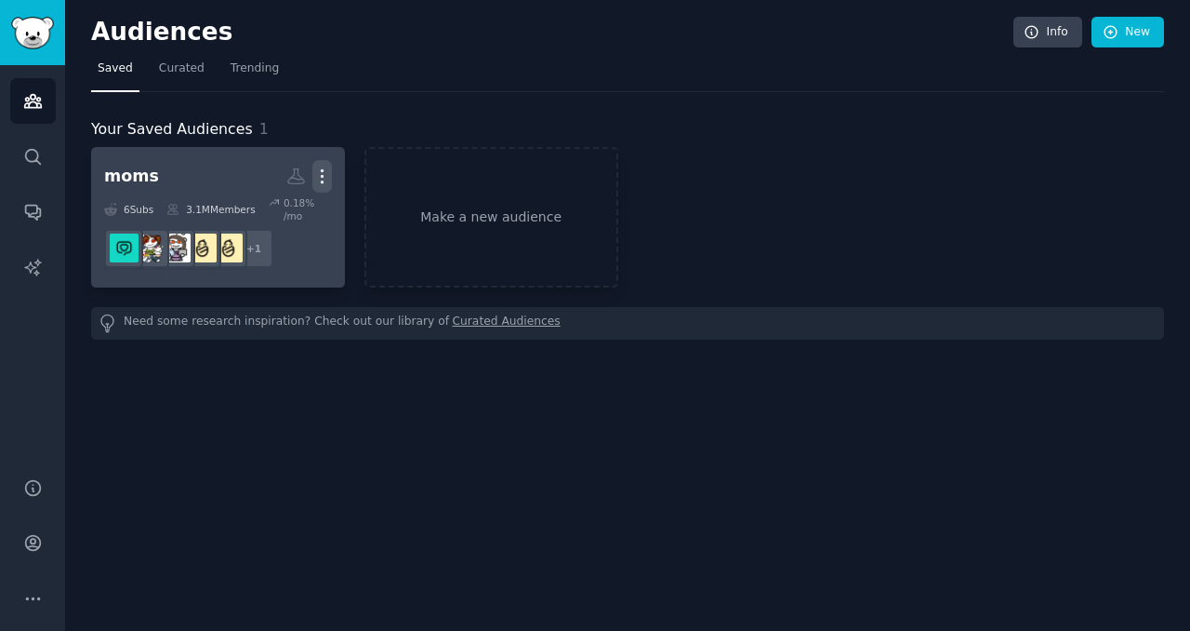
click at [322, 174] on icon "button" at bounding box center [322, 176] width 20 height 20
click at [273, 211] on p "Delete" at bounding box center [271, 216] width 43 height 20
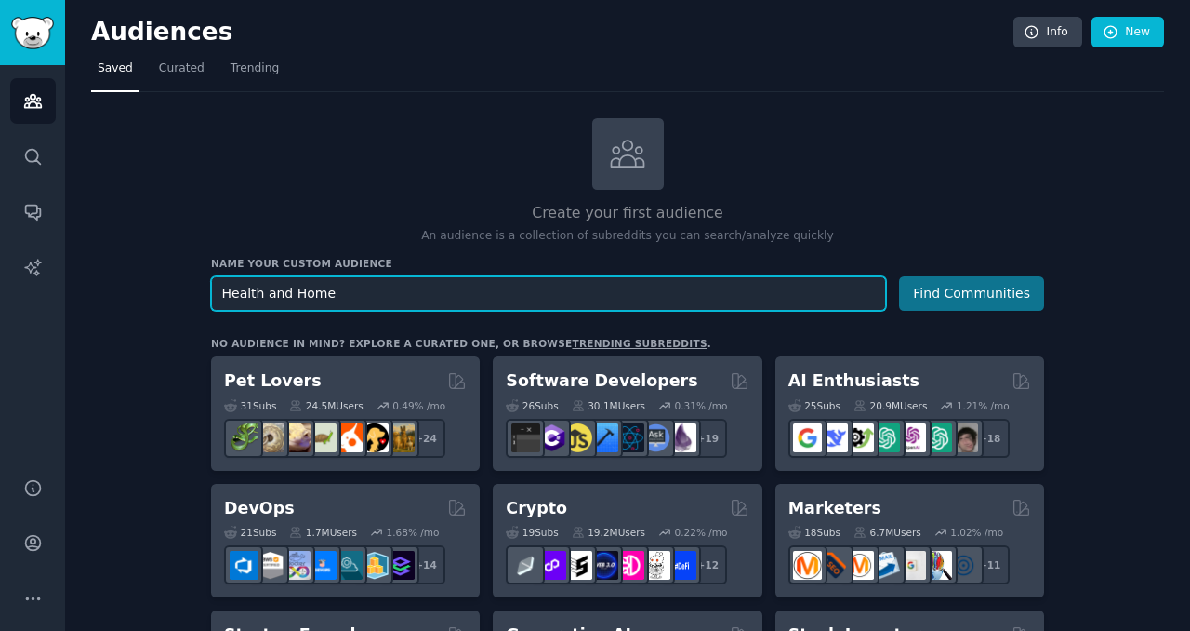
type input "Health and Home"
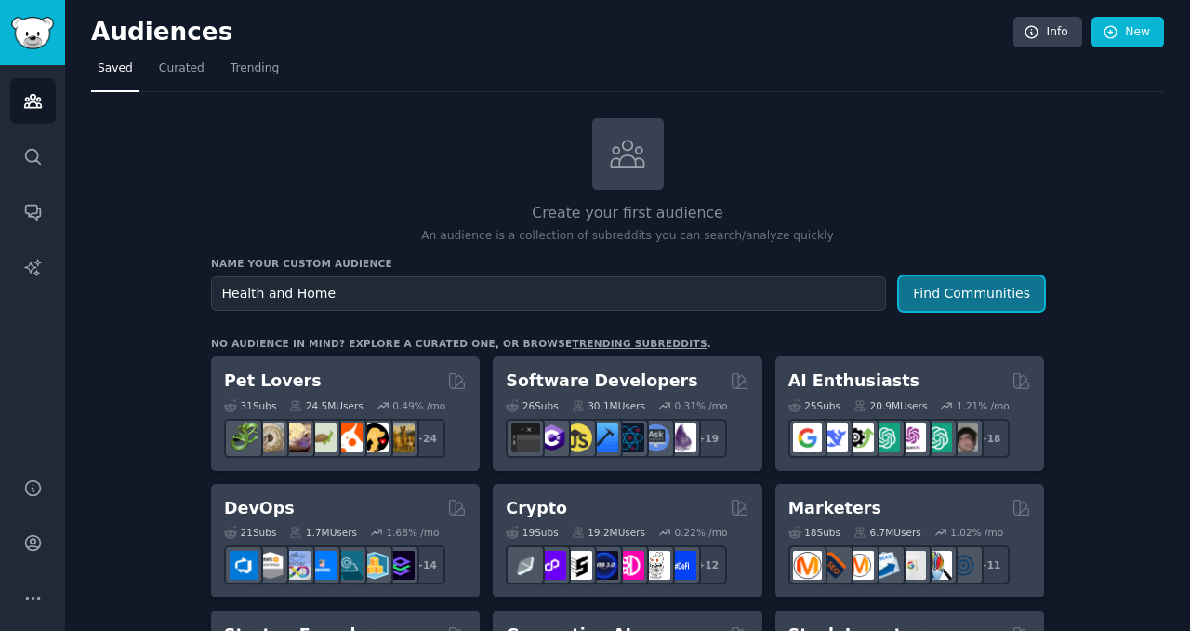
click at [930, 299] on button "Find Communities" at bounding box center [971, 293] width 145 height 34
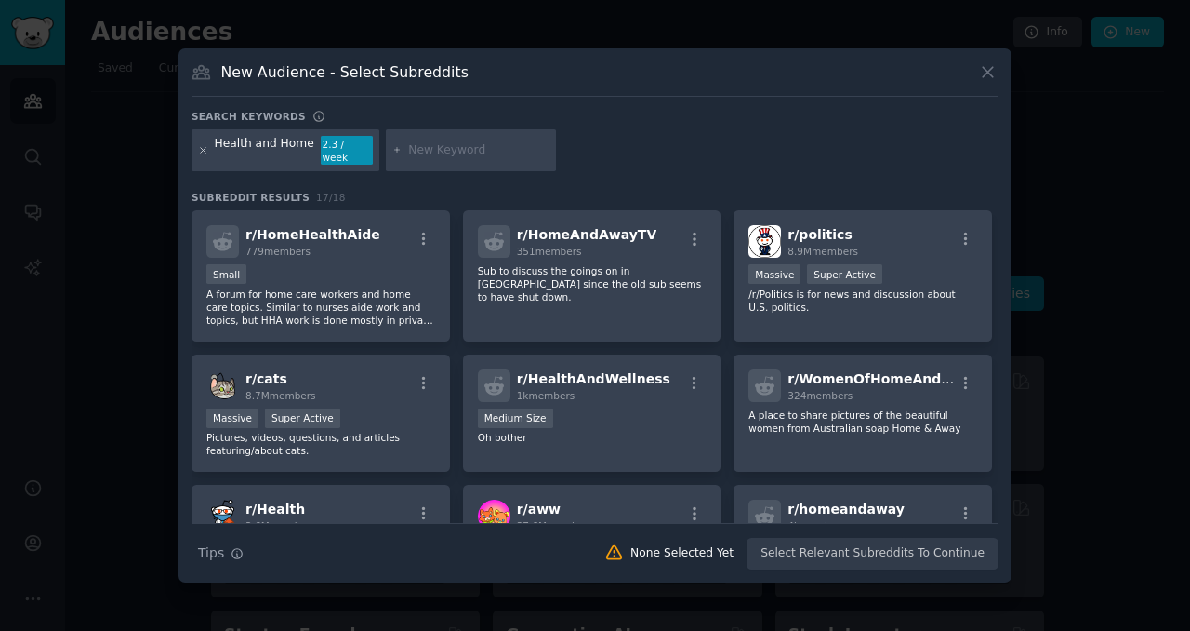
click at [206, 148] on icon at bounding box center [203, 150] width 5 height 5
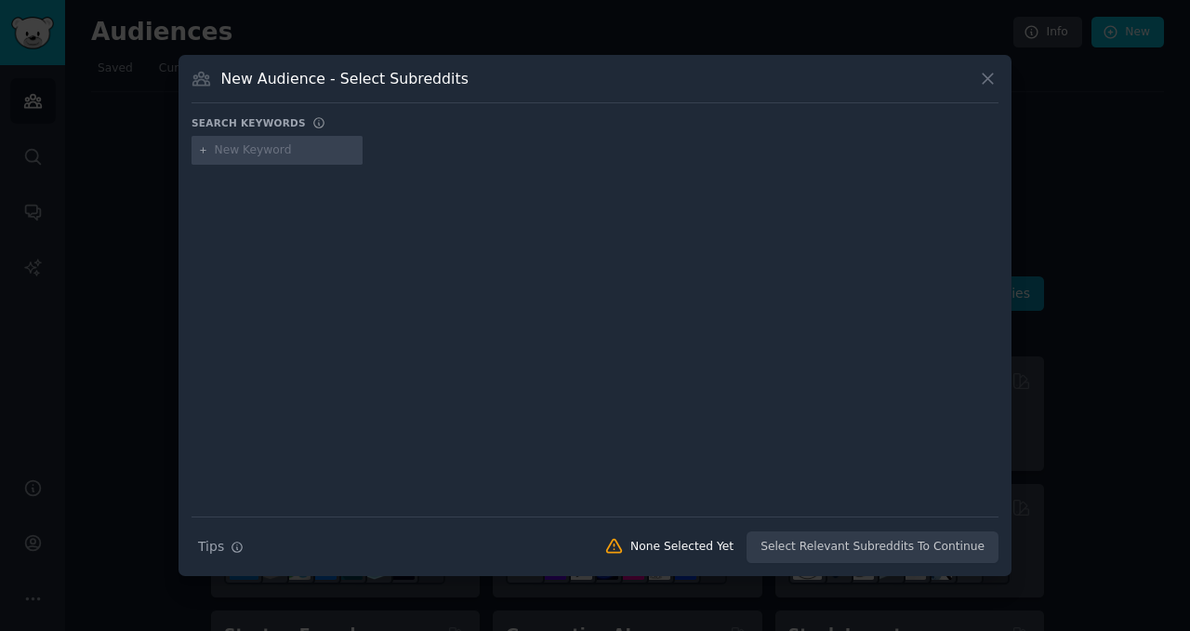
click at [246, 144] on input "text" at bounding box center [285, 150] width 141 height 17
type input "soap"
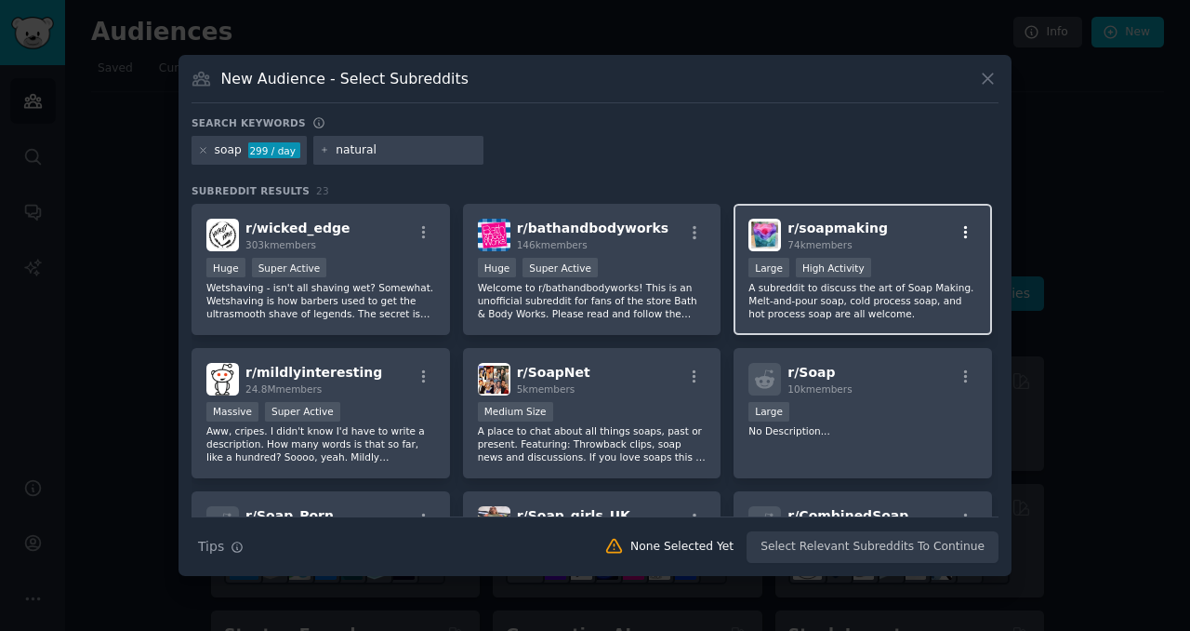
click at [964, 237] on icon "button" at bounding box center [966, 232] width 4 height 13
click at [404, 150] on input "natural" at bounding box center [406, 150] width 141 height 17
type input "business"
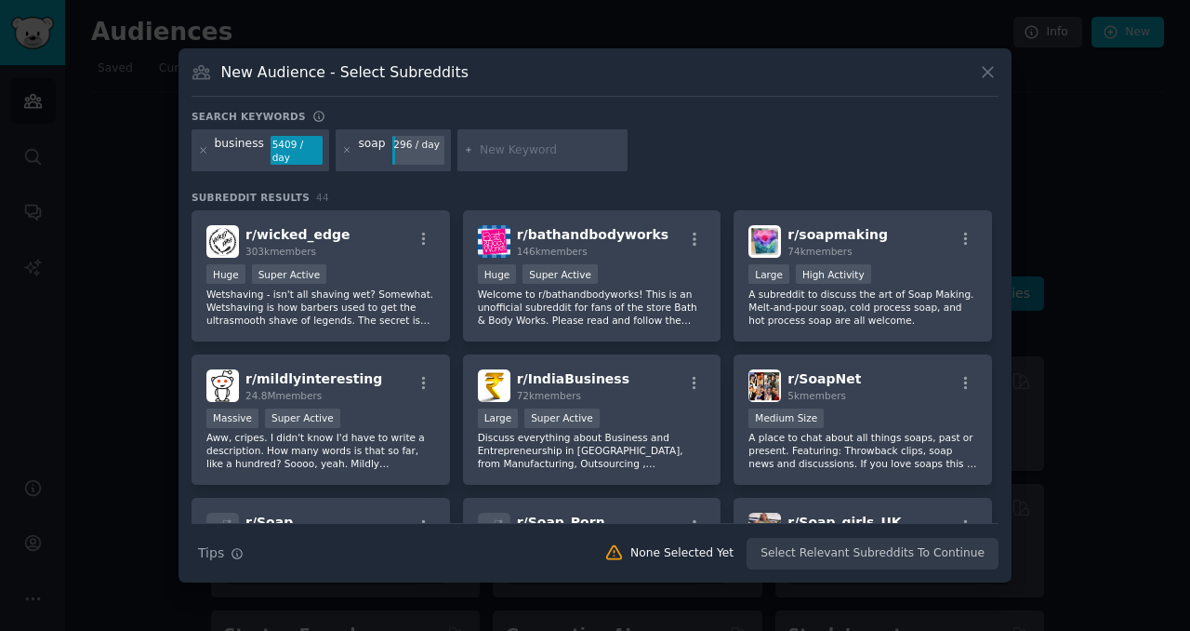
click at [365, 146] on div "soap" at bounding box center [371, 151] width 27 height 30
click at [488, 149] on input "text" at bounding box center [550, 150] width 141 height 17
type input "ai"
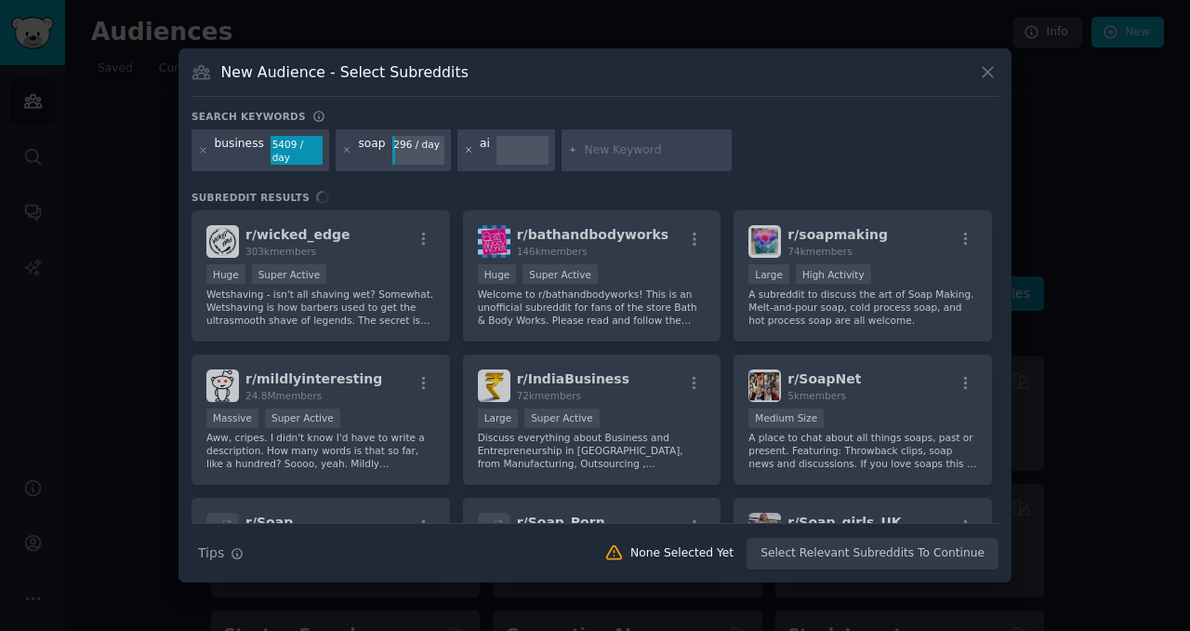
click at [464, 152] on icon at bounding box center [469, 150] width 10 height 10
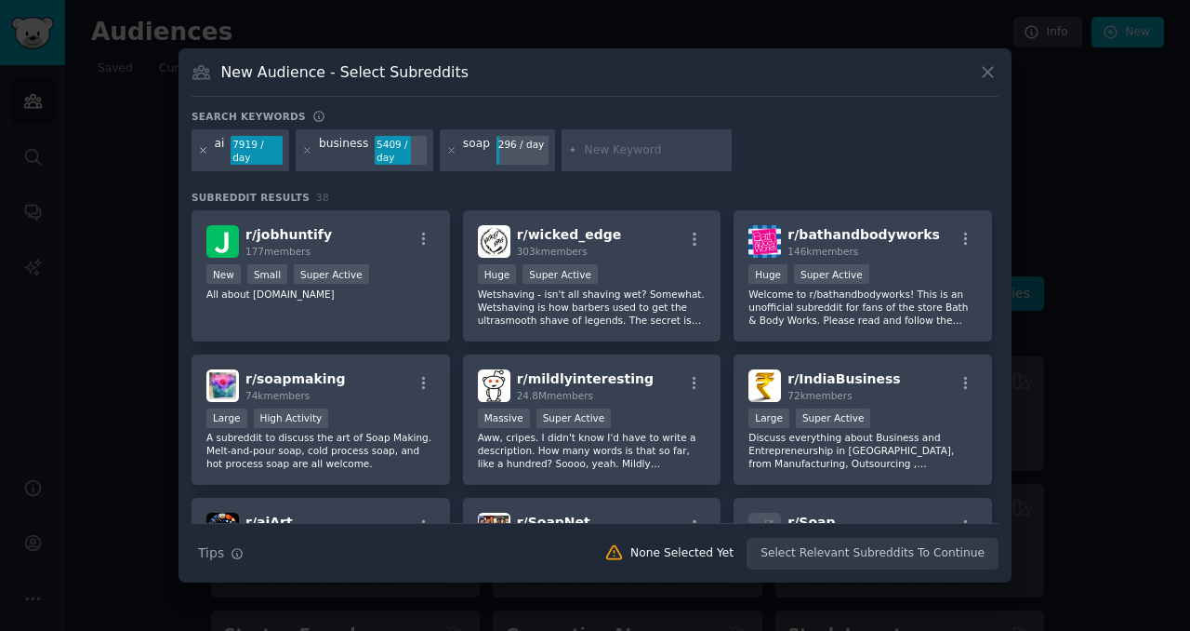
click at [204, 151] on icon at bounding box center [203, 150] width 5 height 5
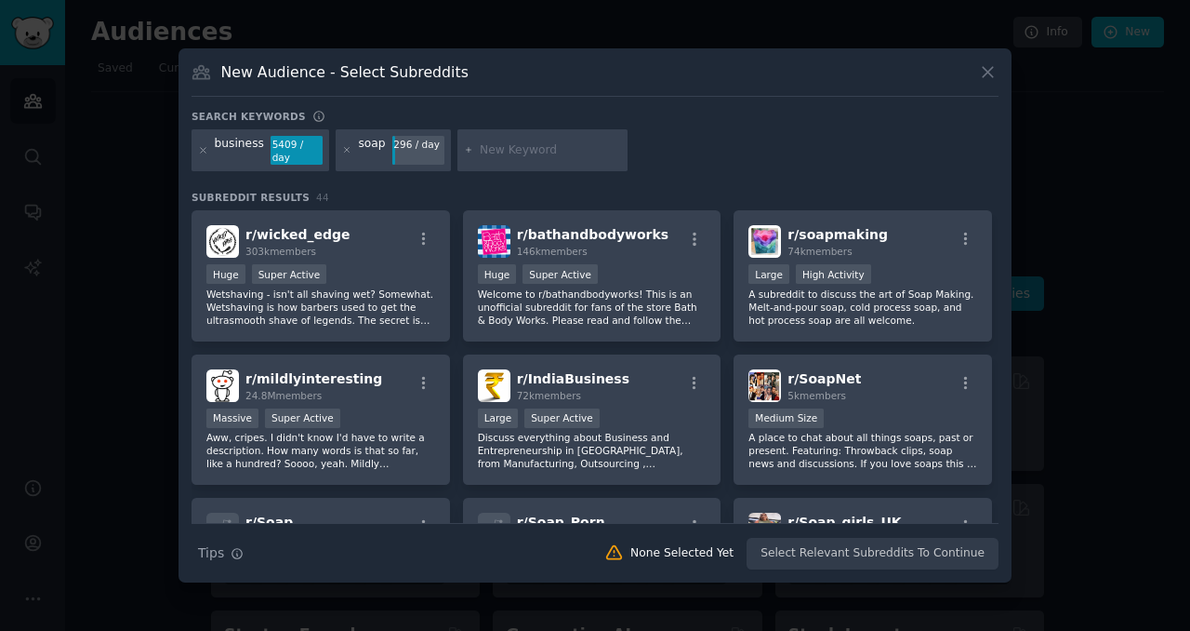
click at [196, 150] on div "business 5409 / day" at bounding box center [261, 150] width 138 height 43
click at [344, 151] on icon at bounding box center [347, 150] width 10 height 10
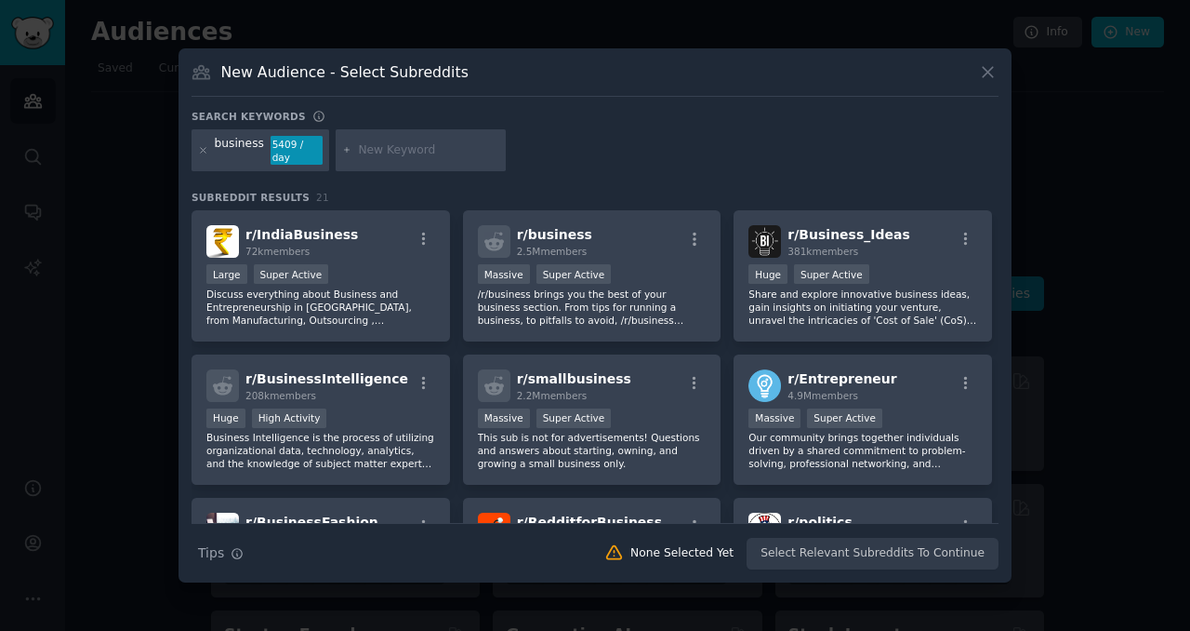
click at [254, 141] on div "business" at bounding box center [239, 151] width 49 height 30
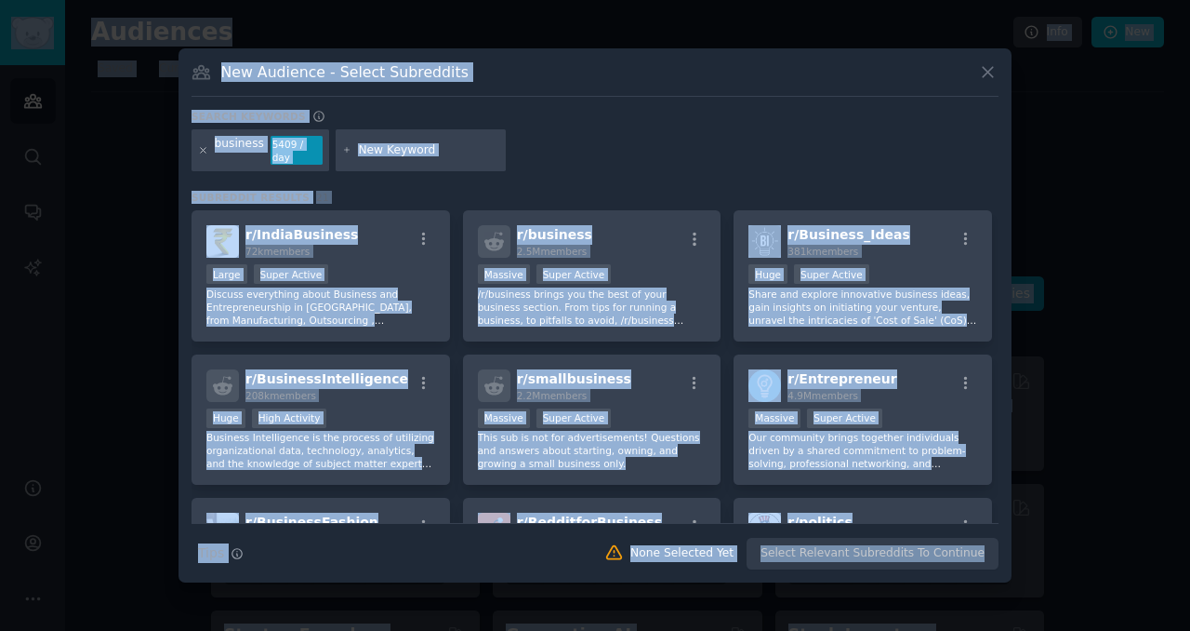
click at [202, 153] on icon at bounding box center [203, 150] width 10 height 10
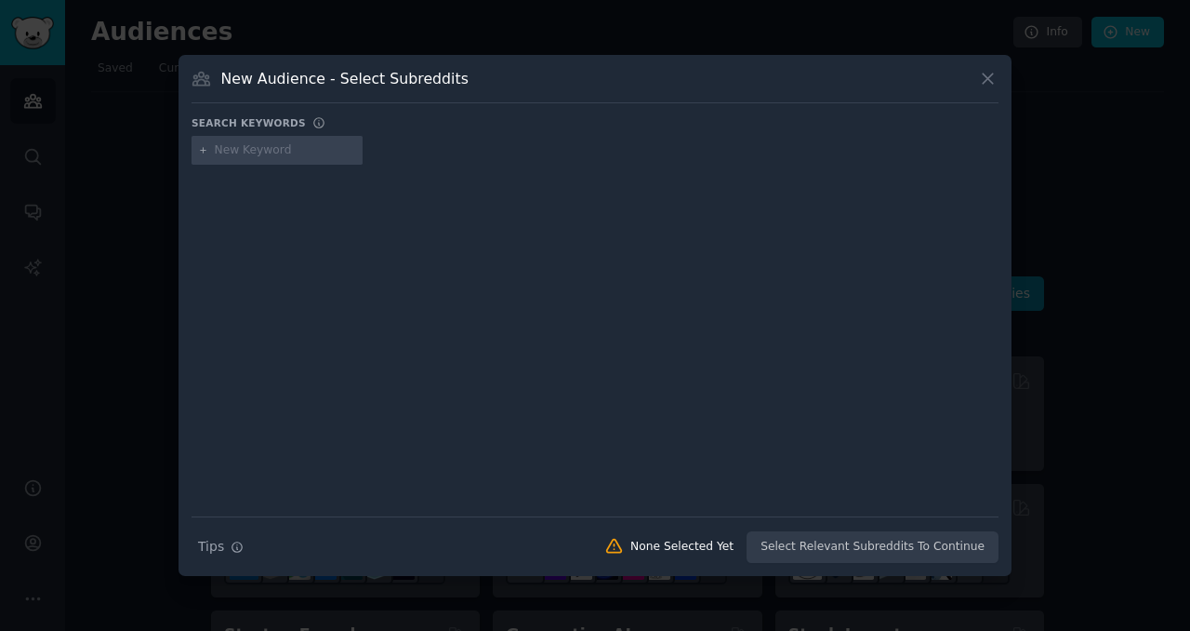
click at [252, 154] on input "text" at bounding box center [285, 150] width 141 height 17
type input "mom"
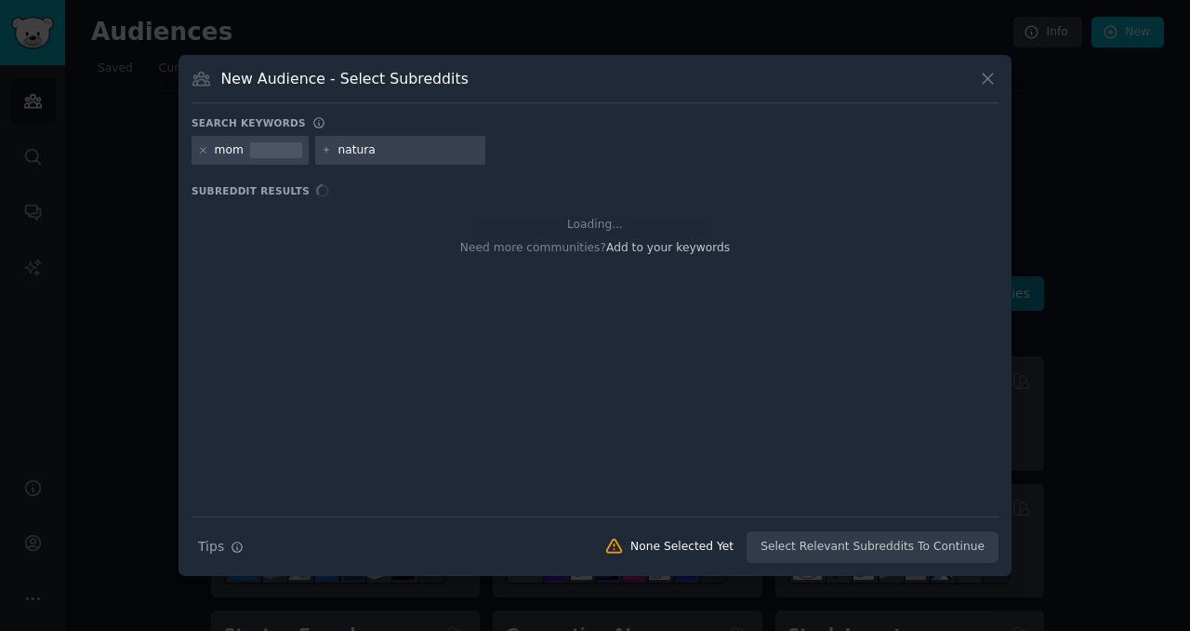
type input "natural"
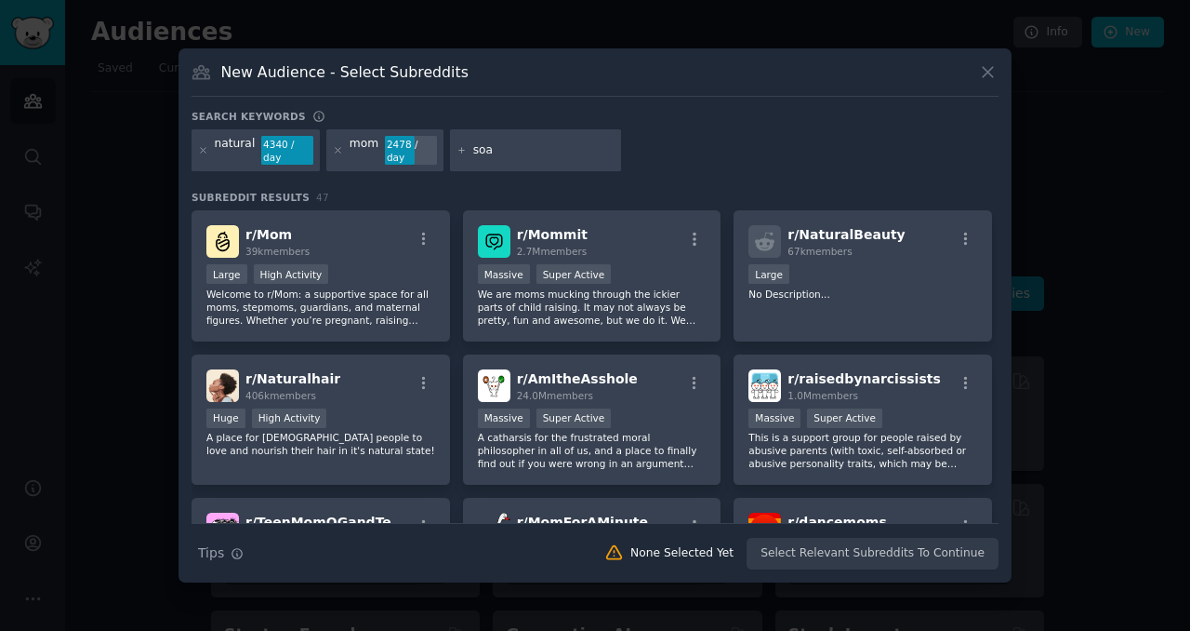
type input "soap"
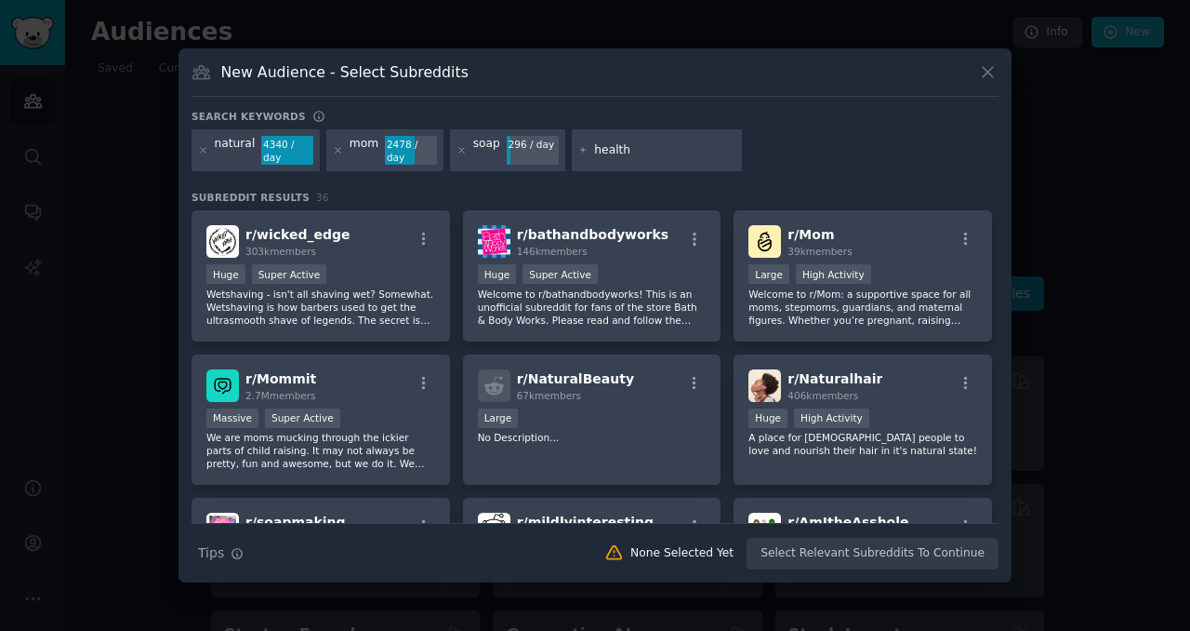
type input "healthy"
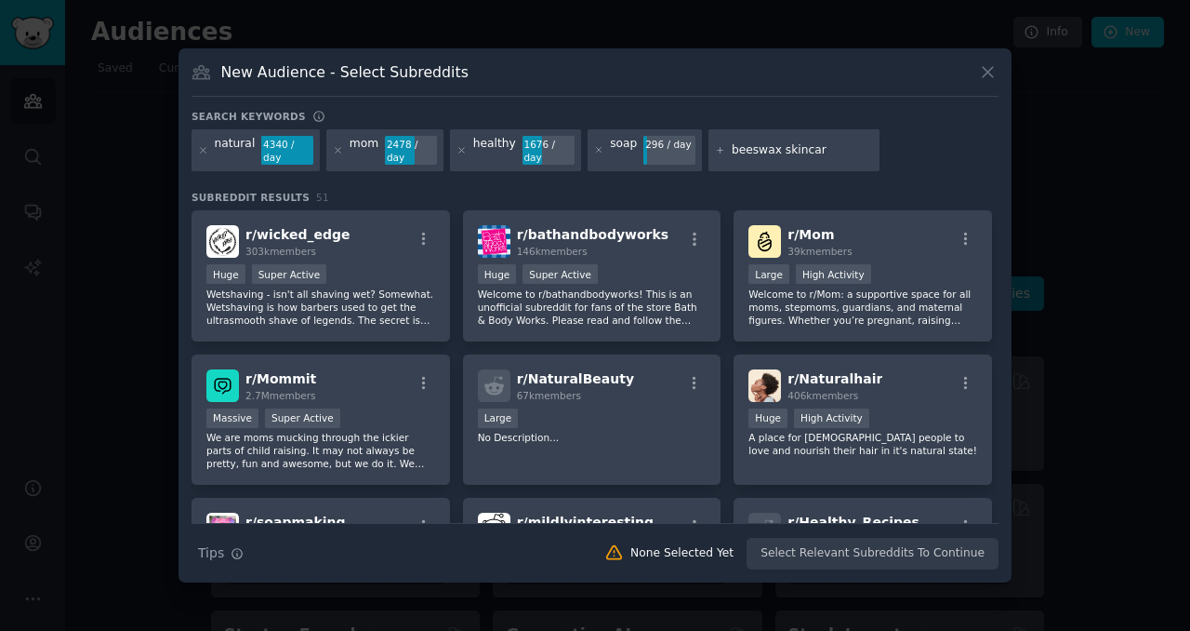
type input "beeswax skincare"
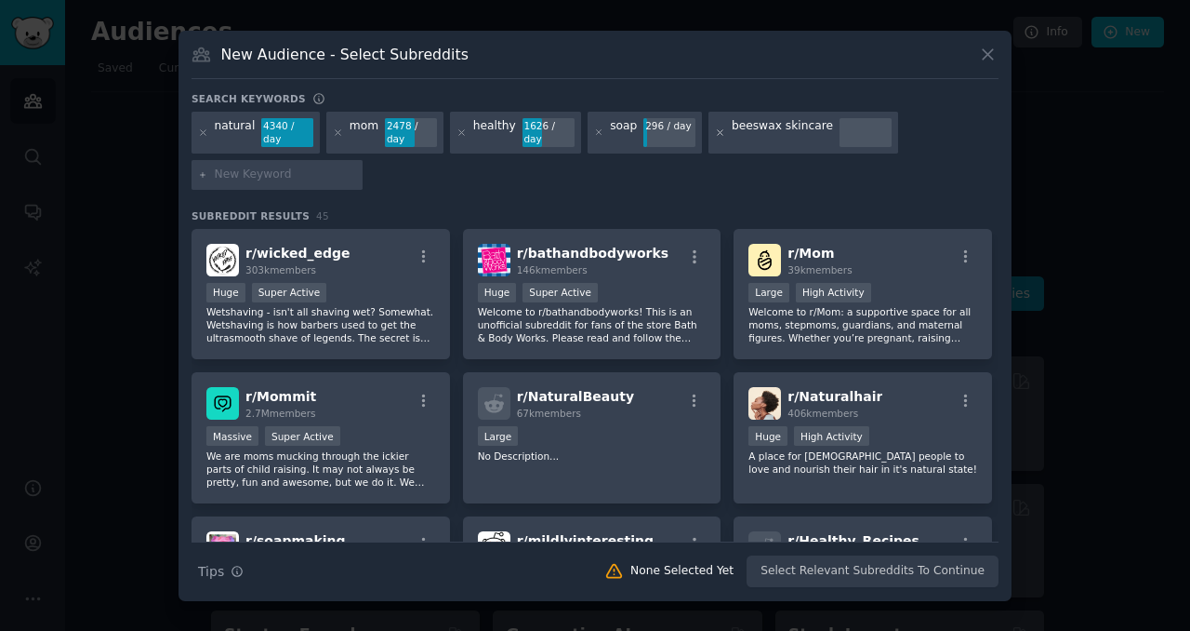
click at [715, 130] on icon at bounding box center [720, 132] width 10 height 10
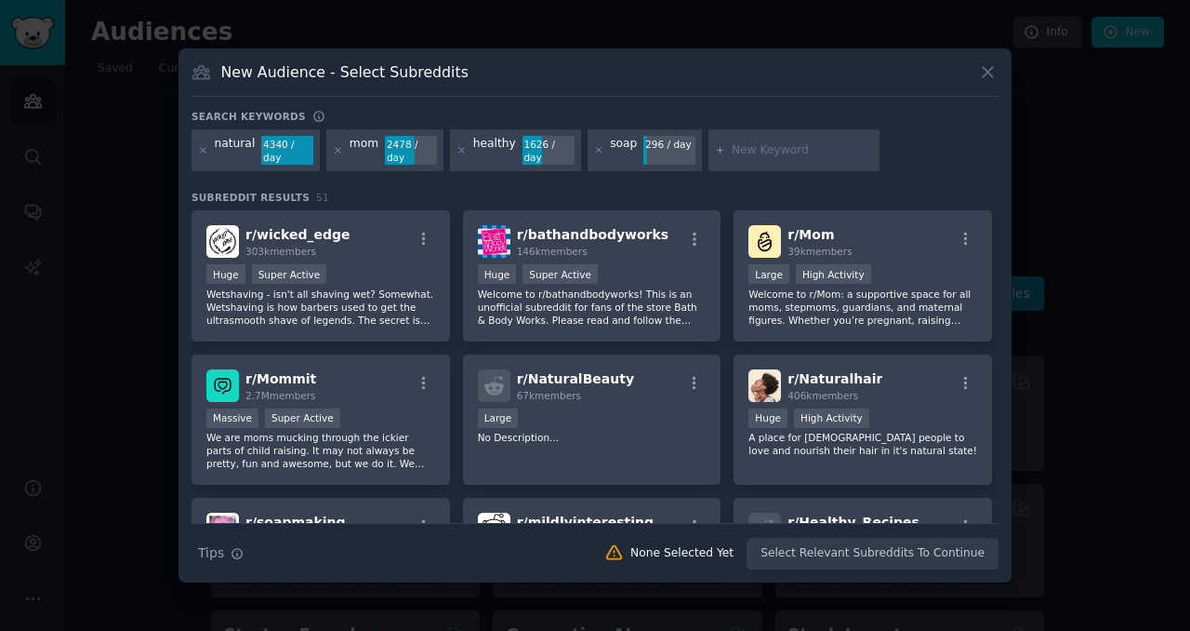
click at [774, 146] on input "text" at bounding box center [802, 150] width 141 height 17
type input "skincare"
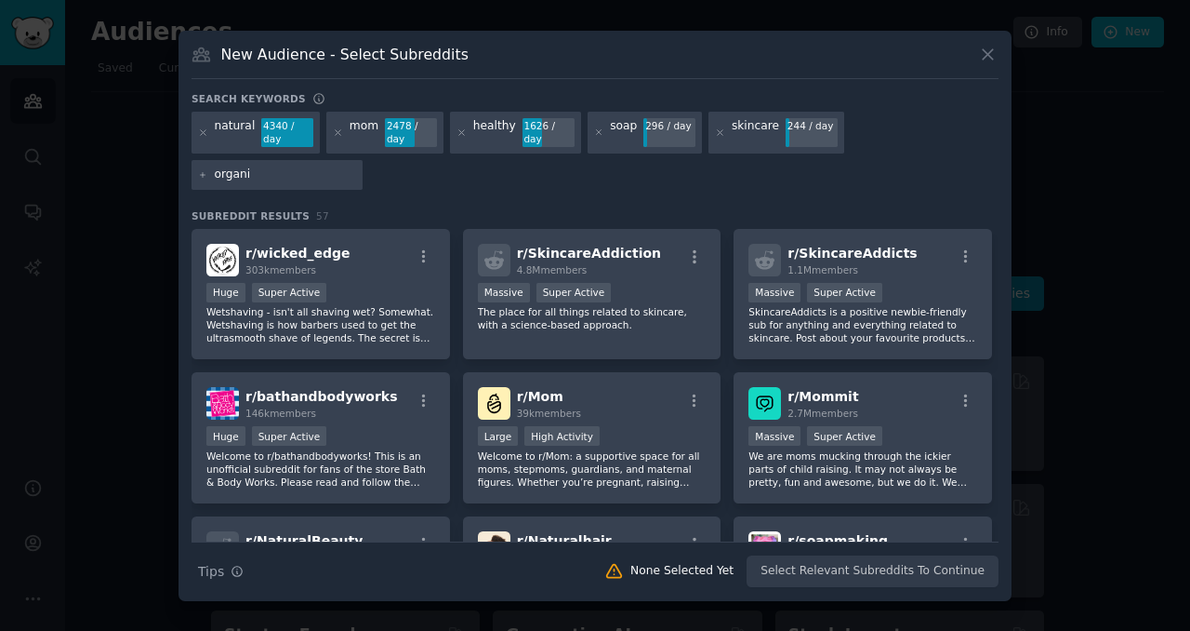
type input "organic"
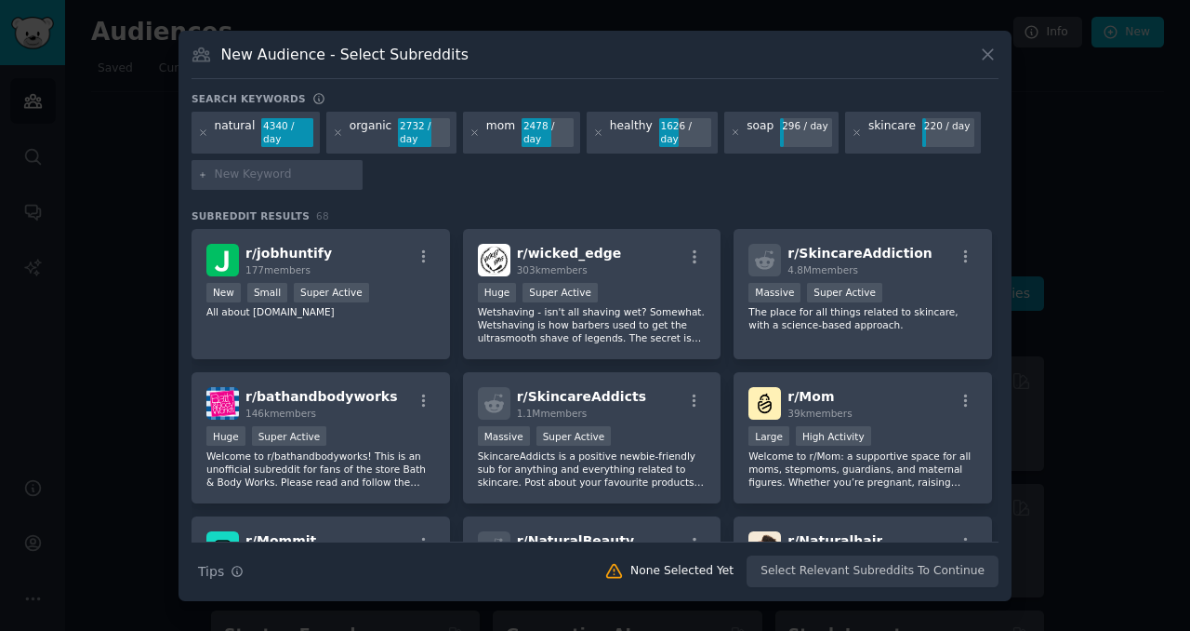
click at [503, 126] on div "mom" at bounding box center [500, 133] width 29 height 30
click at [308, 173] on input "text" at bounding box center [285, 174] width 141 height 17
type input "moms"
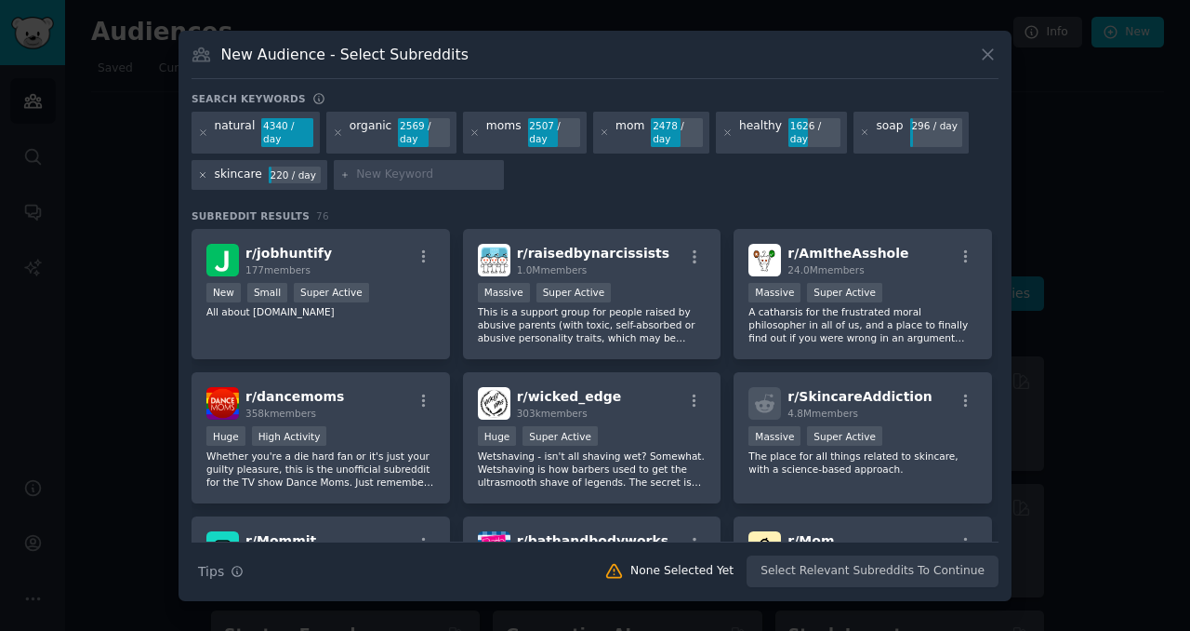
click at [201, 179] on icon at bounding box center [203, 175] width 10 height 10
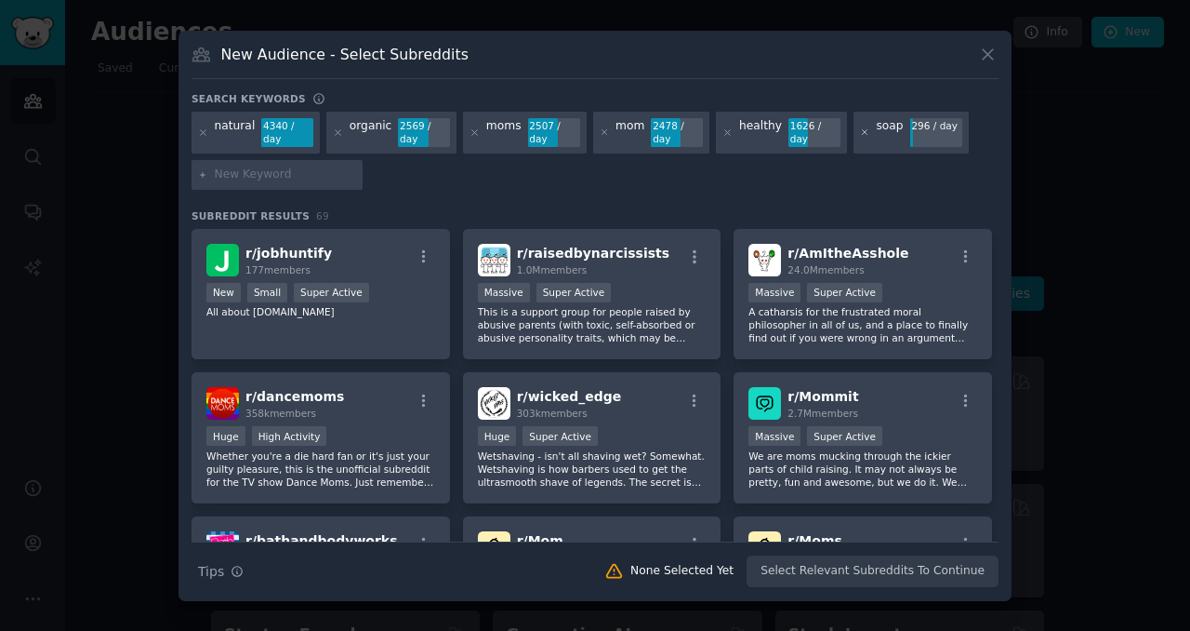
click at [860, 134] on icon at bounding box center [865, 132] width 10 height 10
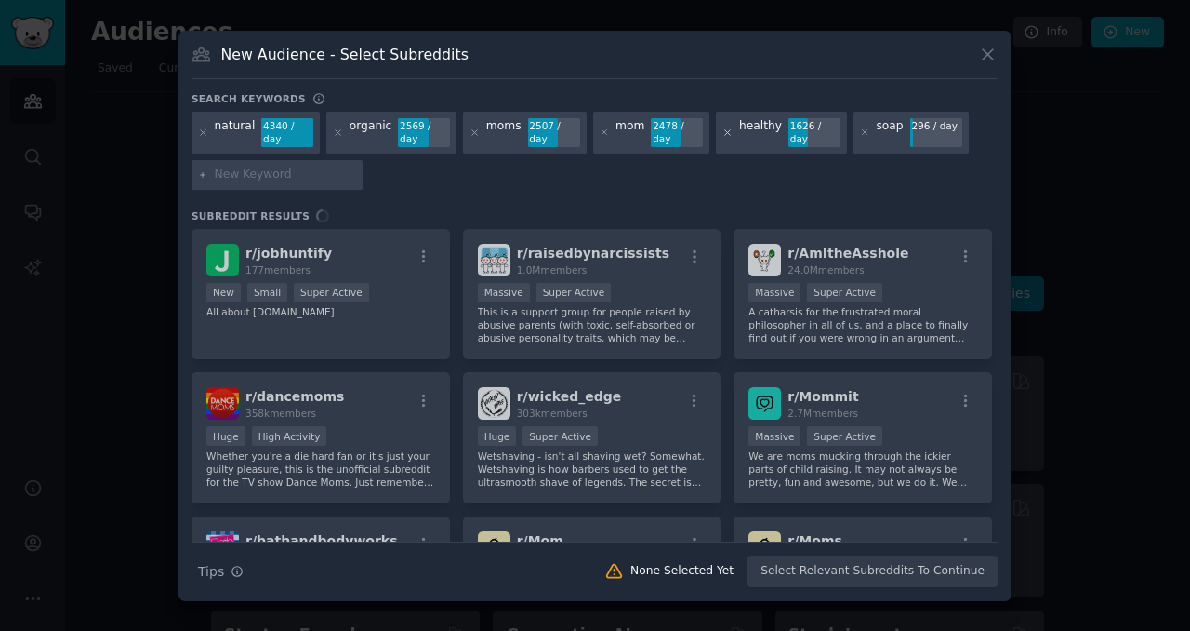
click at [723, 134] on icon at bounding box center [728, 132] width 10 height 10
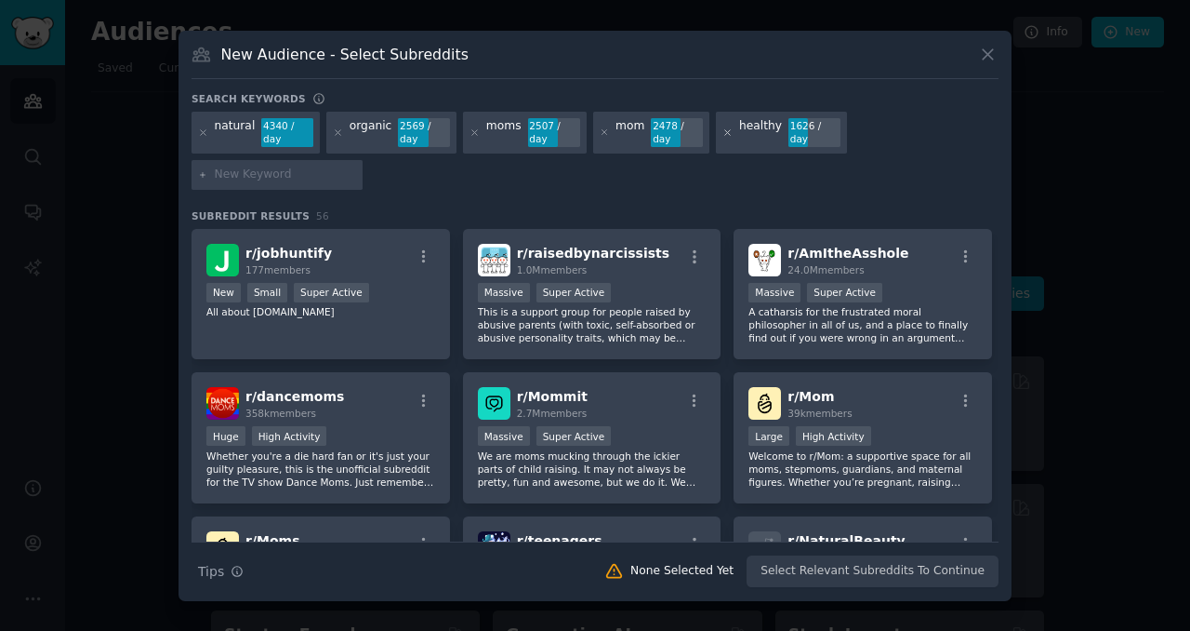
click at [725, 131] on icon at bounding box center [727, 132] width 5 height 5
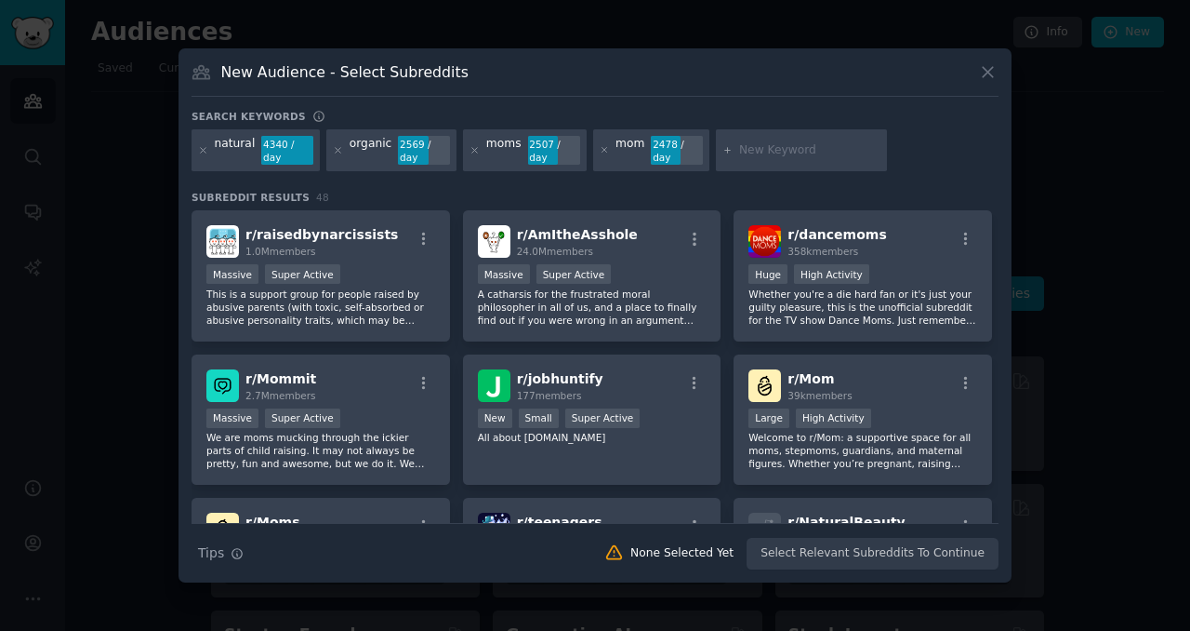
click at [774, 153] on input "text" at bounding box center [809, 150] width 141 height 17
type input "c"
type input "skin"
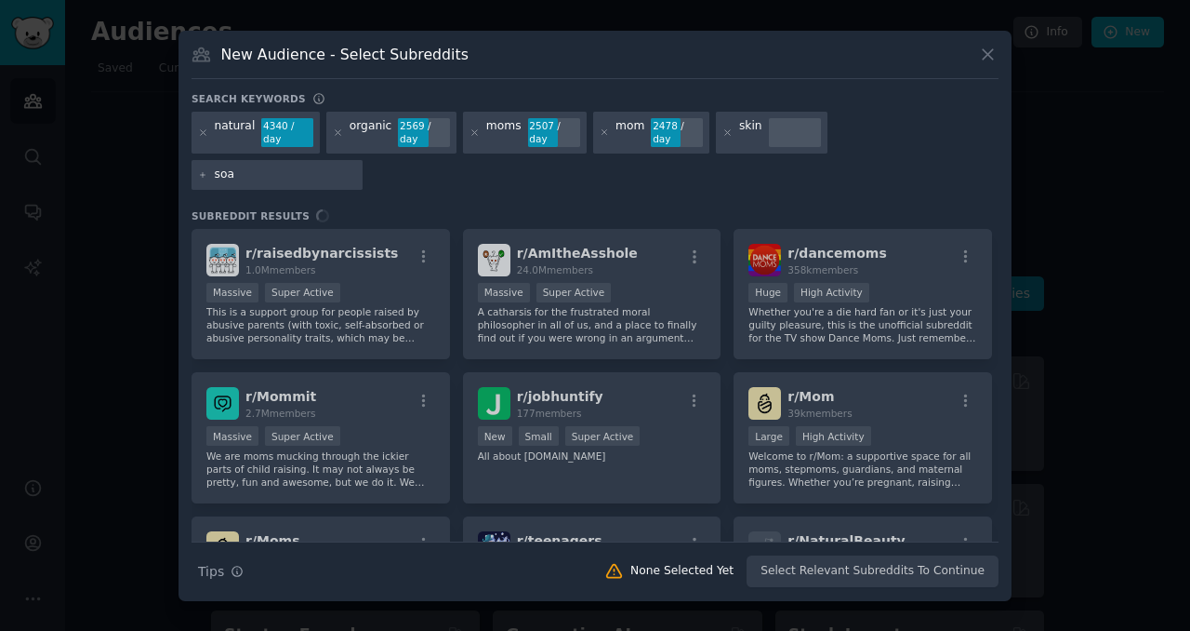
type input "soap"
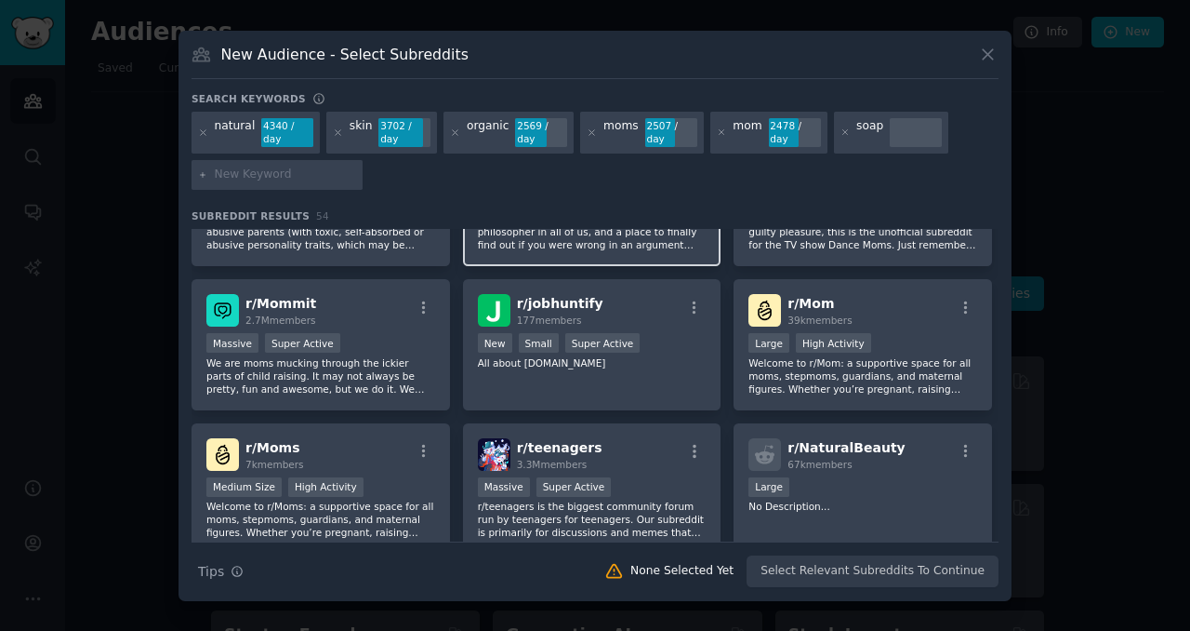
scroll to position [99, 0]
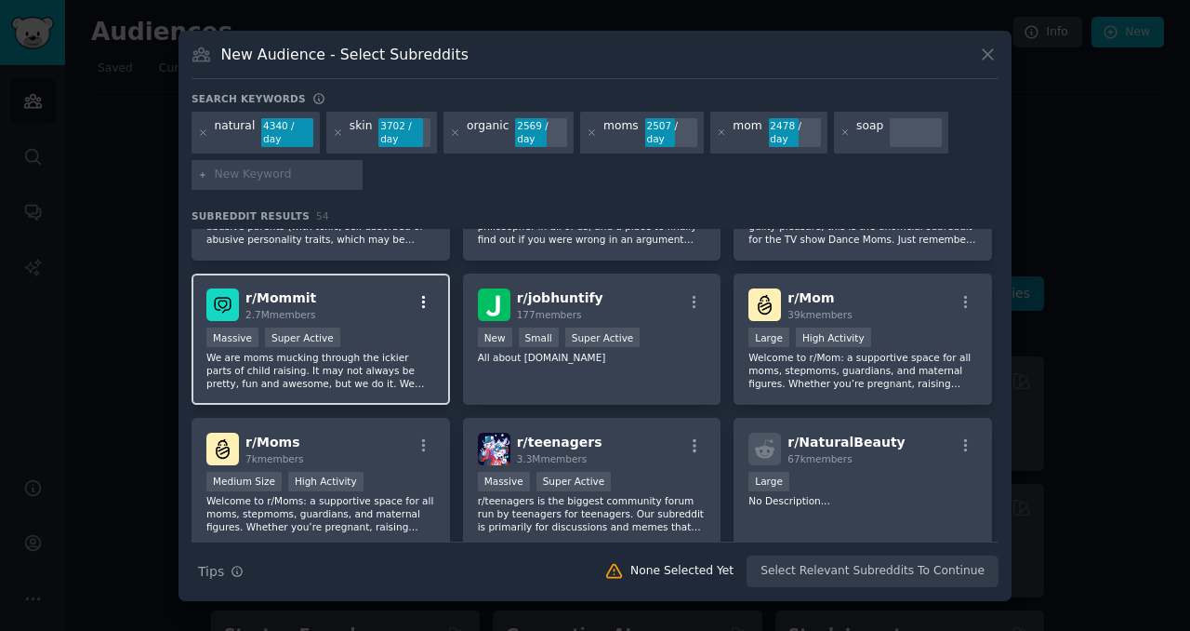
click at [418, 304] on icon "button" at bounding box center [424, 302] width 17 height 17
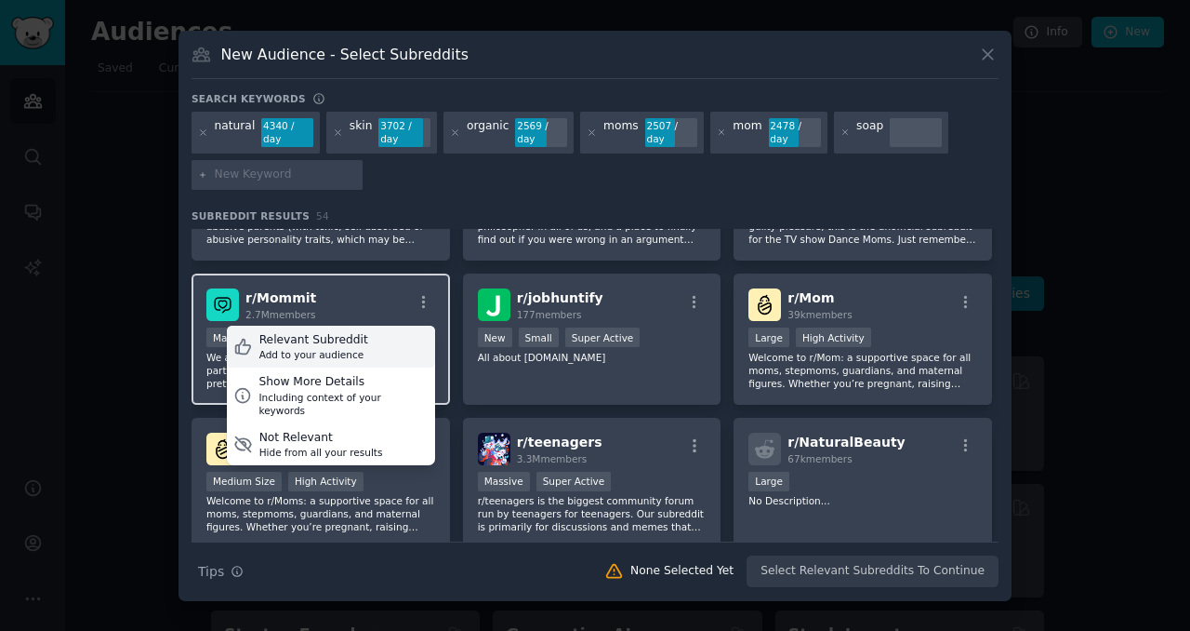
click at [390, 344] on div "Relevant Subreddit Add to your audience" at bounding box center [331, 346] width 208 height 43
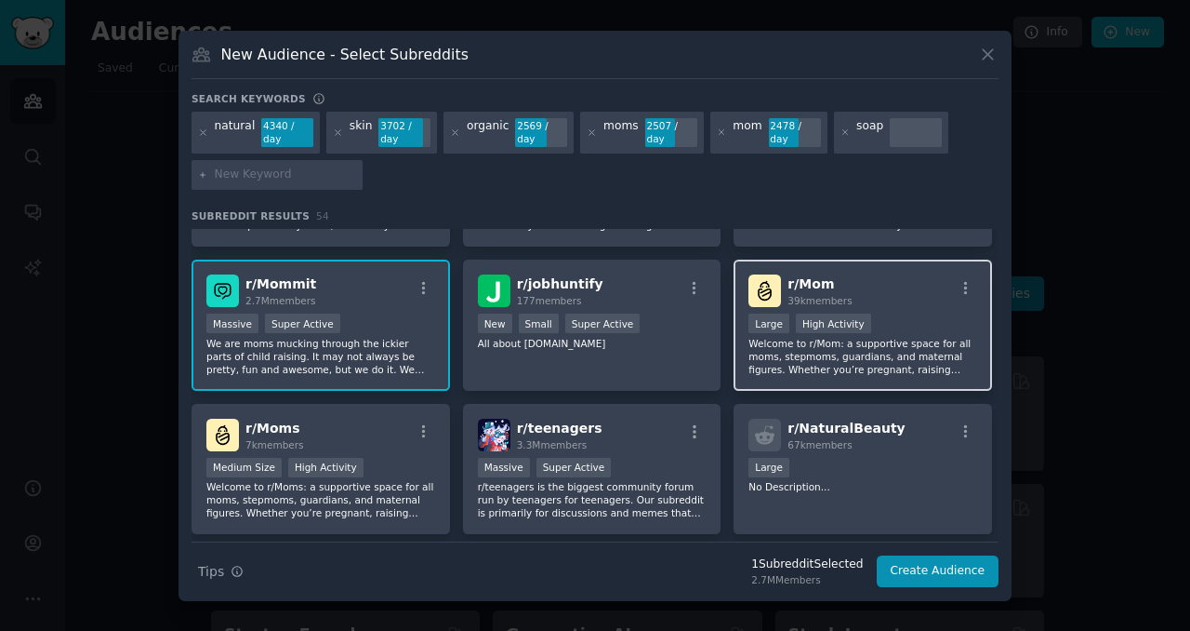
scroll to position [113, 0]
click at [965, 285] on icon "button" at bounding box center [966, 287] width 17 height 17
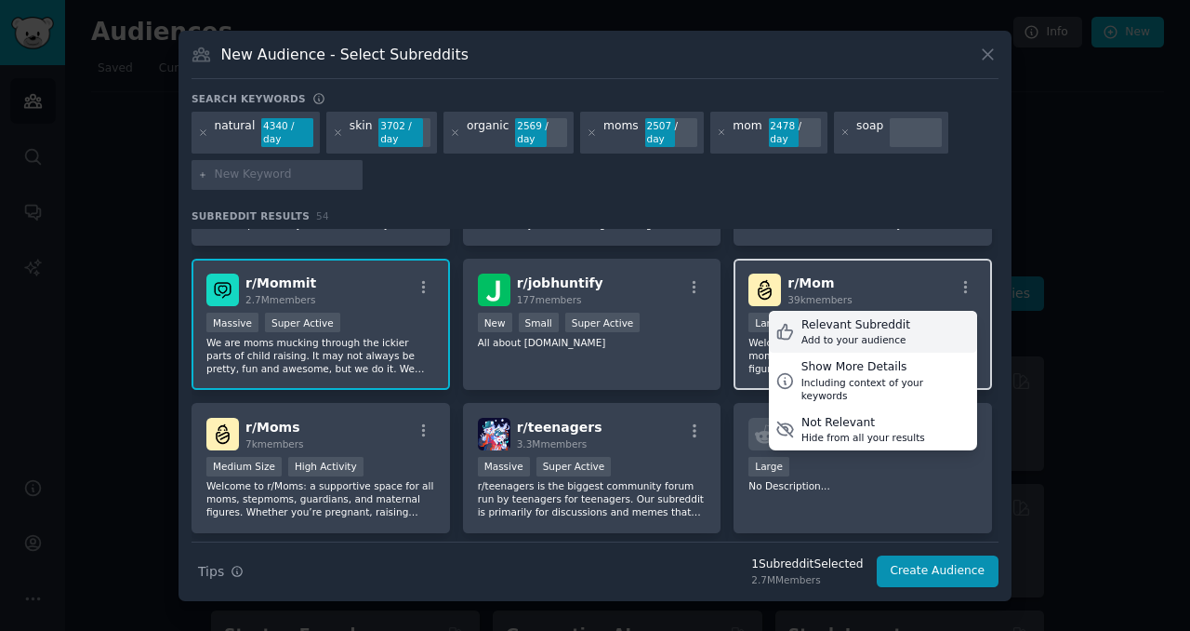
click at [931, 325] on div "Relevant Subreddit Add to your audience" at bounding box center [873, 332] width 208 height 43
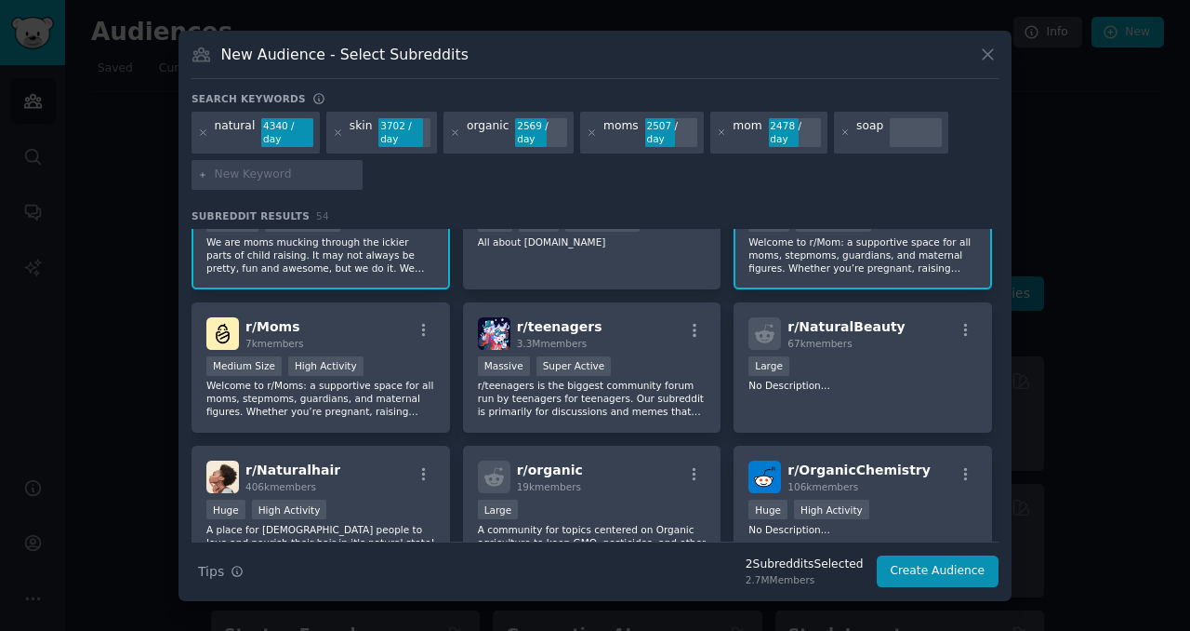
scroll to position [220, 0]
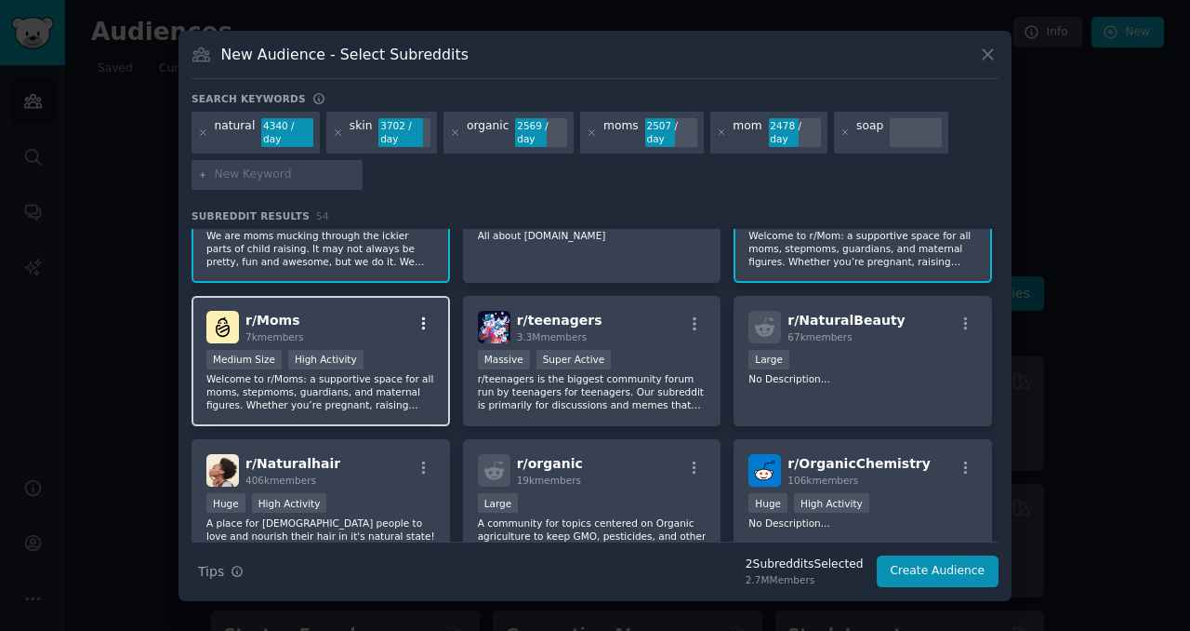
click at [426, 324] on icon "button" at bounding box center [424, 323] width 17 height 17
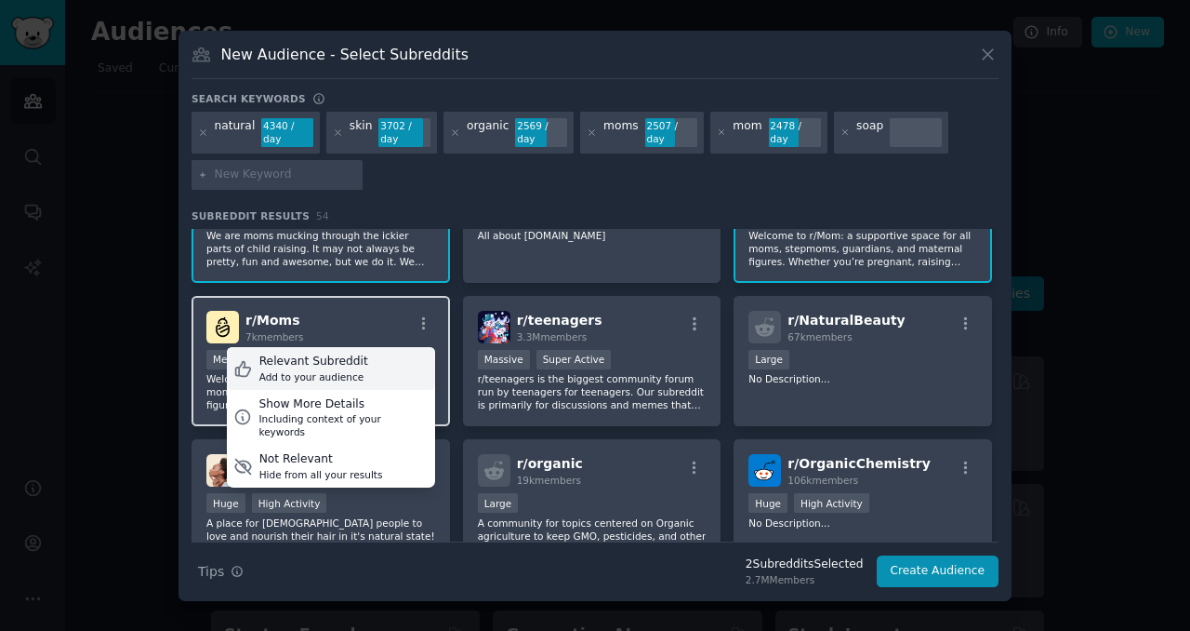
click at [392, 368] on div "Relevant Subreddit Add to your audience" at bounding box center [331, 368] width 208 height 43
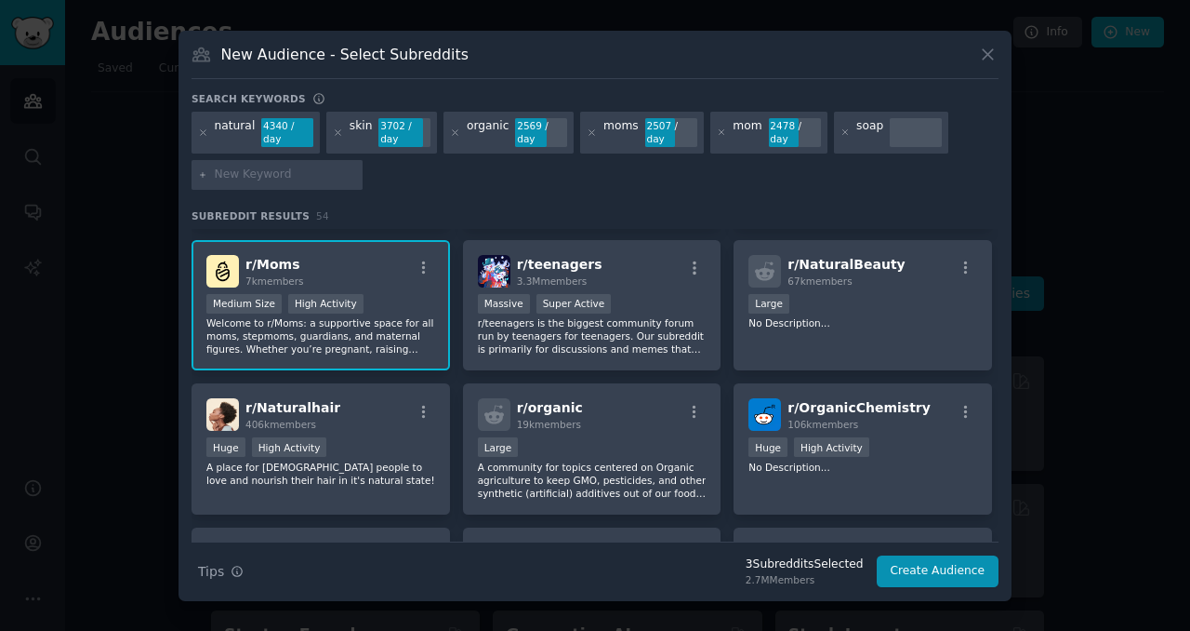
scroll to position [278, 0]
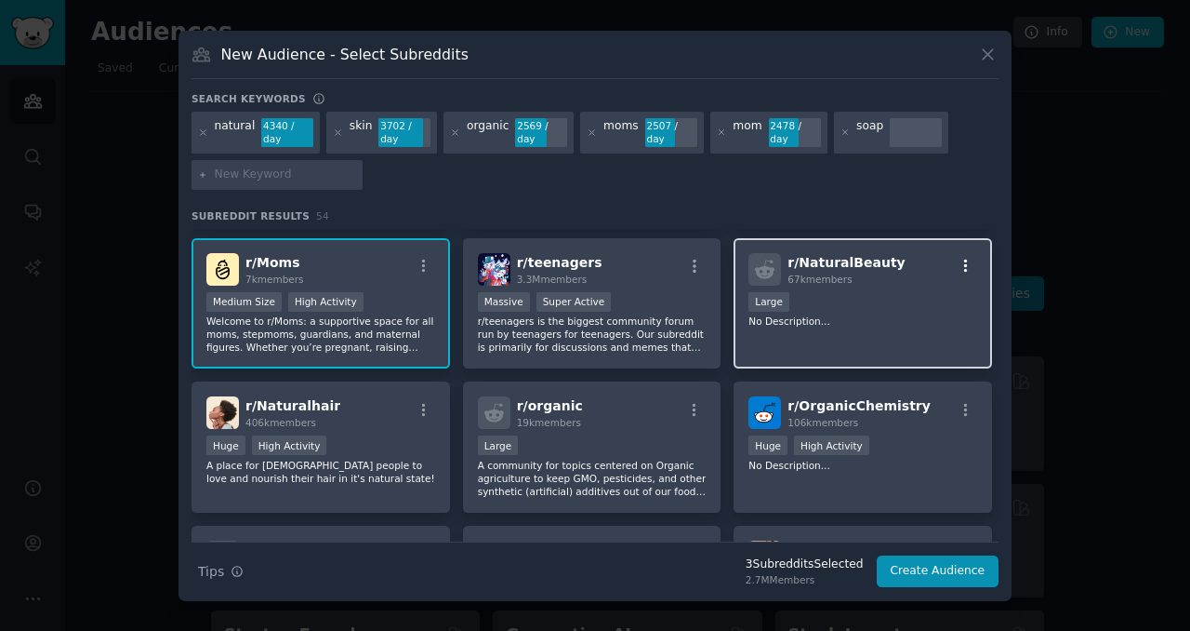
click at [964, 262] on icon "button" at bounding box center [966, 265] width 4 height 13
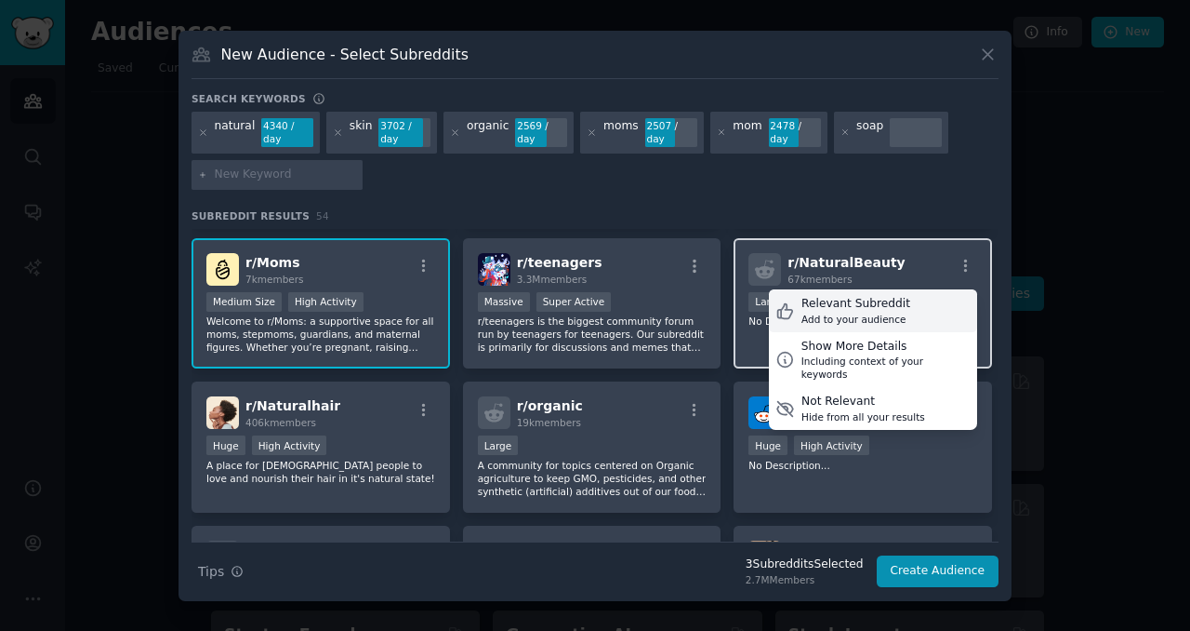
click at [914, 306] on div "Relevant Subreddit Add to your audience" at bounding box center [873, 310] width 208 height 43
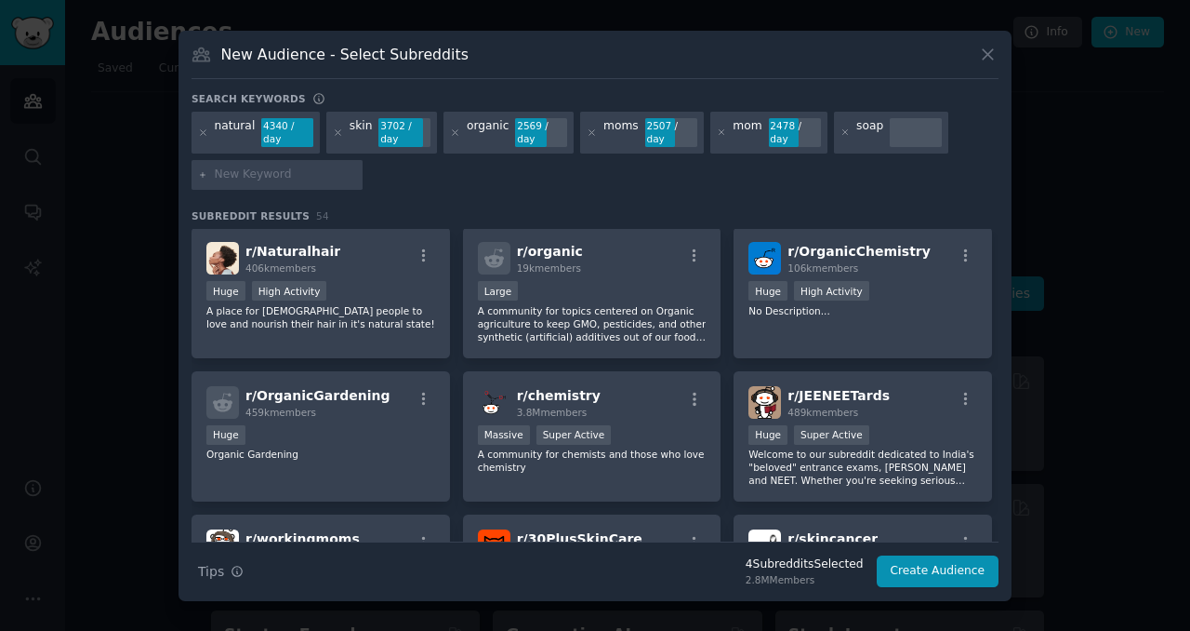
scroll to position [441, 0]
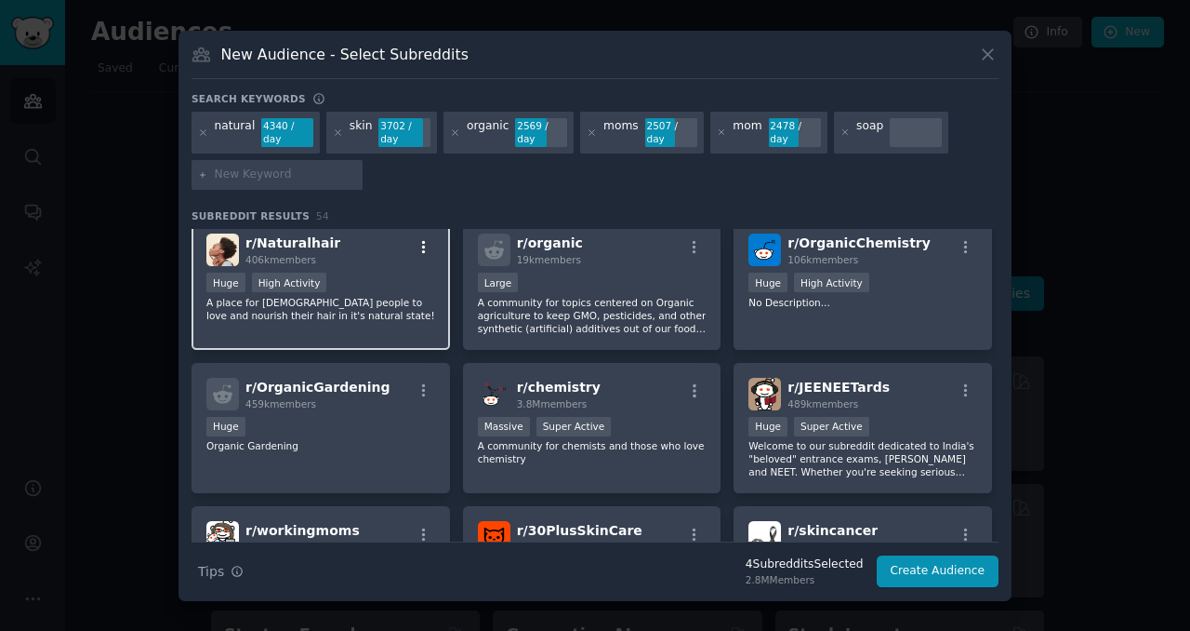
click at [420, 249] on icon "button" at bounding box center [424, 247] width 17 height 17
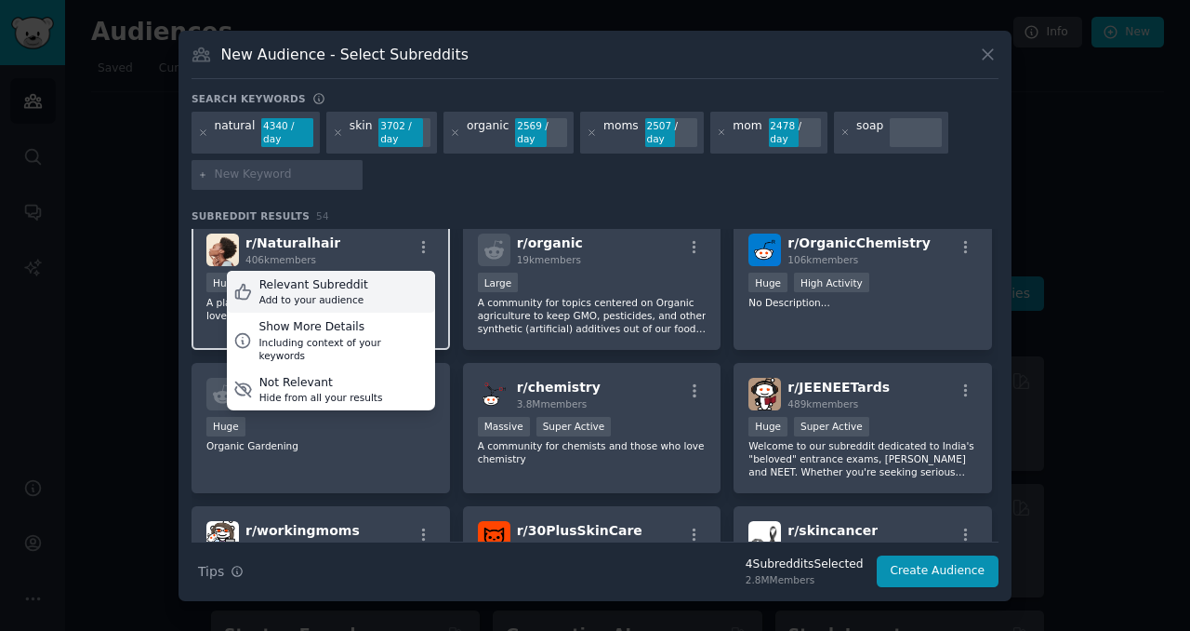
click at [385, 287] on div "Relevant Subreddit Add to your audience" at bounding box center [331, 292] width 208 height 43
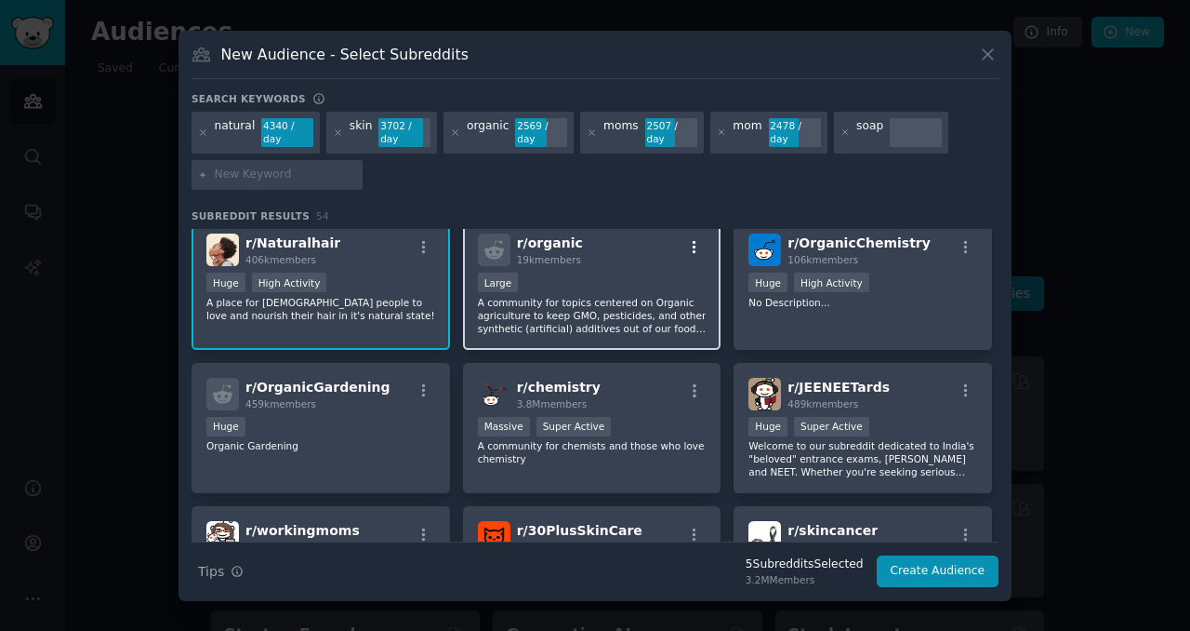
click at [693, 246] on icon "button" at bounding box center [695, 247] width 4 height 13
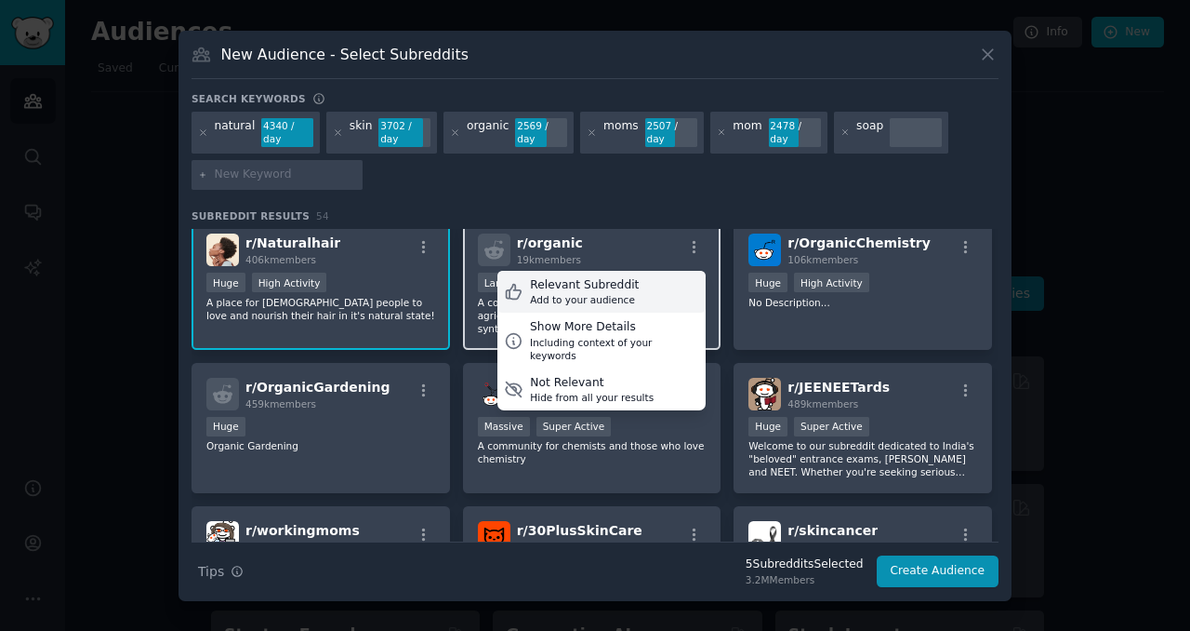
click at [629, 291] on div "Relevant Subreddit" at bounding box center [584, 285] width 109 height 17
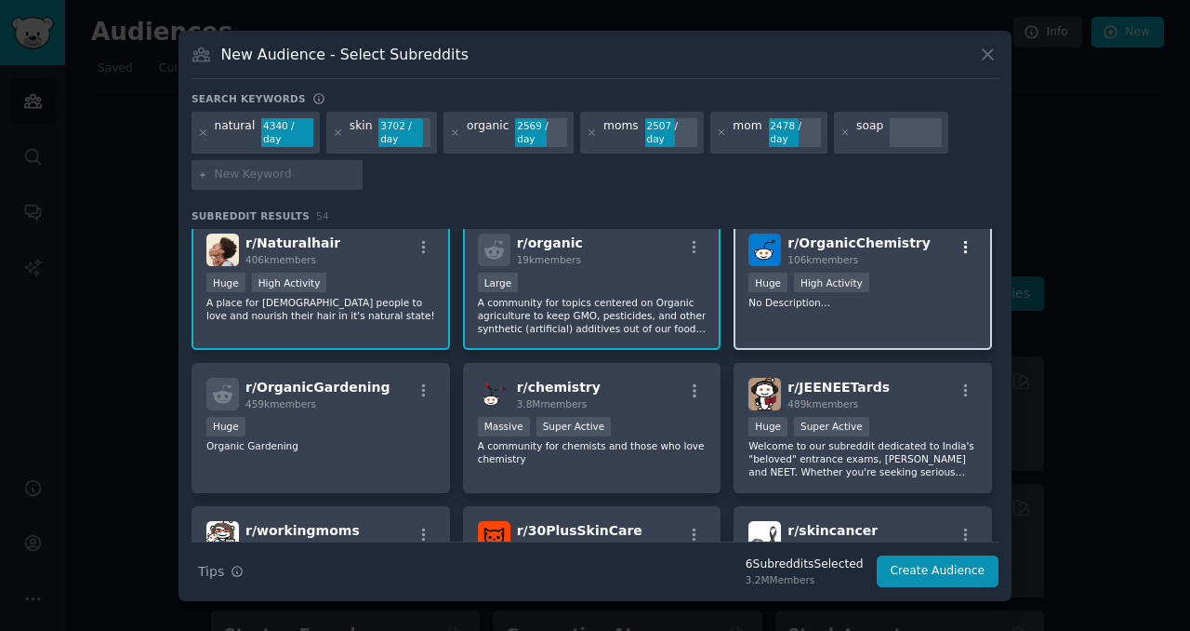
click at [958, 246] on icon "button" at bounding box center [966, 247] width 17 height 17
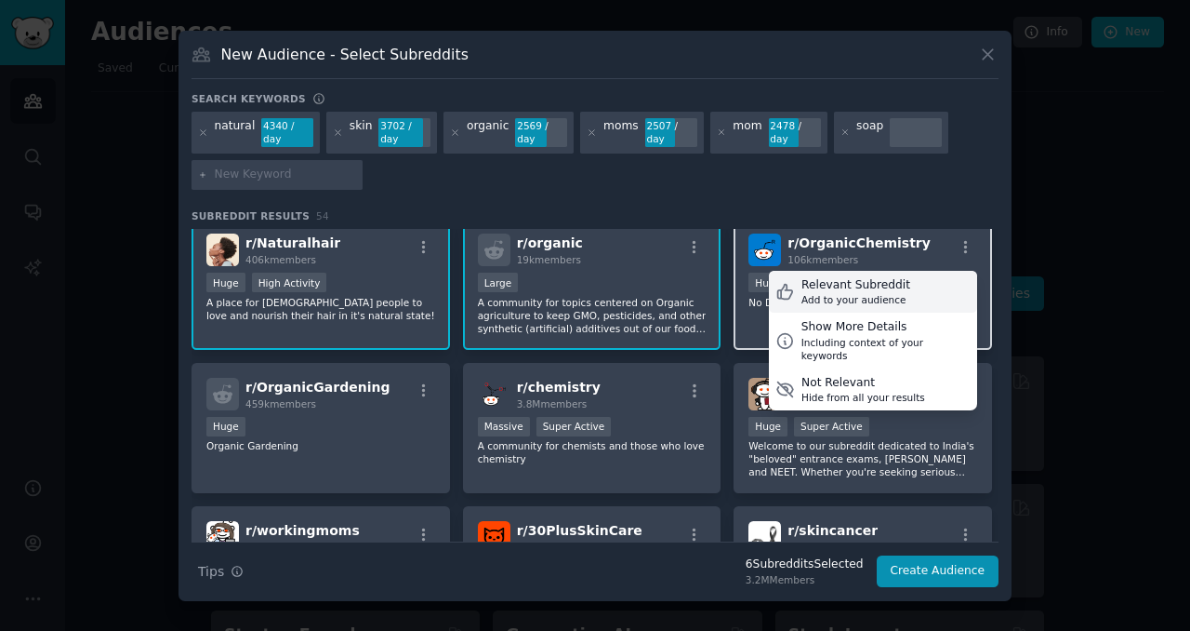
click at [912, 287] on div "Relevant Subreddit Add to your audience" at bounding box center [873, 292] width 208 height 43
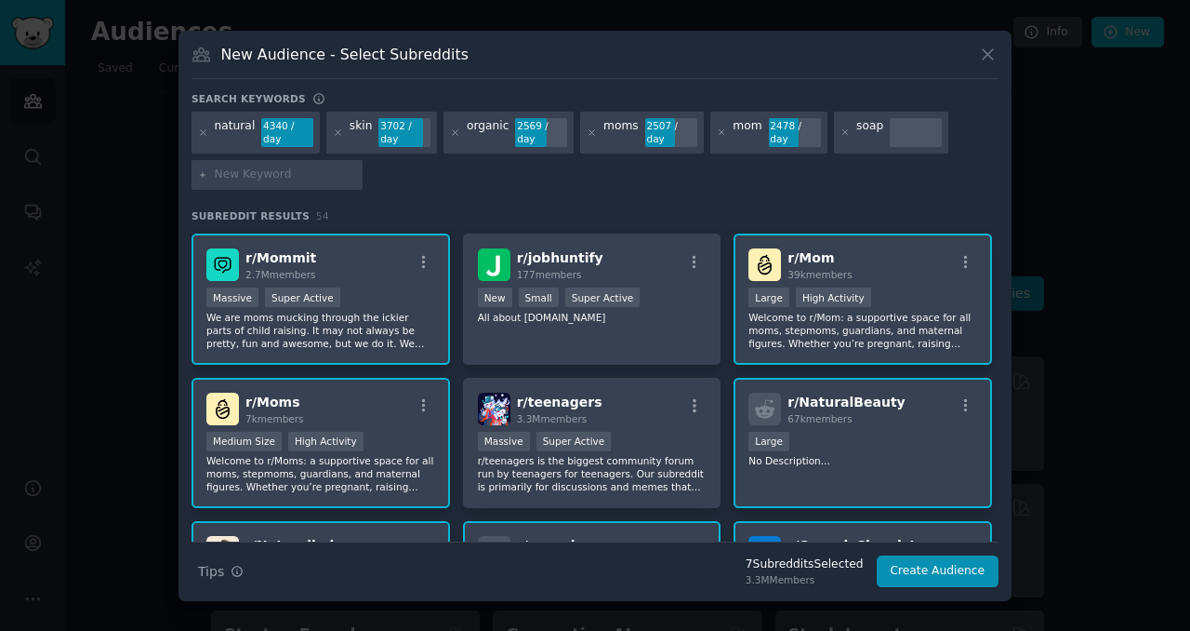
scroll to position [0, 0]
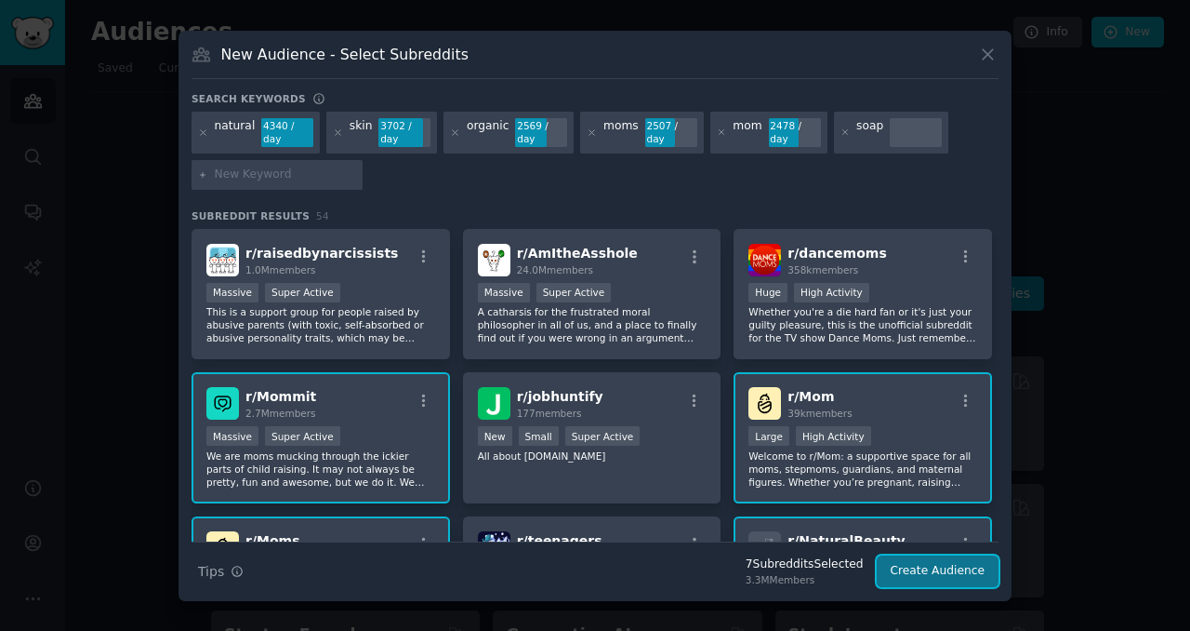
click at [962, 572] on button "Create Audience" at bounding box center [938, 571] width 123 height 32
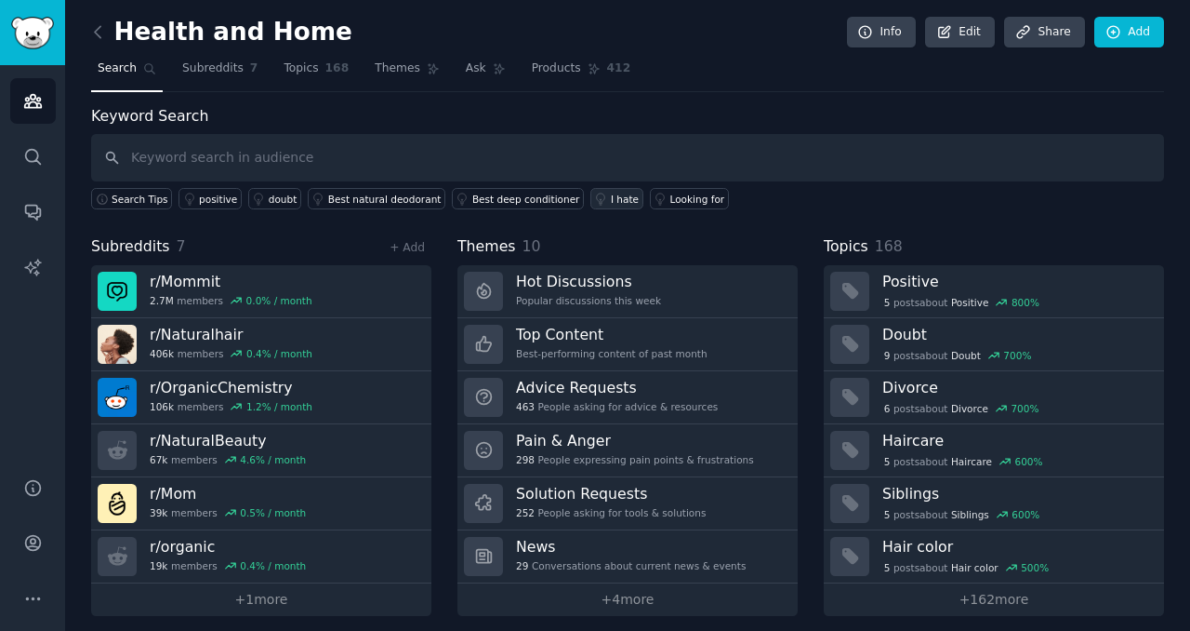
click at [611, 199] on div "I hate" at bounding box center [625, 198] width 28 height 13
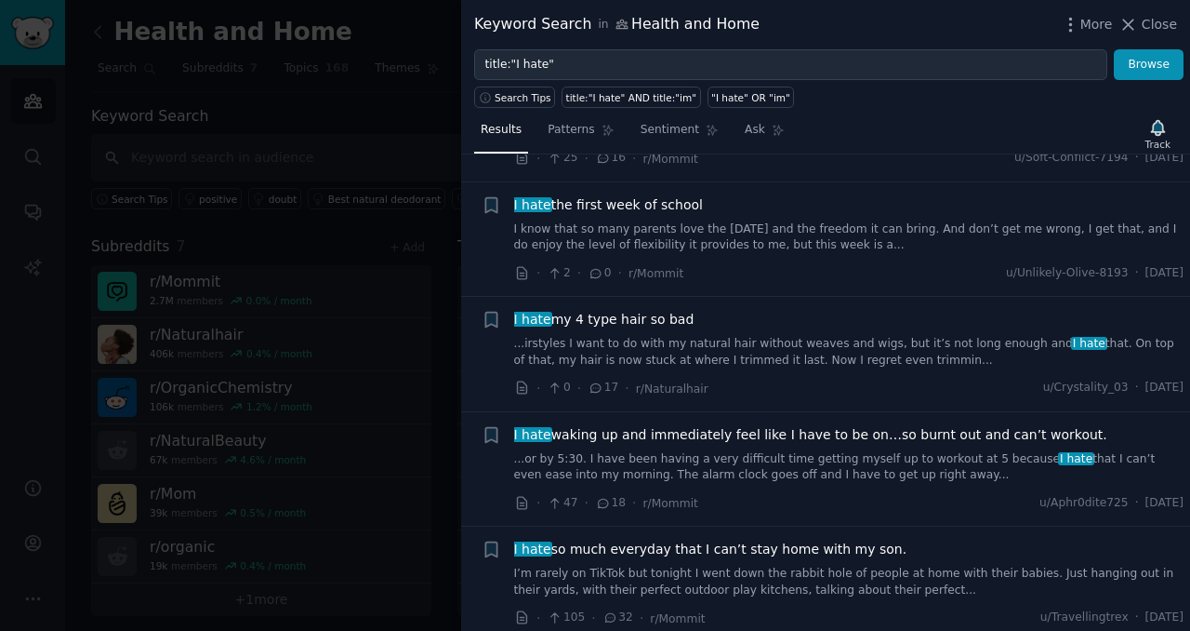
scroll to position [1178, 0]
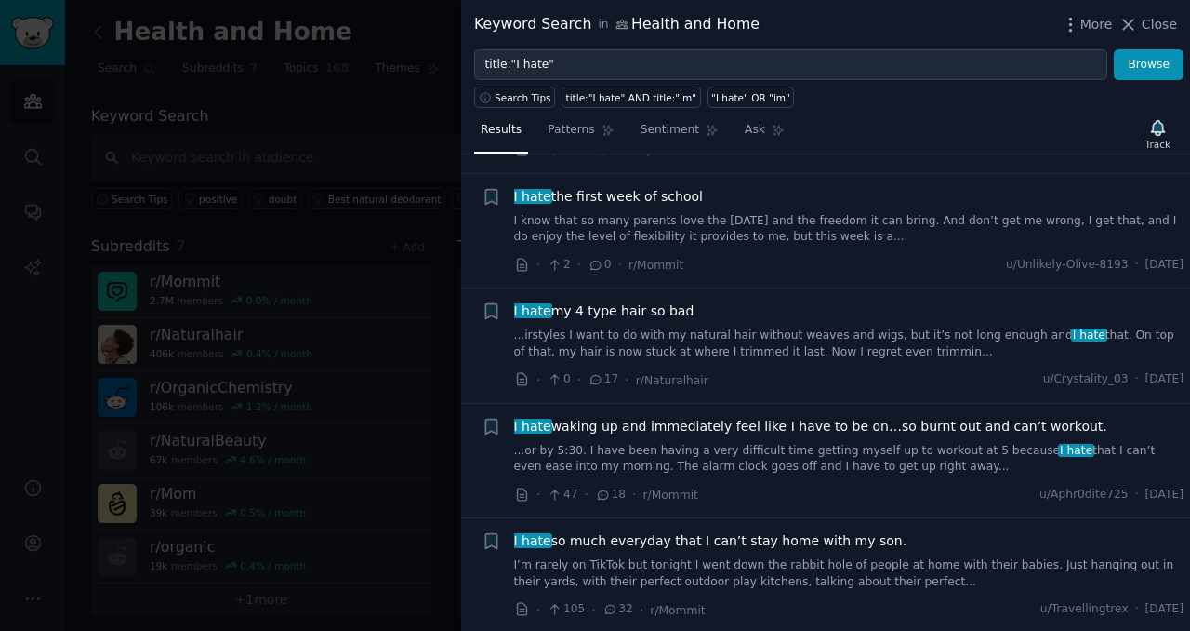
click at [378, 36] on div at bounding box center [595, 315] width 1190 height 631
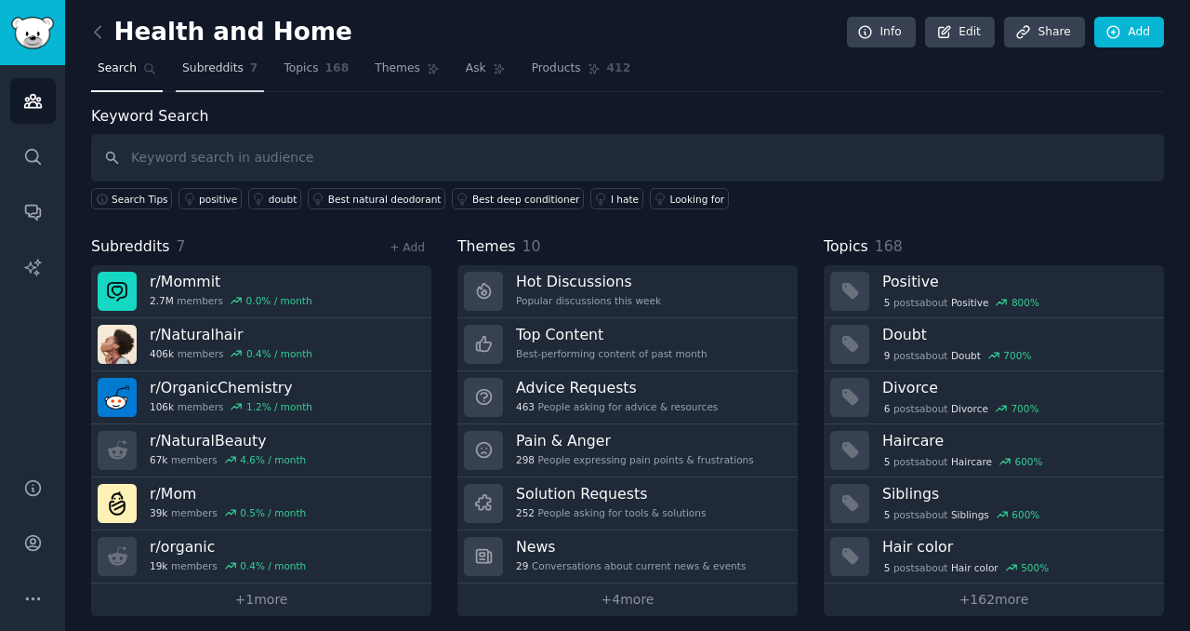
click at [206, 68] on span "Subreddits" at bounding box center [212, 68] width 61 height 17
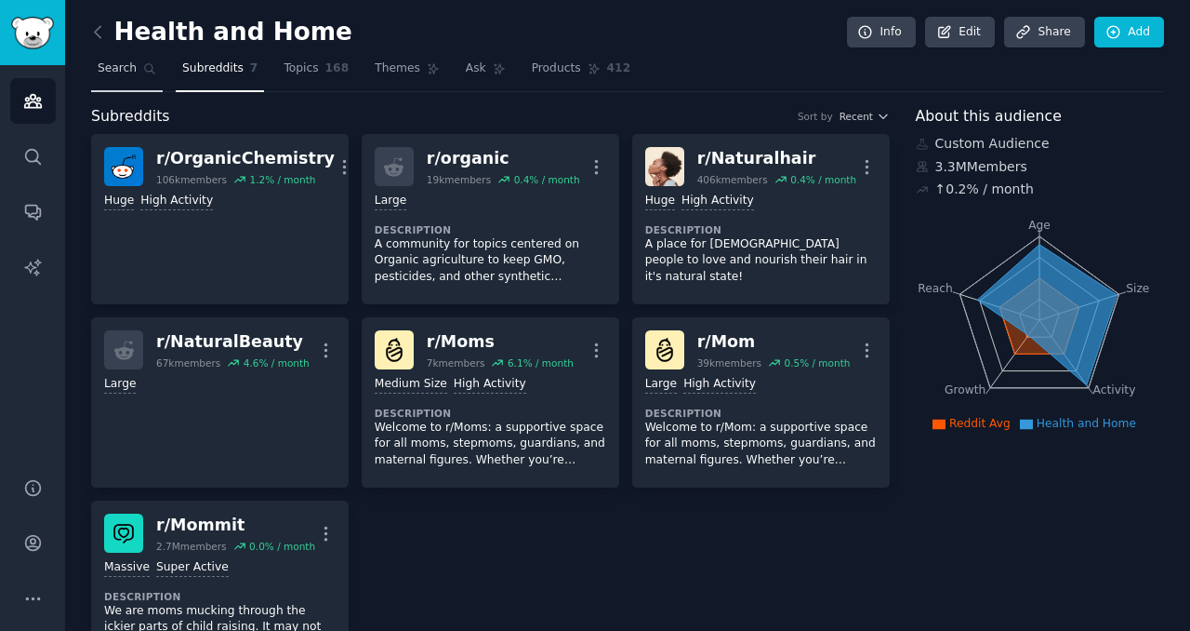
click at [117, 73] on span "Search" at bounding box center [117, 68] width 39 height 17
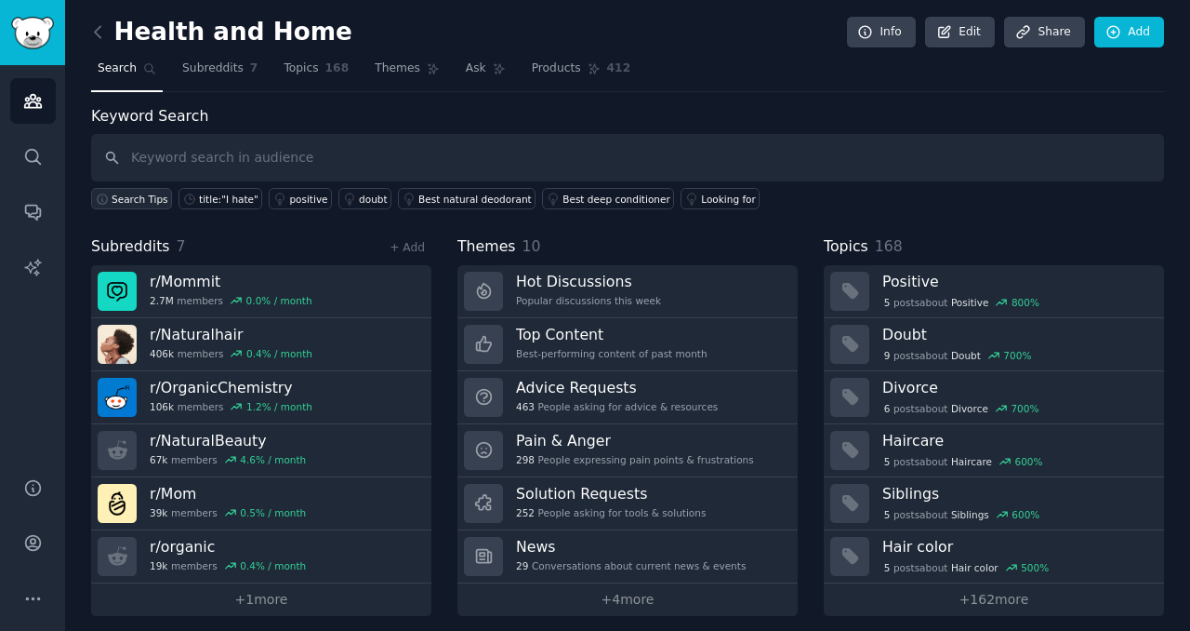
click at [143, 201] on span "Search Tips" at bounding box center [140, 198] width 57 height 13
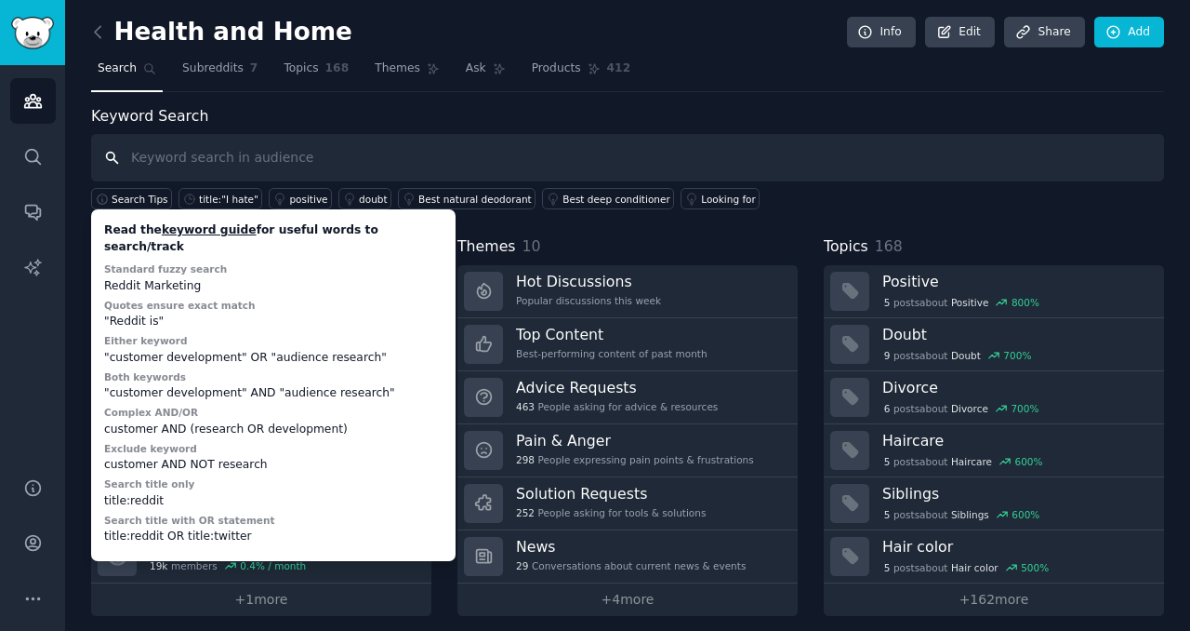
click at [249, 166] on input "text" at bounding box center [627, 157] width 1073 height 47
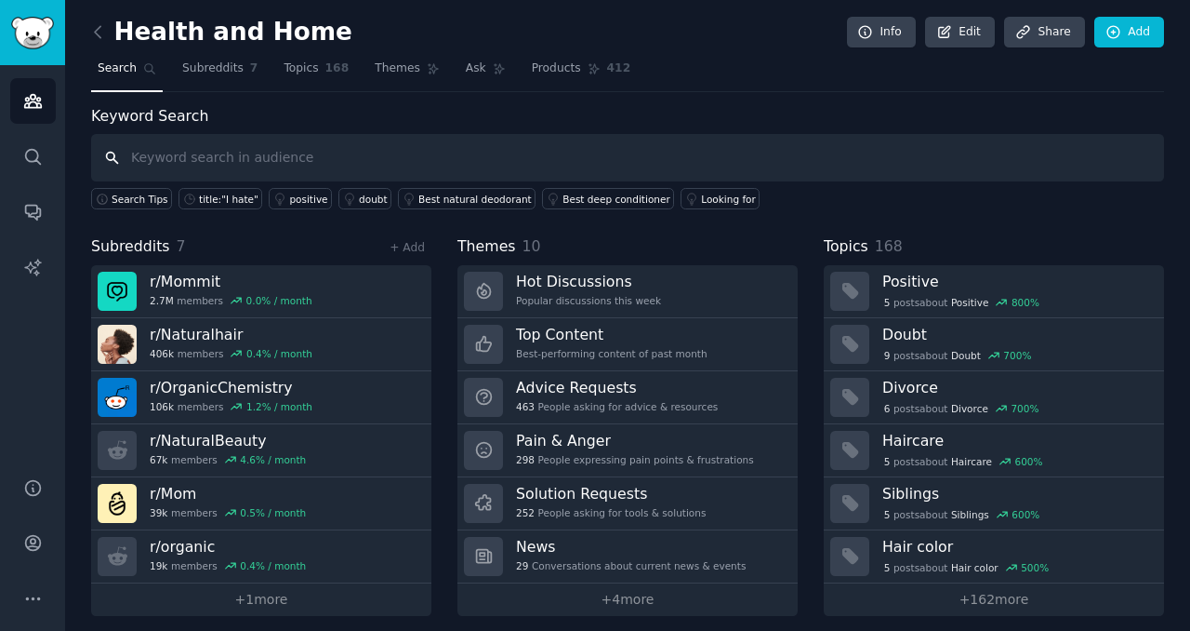
paste input "Pain & Anger"
type input "Pain & Anger"
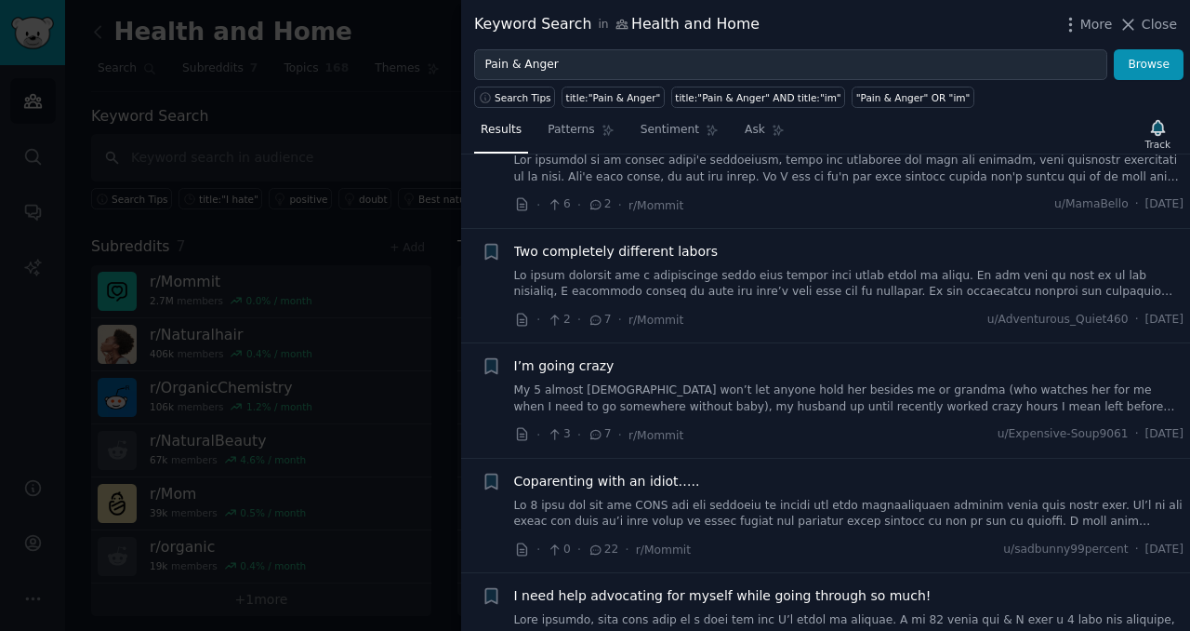
scroll to position [4570, 0]
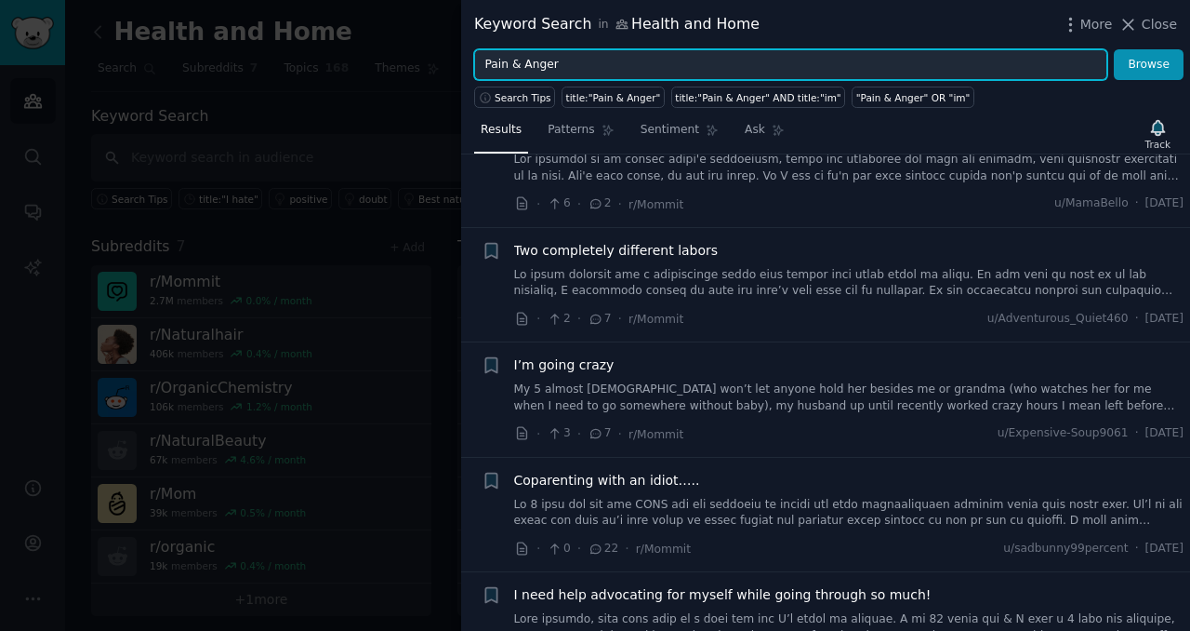
click at [683, 64] on input "Pain & Anger" at bounding box center [790, 65] width 633 height 32
paste input "Advice Requests"
click at [1114, 49] on button "Browse" at bounding box center [1149, 65] width 70 height 32
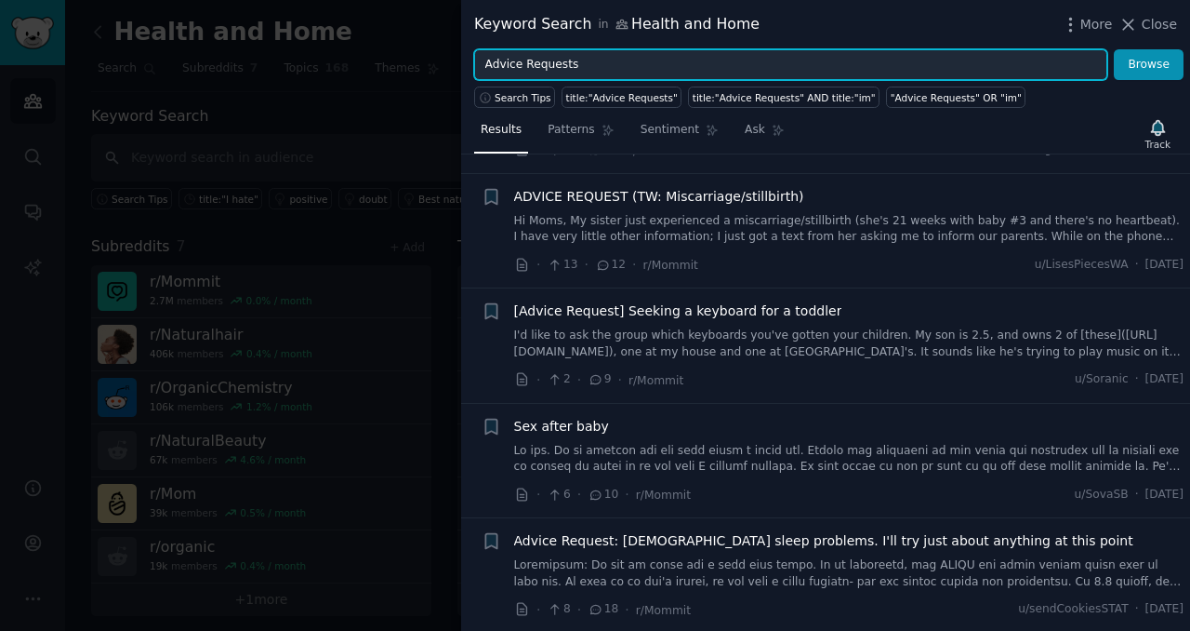
scroll to position [701, 0]
paste input "Solution"
type input "Solution Requests"
click at [1114, 49] on button "Browse" at bounding box center [1149, 65] width 70 height 32
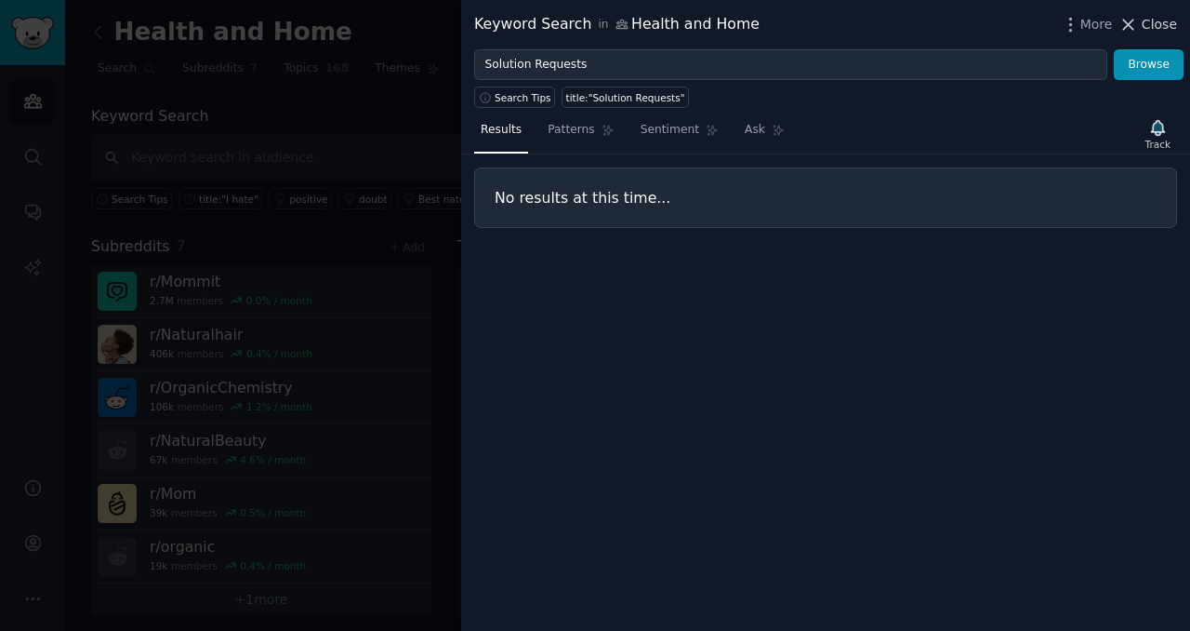
click at [1135, 20] on icon at bounding box center [1129, 25] width 20 height 20
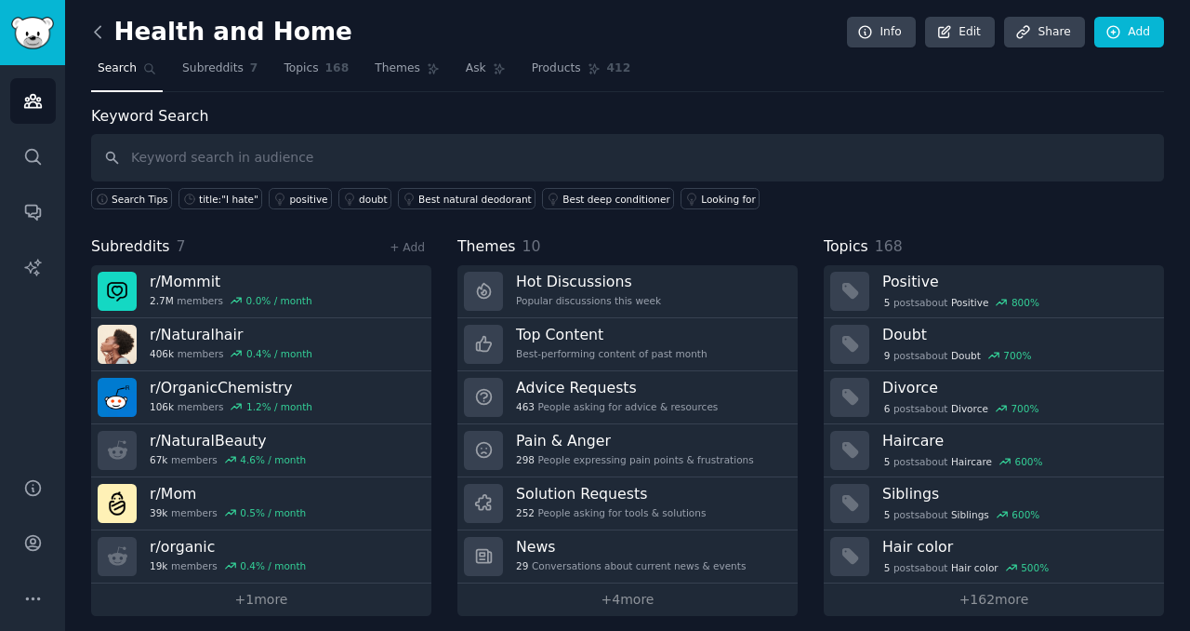
click at [99, 35] on icon at bounding box center [98, 31] width 6 height 11
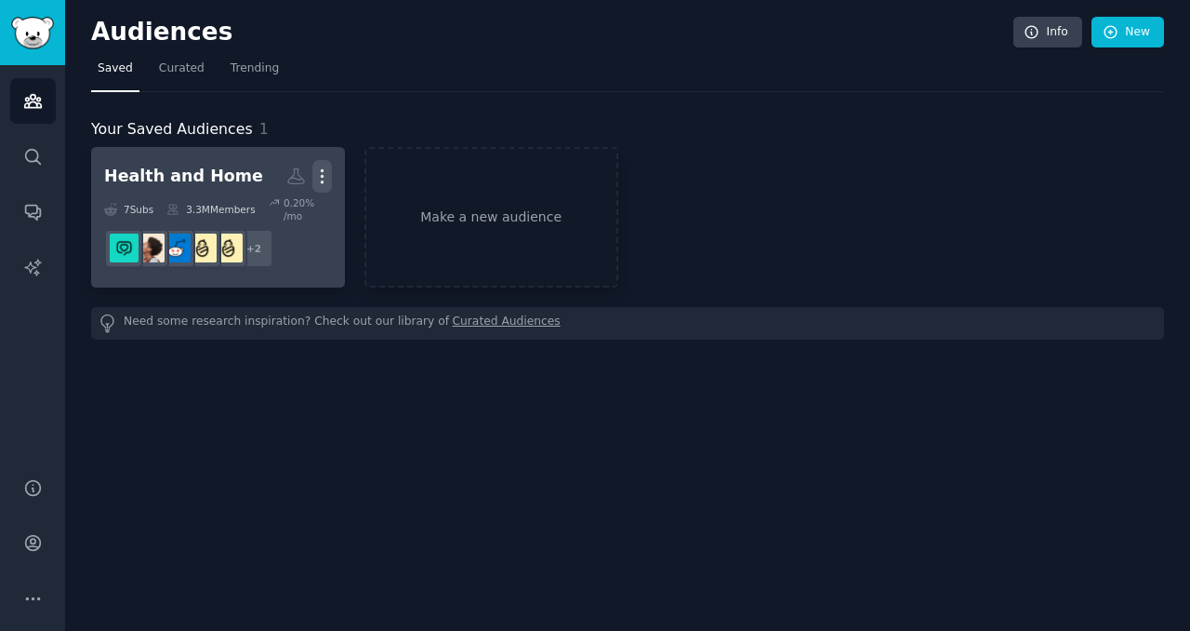
click at [325, 179] on icon "button" at bounding box center [322, 176] width 20 height 20
click at [279, 218] on p "Delete" at bounding box center [271, 216] width 43 height 20
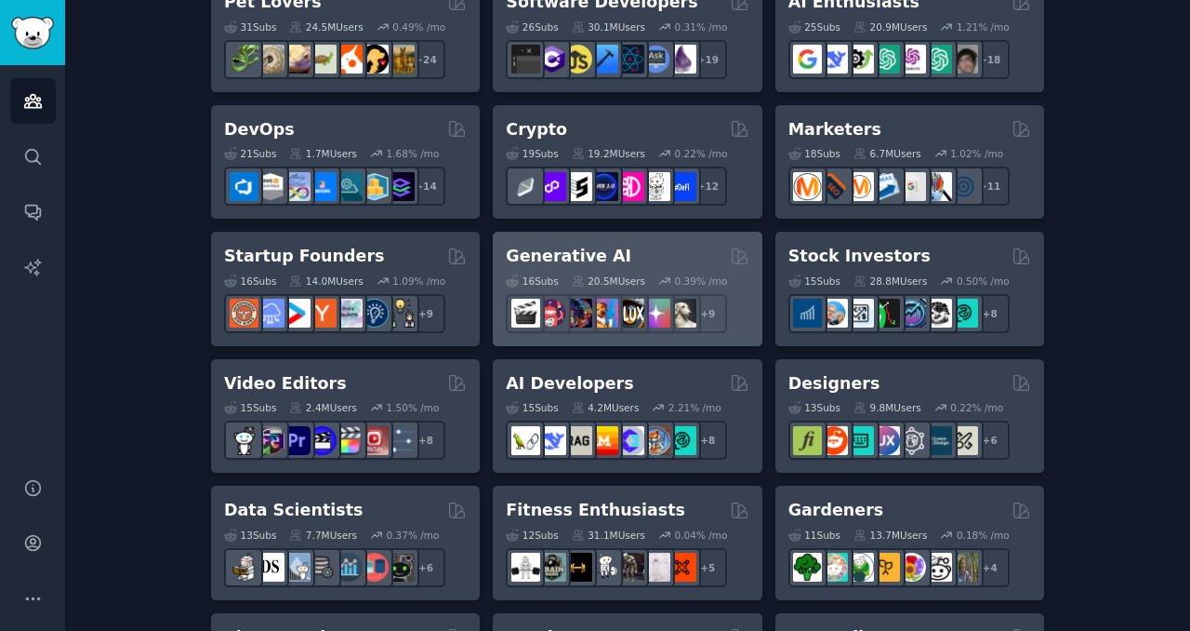
scroll to position [381, 0]
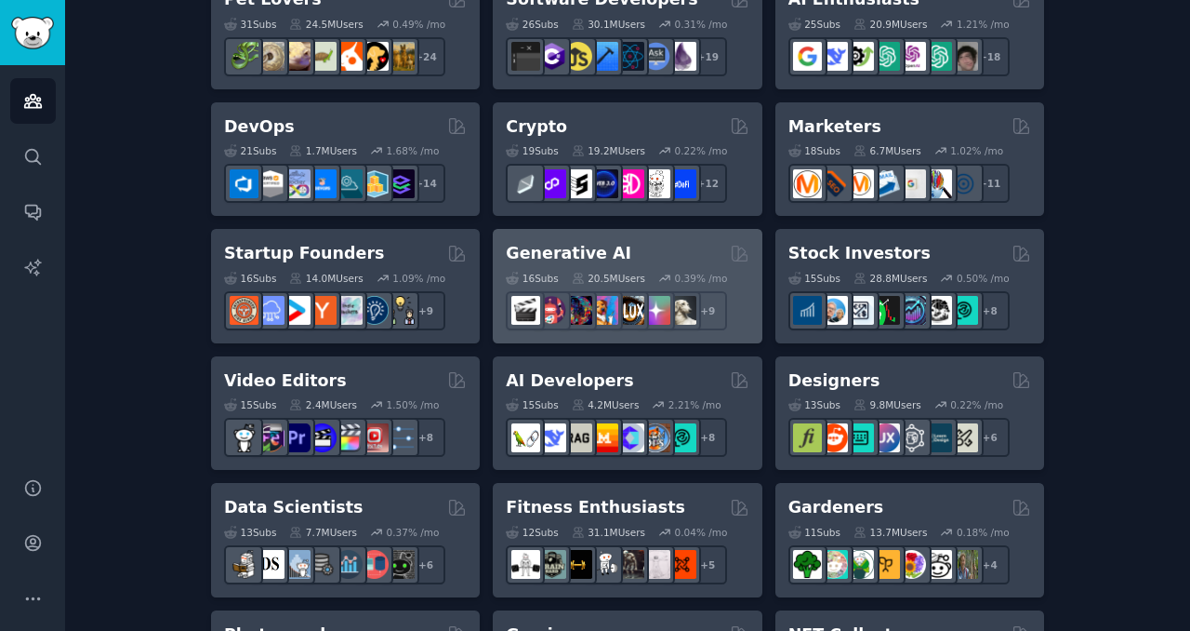
click at [663, 255] on div "Generative AI" at bounding box center [627, 253] width 243 height 23
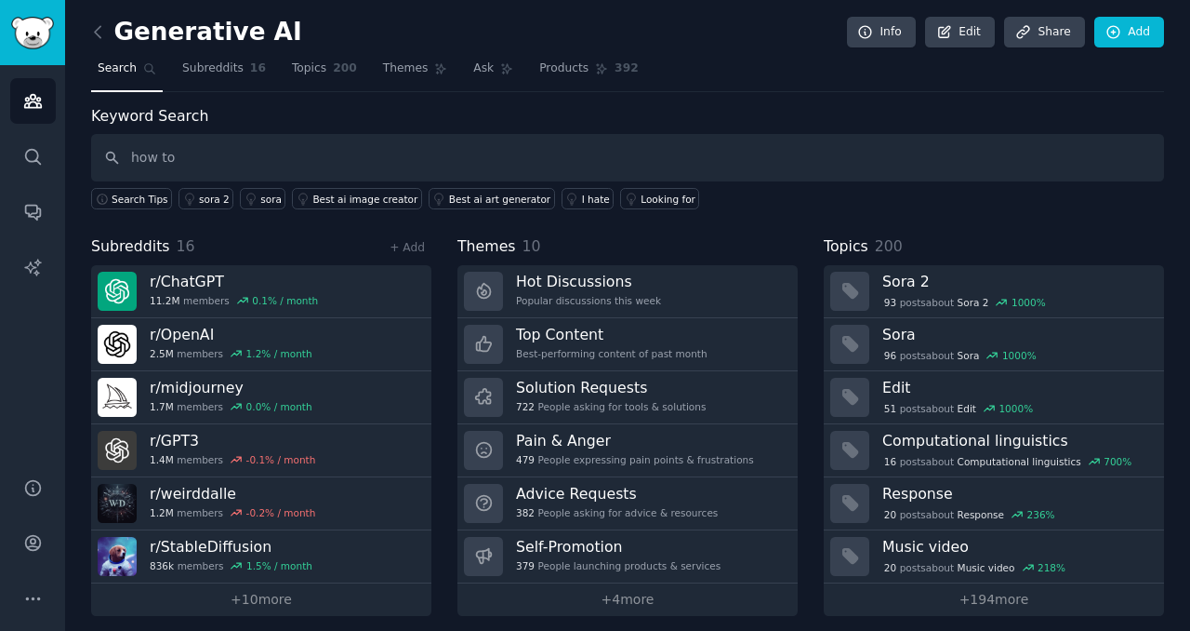
type input "how to"
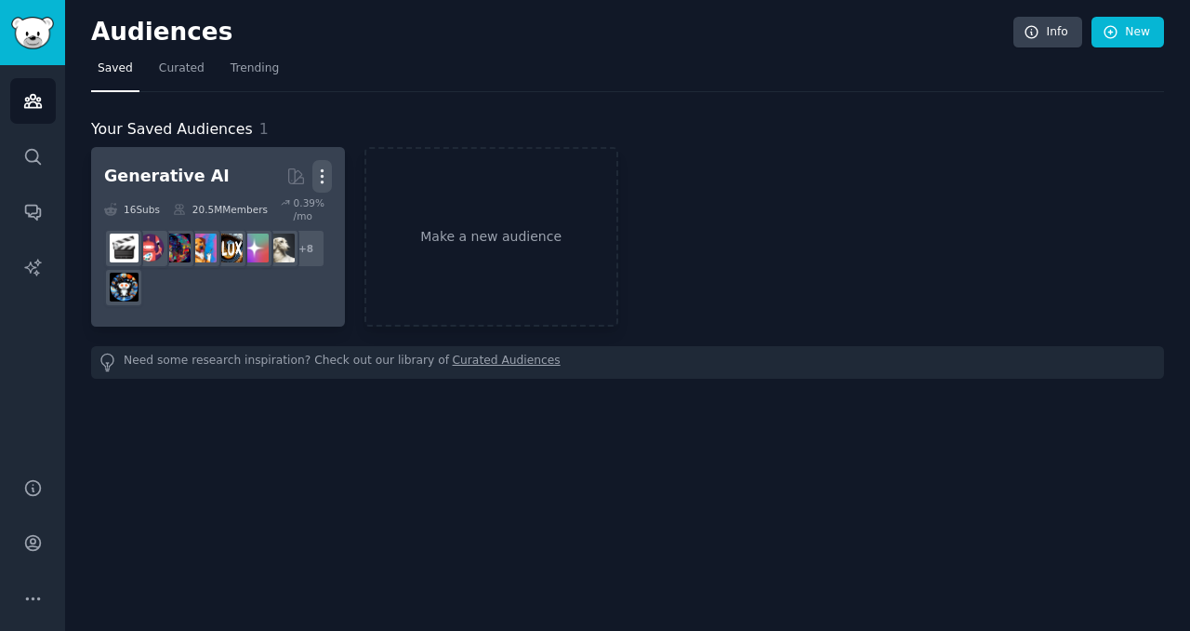
click at [326, 178] on icon "button" at bounding box center [322, 176] width 20 height 20
click at [280, 218] on p "Delete" at bounding box center [271, 216] width 43 height 20
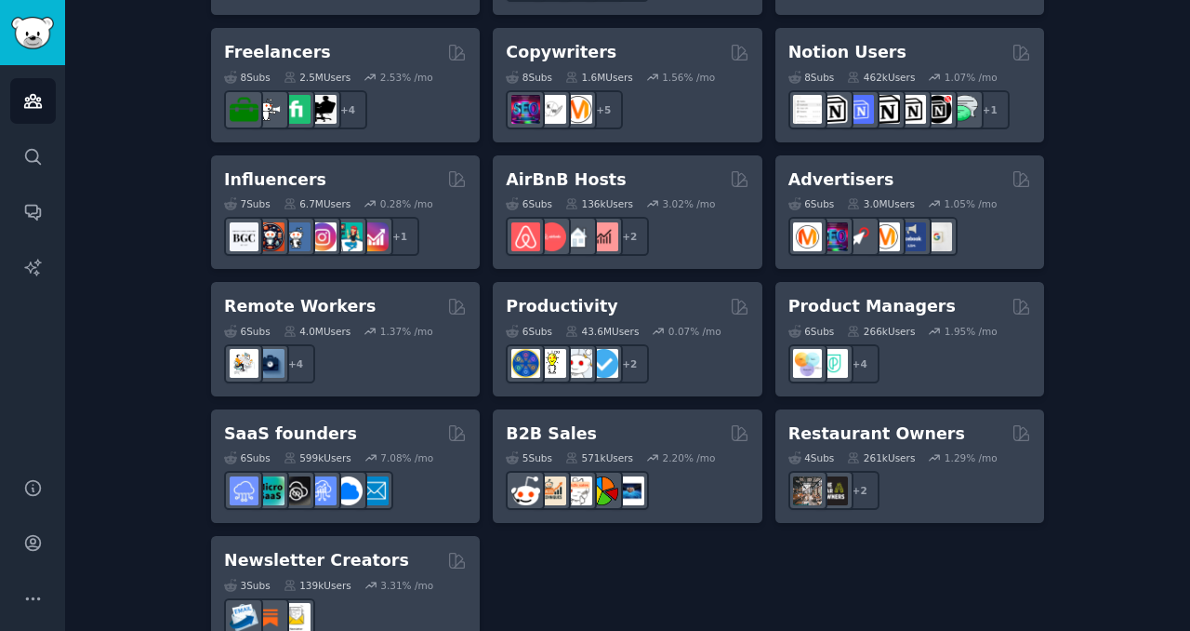
scroll to position [1482, 0]
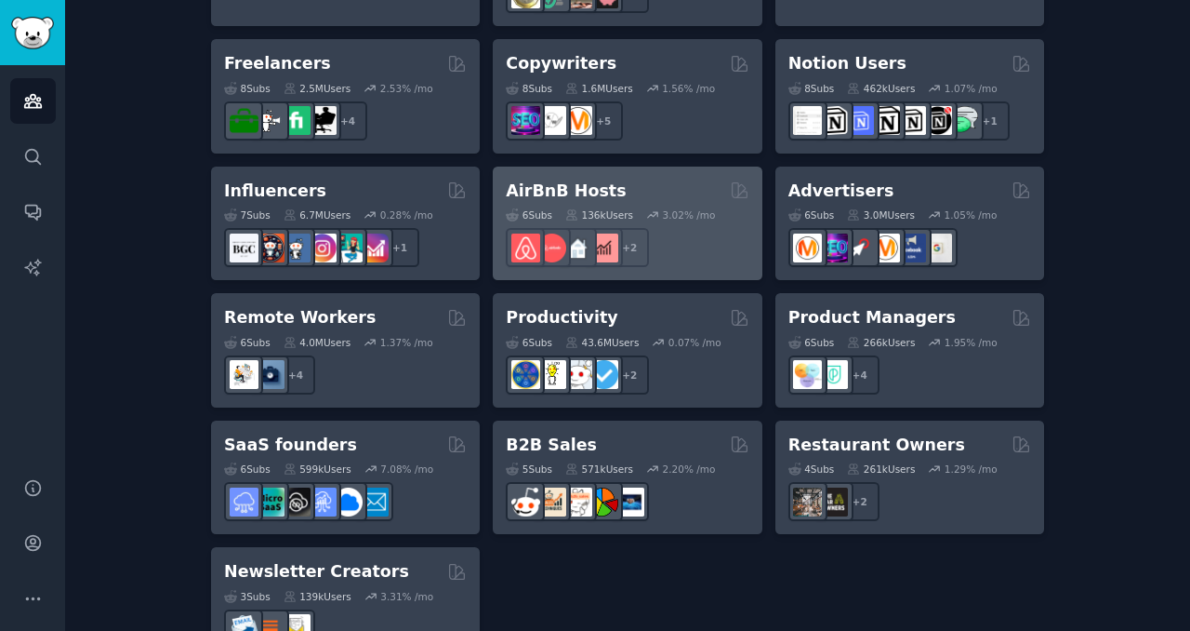
click at [684, 179] on div "AirBnB Hosts" at bounding box center [627, 190] width 243 height 23
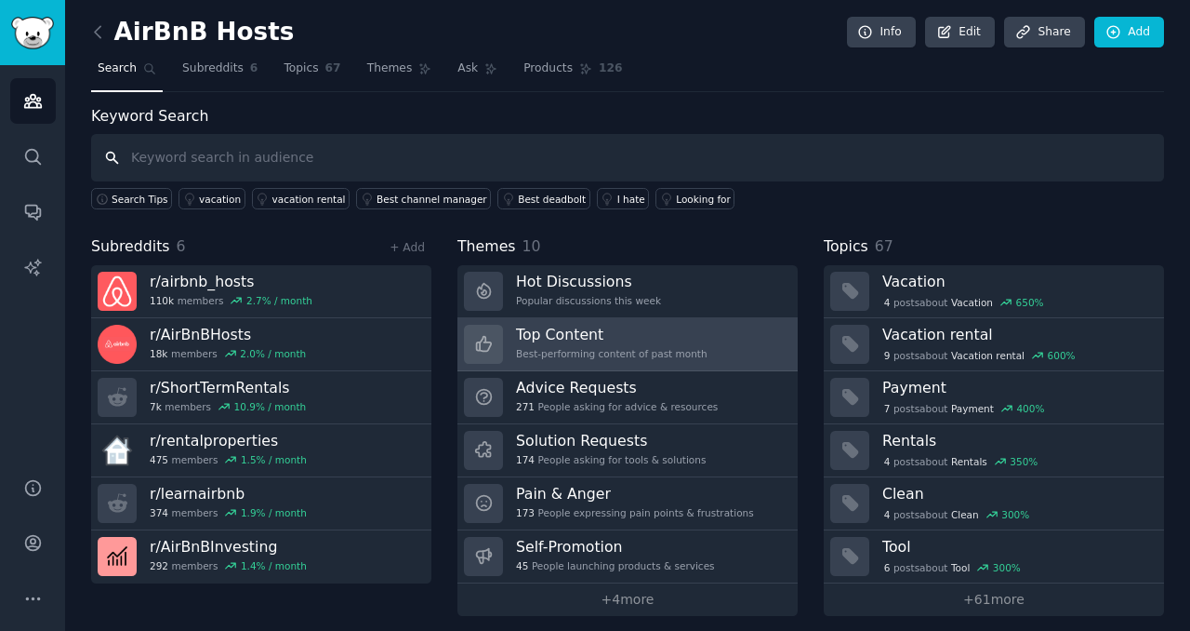
paste input "Pain & Anger"
type input "Pain & Anger"
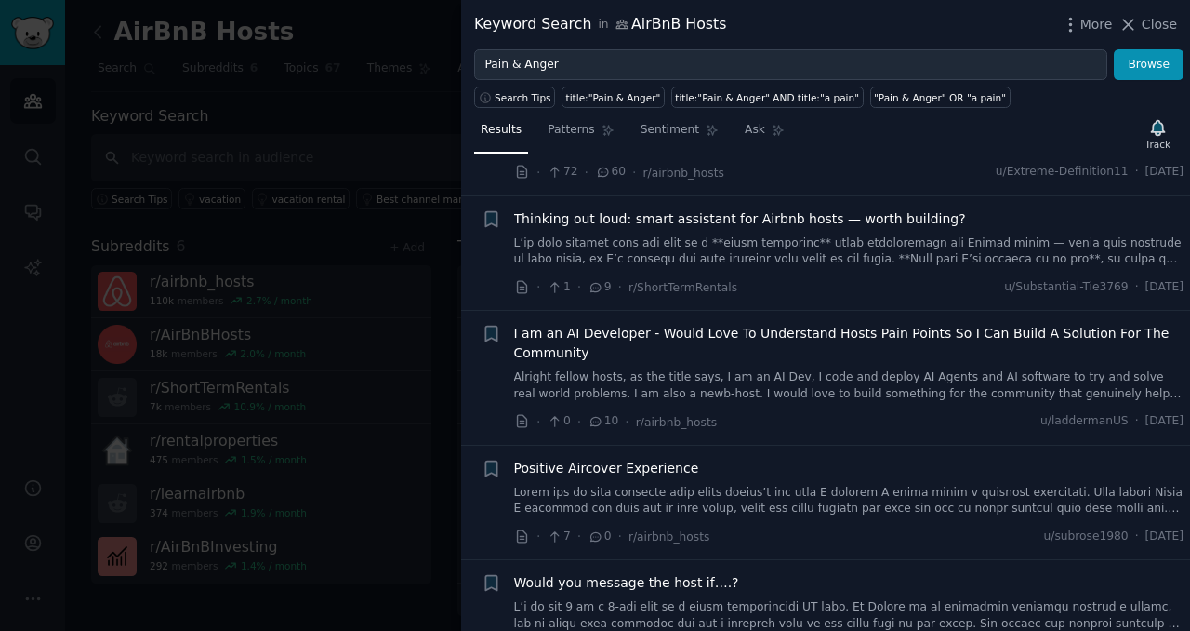
scroll to position [2312, 0]
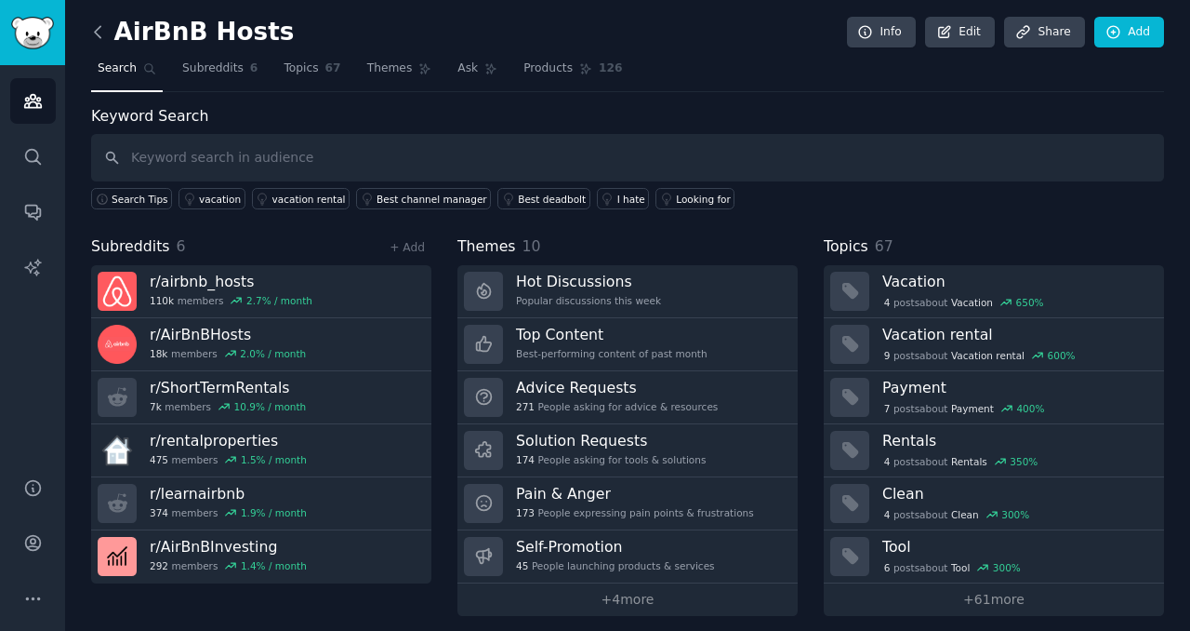
click at [95, 29] on icon at bounding box center [98, 31] width 6 height 11
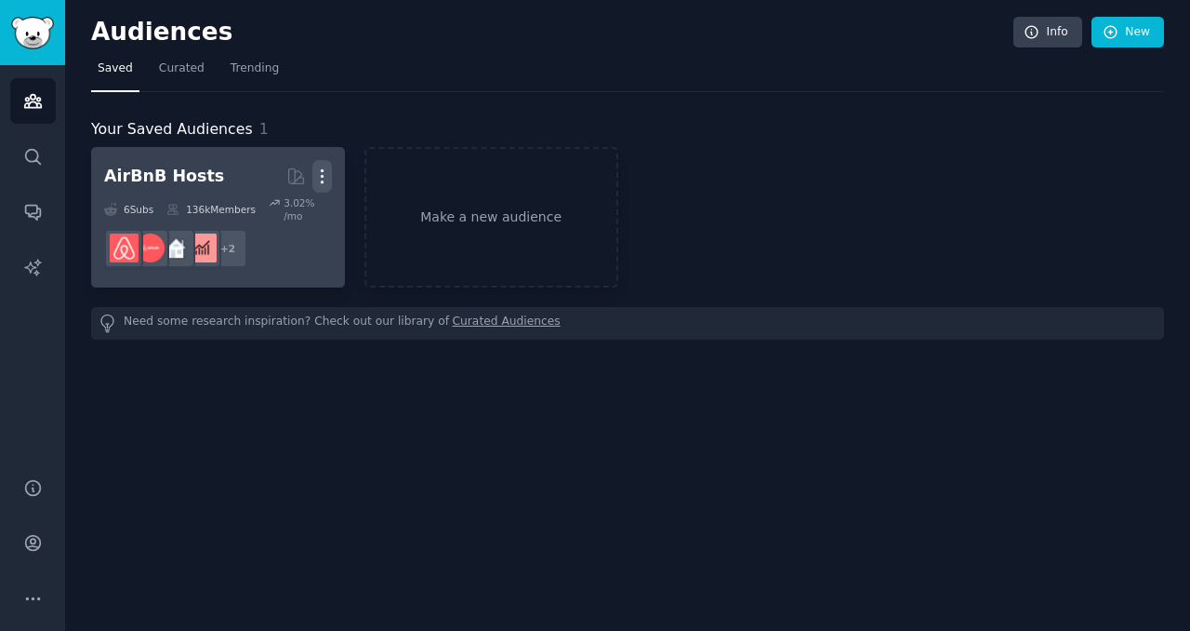
click at [323, 175] on icon "button" at bounding box center [322, 176] width 20 height 20
click at [274, 216] on p "Delete" at bounding box center [271, 216] width 43 height 20
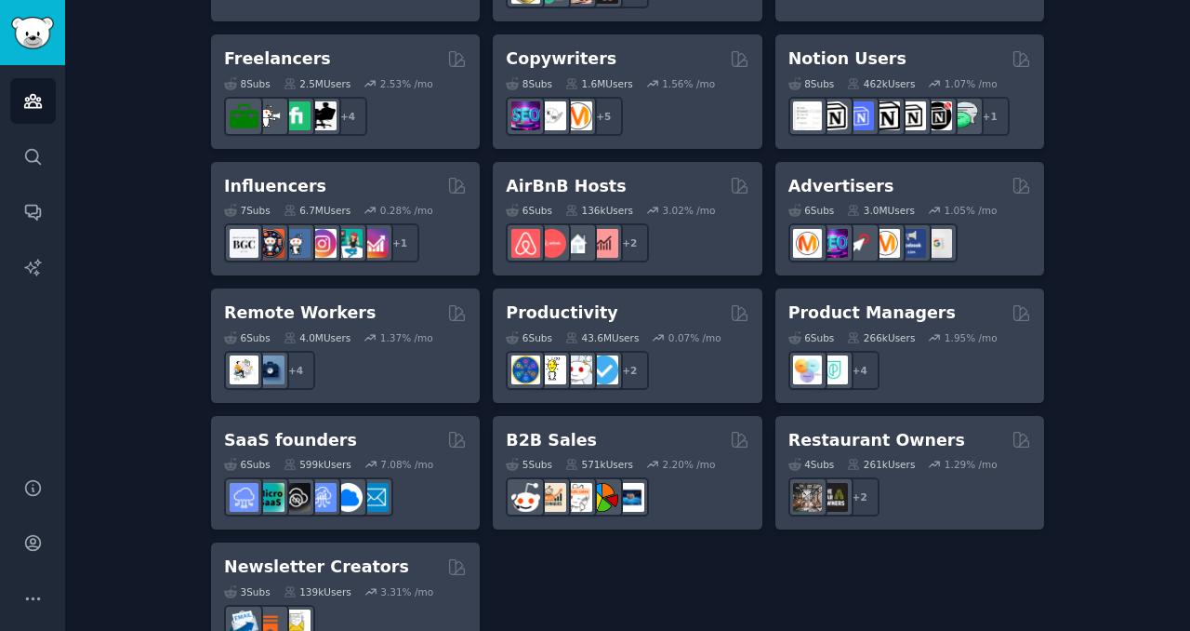
scroll to position [1515, 0]
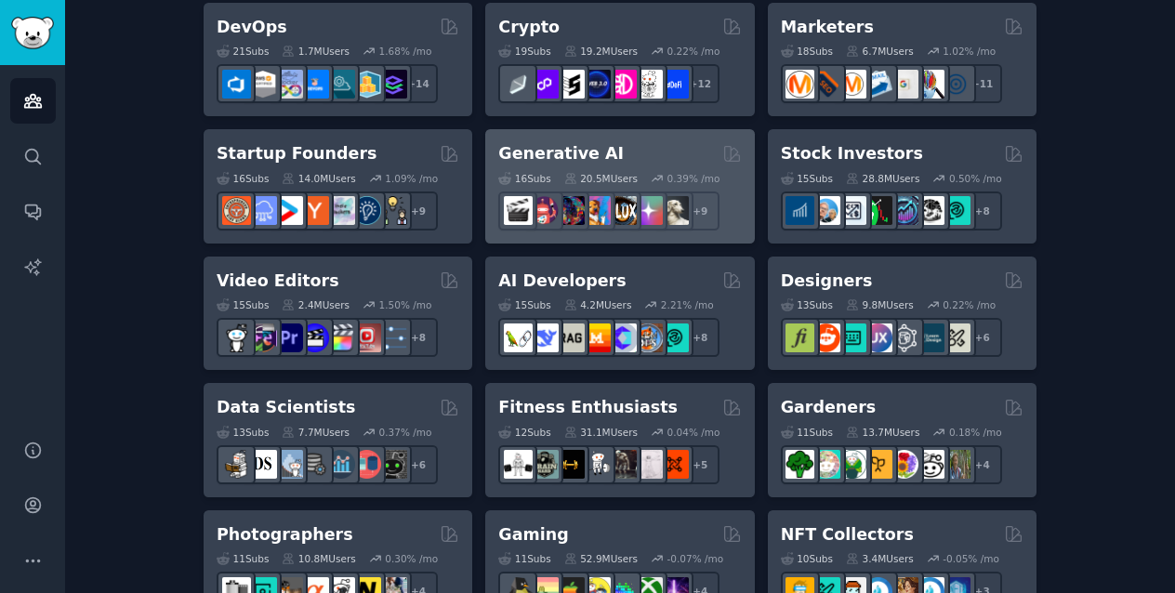
scroll to position [484, 0]
